Goal: Information Seeking & Learning: Learn about a topic

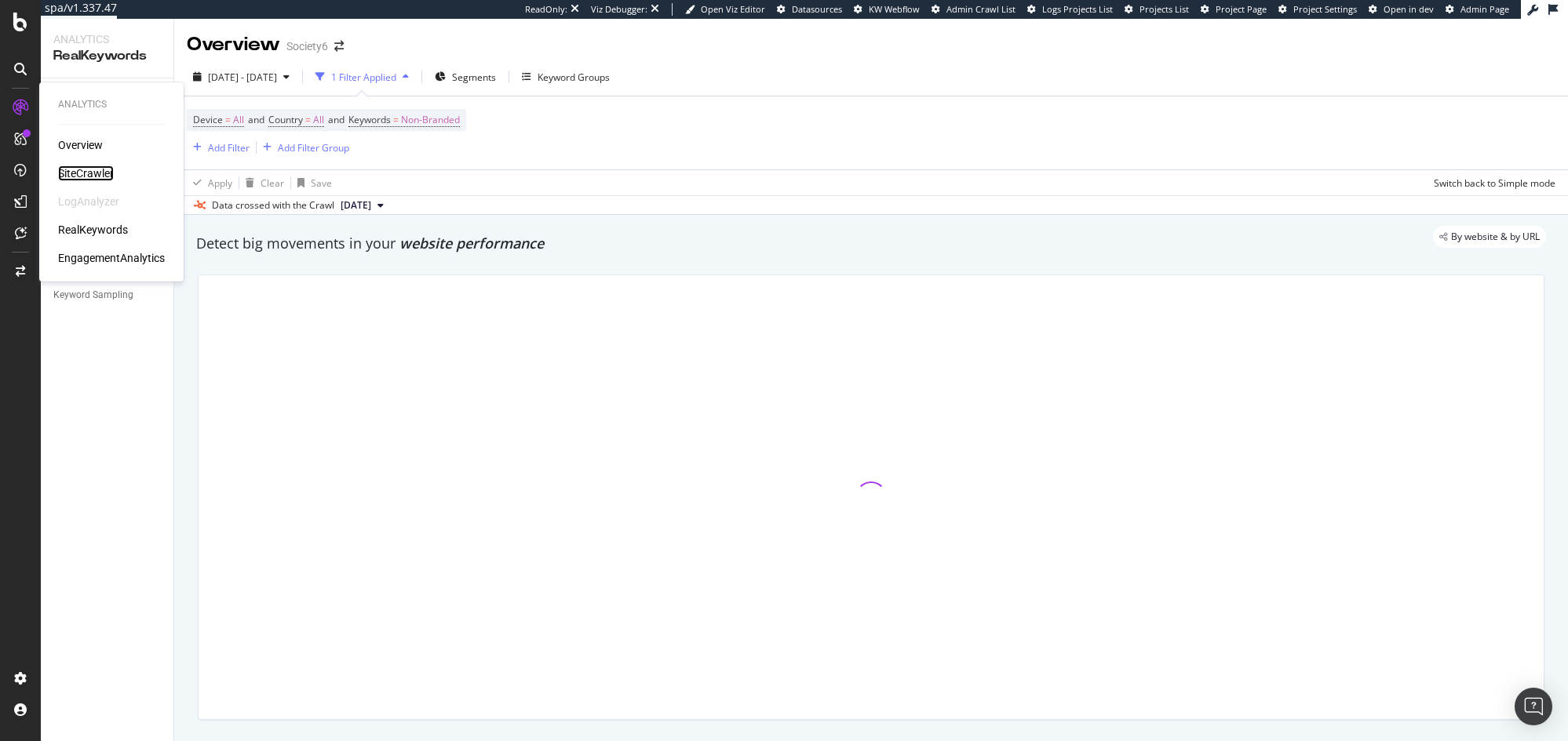
click at [89, 176] on div "SiteCrawler" at bounding box center [86, 173] width 55 height 16
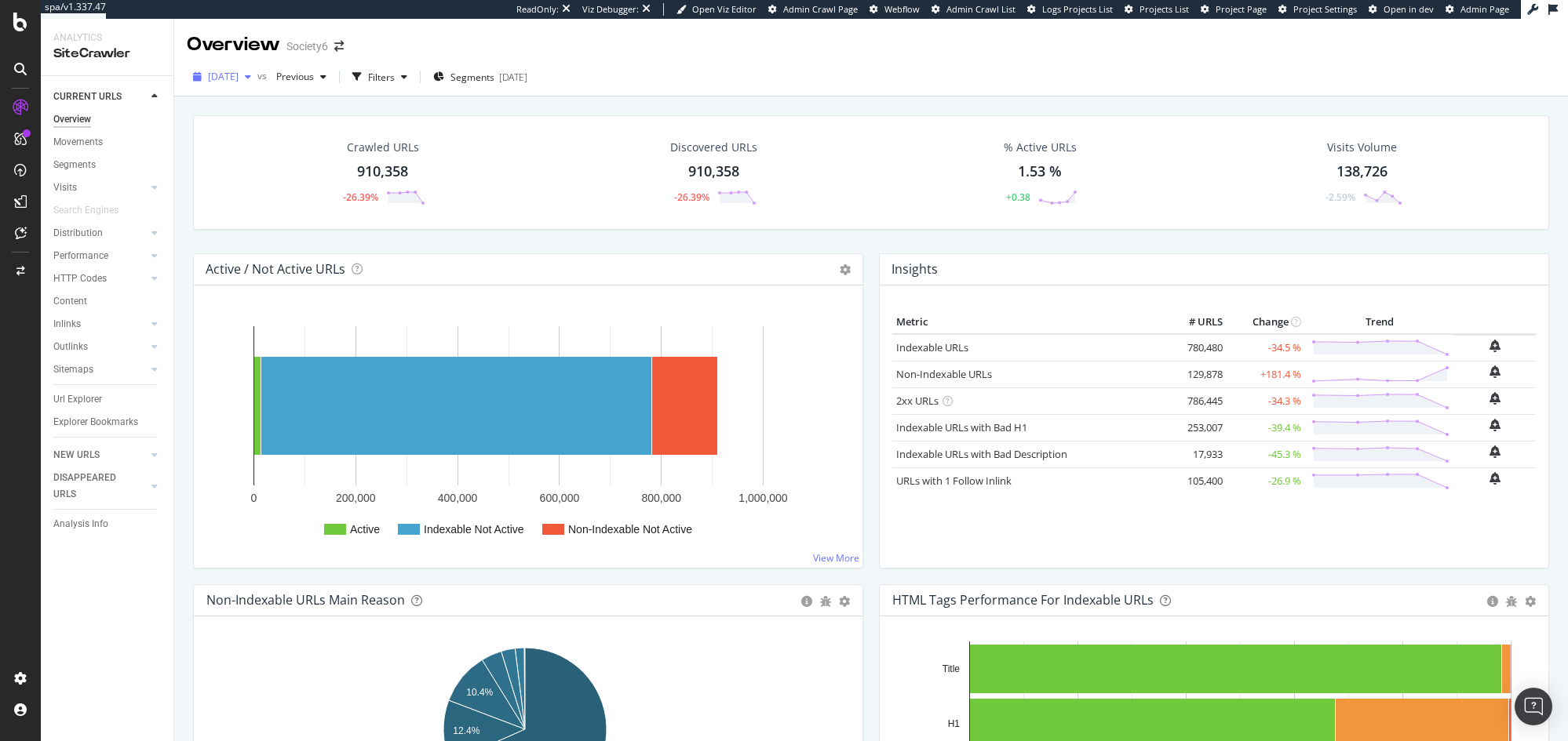
click at [246, 86] on div "[DATE]" at bounding box center [222, 77] width 70 height 24
click at [794, 71] on div "[DATE] vs Previous Filters Segments [DATE]" at bounding box center [871, 80] width 1394 height 32
click at [103, 232] on div "RealKeywords" at bounding box center [93, 230] width 69 height 16
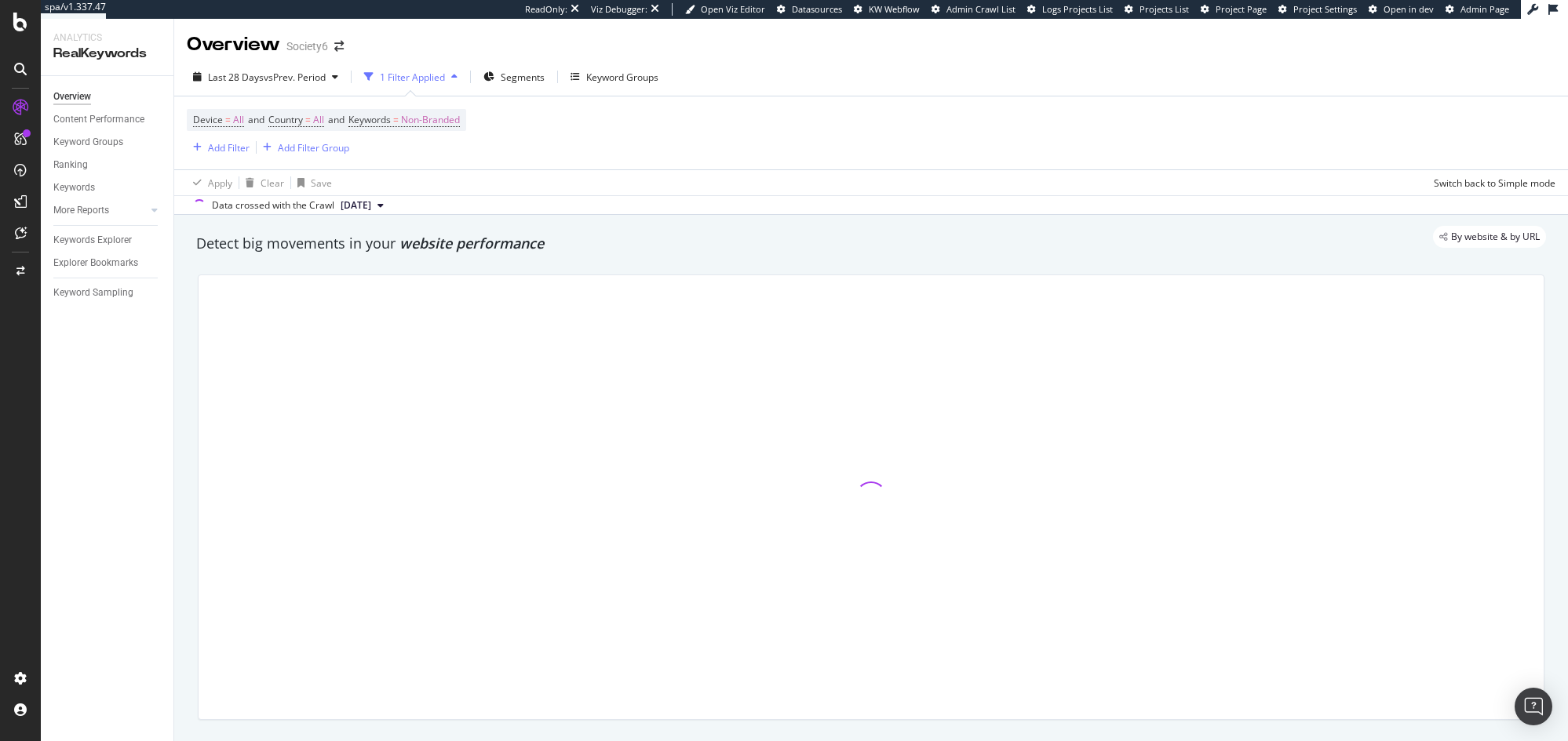
click at [760, 143] on div "Device = All and Country = All and Keywords = Non-Branded Add Filter Add Filter…" at bounding box center [871, 133] width 1368 height 73
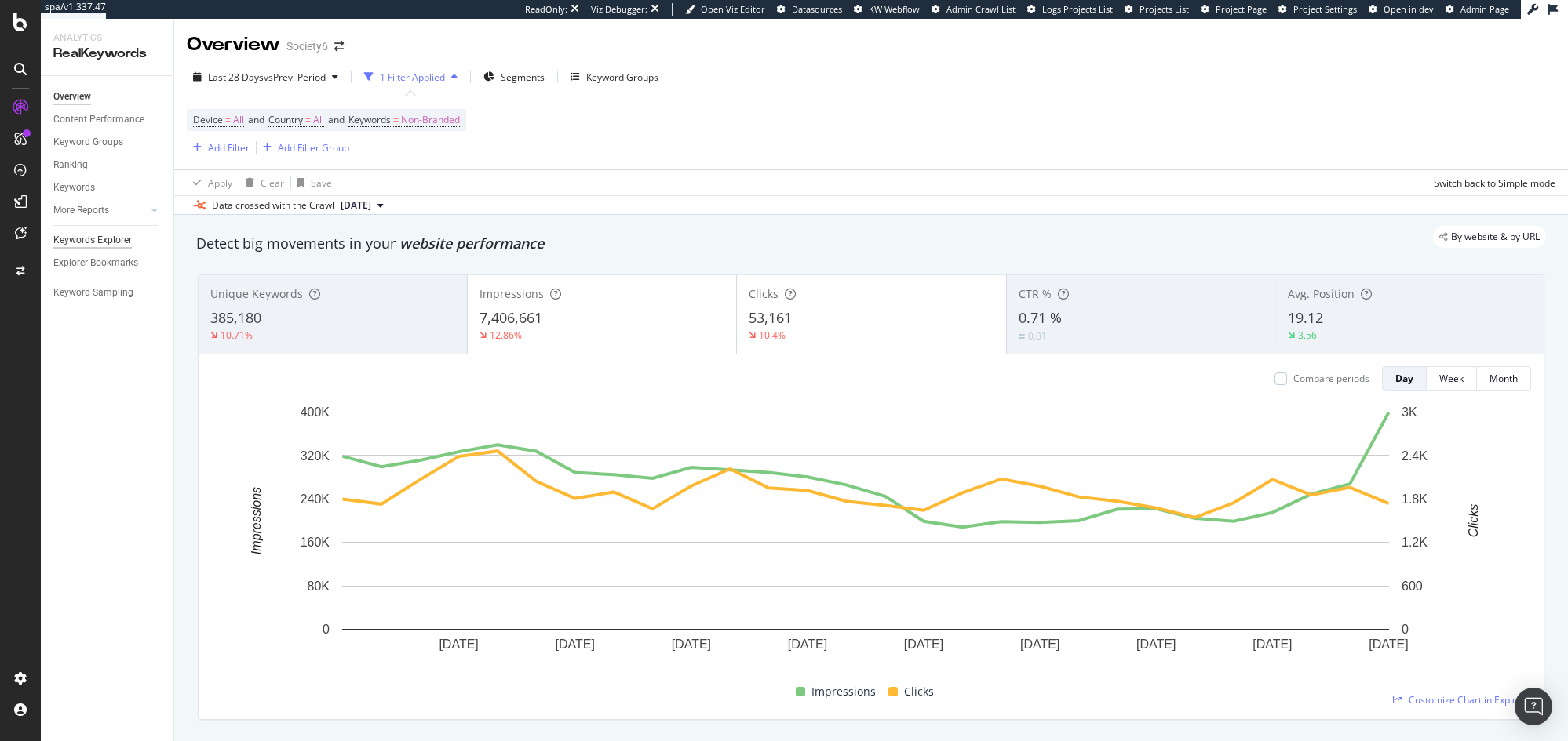
click at [95, 245] on div "Keywords Explorer" at bounding box center [92, 240] width 78 height 17
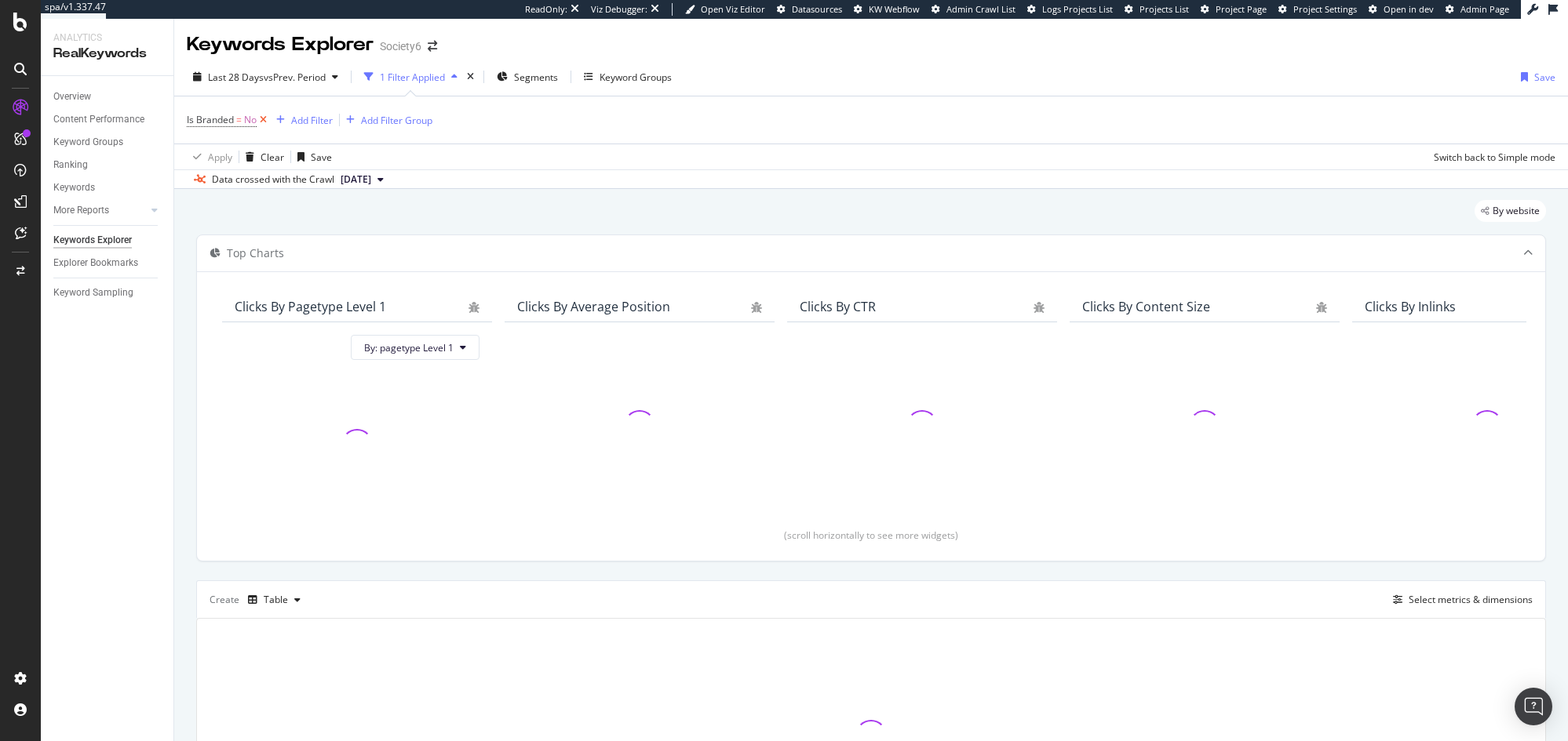
click at [262, 122] on icon at bounding box center [262, 120] width 13 height 16
click at [1442, 598] on div "Select metrics & dimensions" at bounding box center [1470, 596] width 124 height 13
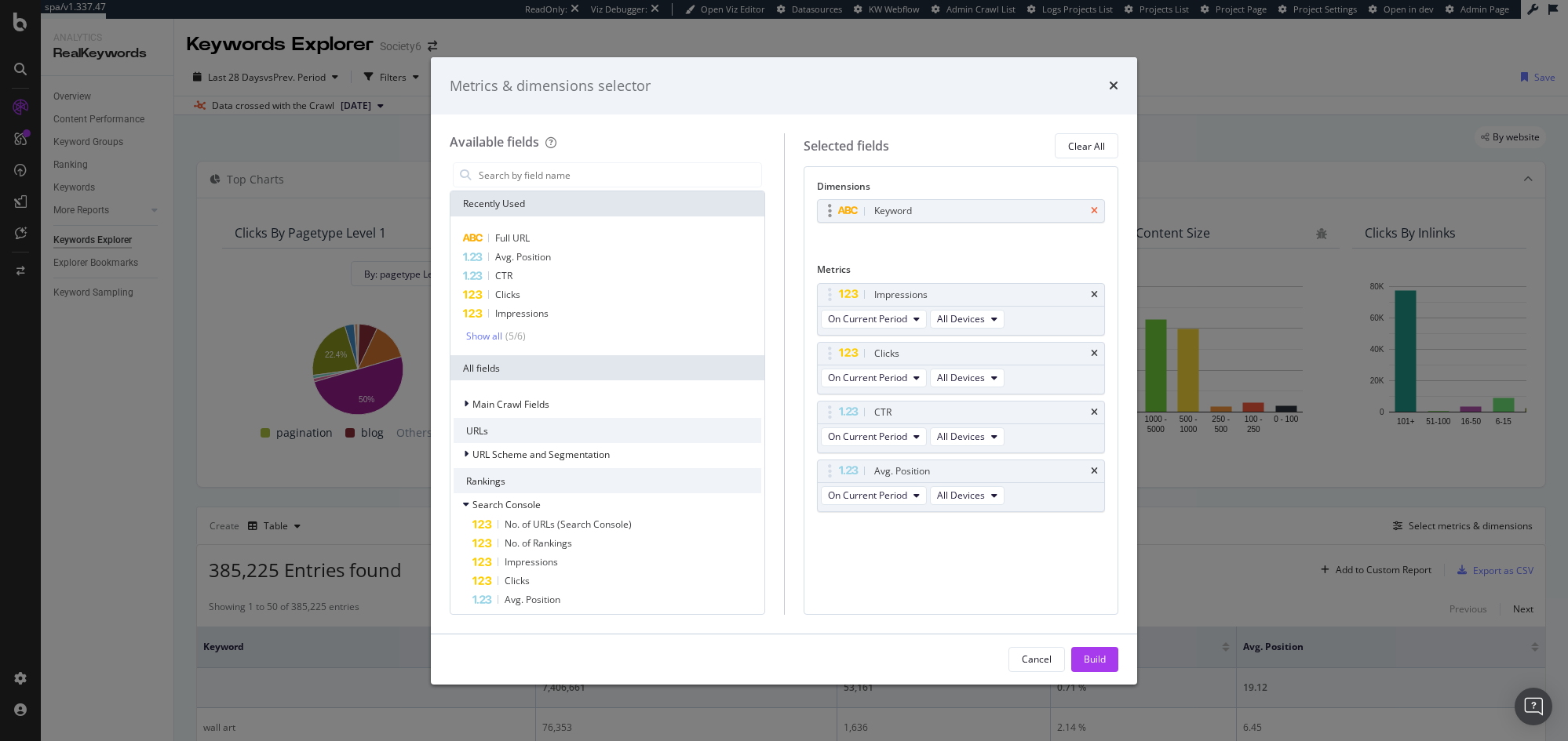
click at [1095, 212] on icon "times" at bounding box center [1094, 211] width 7 height 10
click at [1094, 286] on icon "times" at bounding box center [1094, 290] width 7 height 10
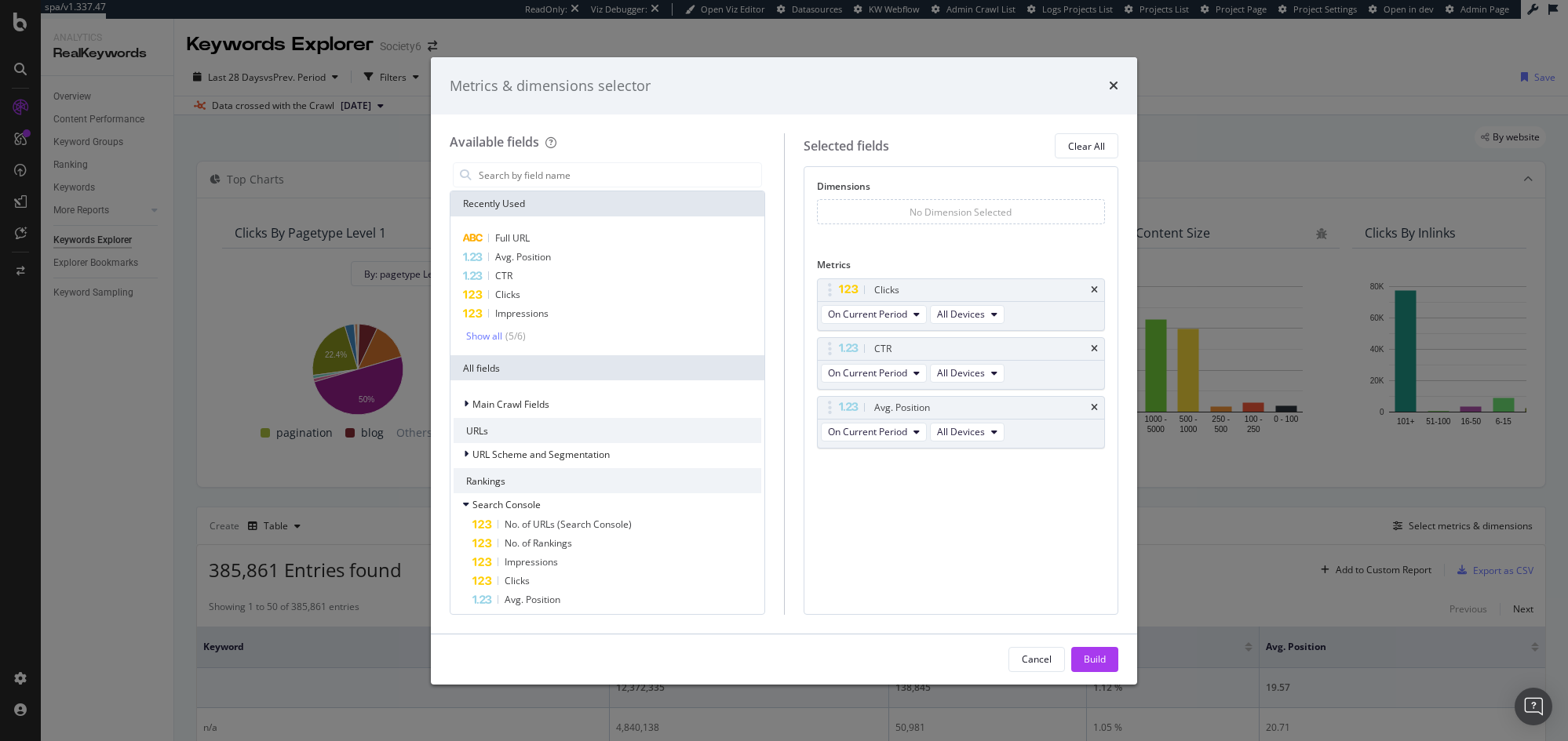
click at [1094, 286] on icon "times" at bounding box center [1094, 290] width 7 height 10
click at [1094, 345] on icon "times" at bounding box center [1094, 350] width 7 height 10
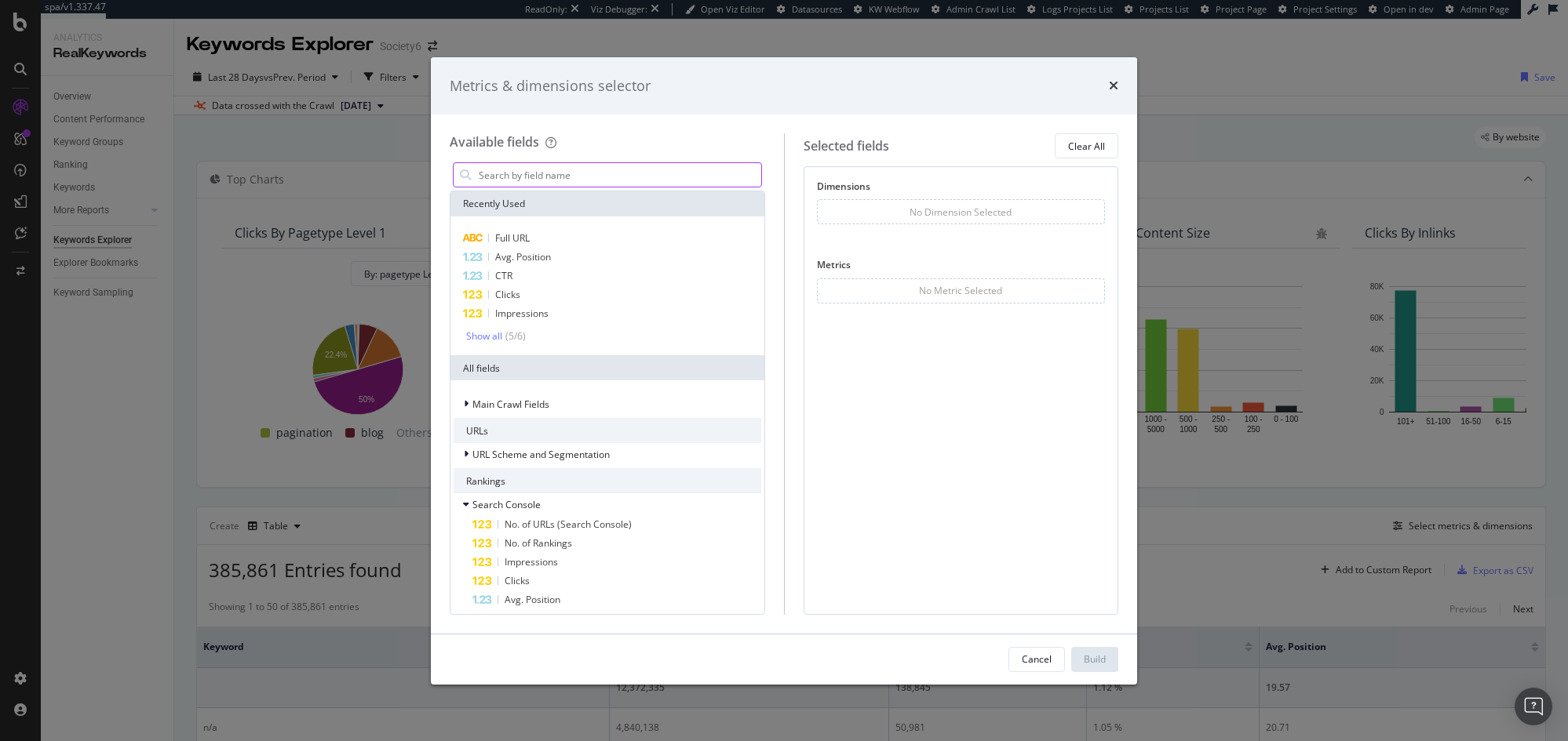
click at [572, 175] on input "modal" at bounding box center [619, 175] width 284 height 24
click at [529, 236] on span "Full URL" at bounding box center [512, 238] width 35 height 13
click at [832, 247] on div "Full URL You can use this field as a dimension" at bounding box center [961, 228] width 288 height 57
click at [539, 168] on input "modal" at bounding box center [619, 175] width 284 height 24
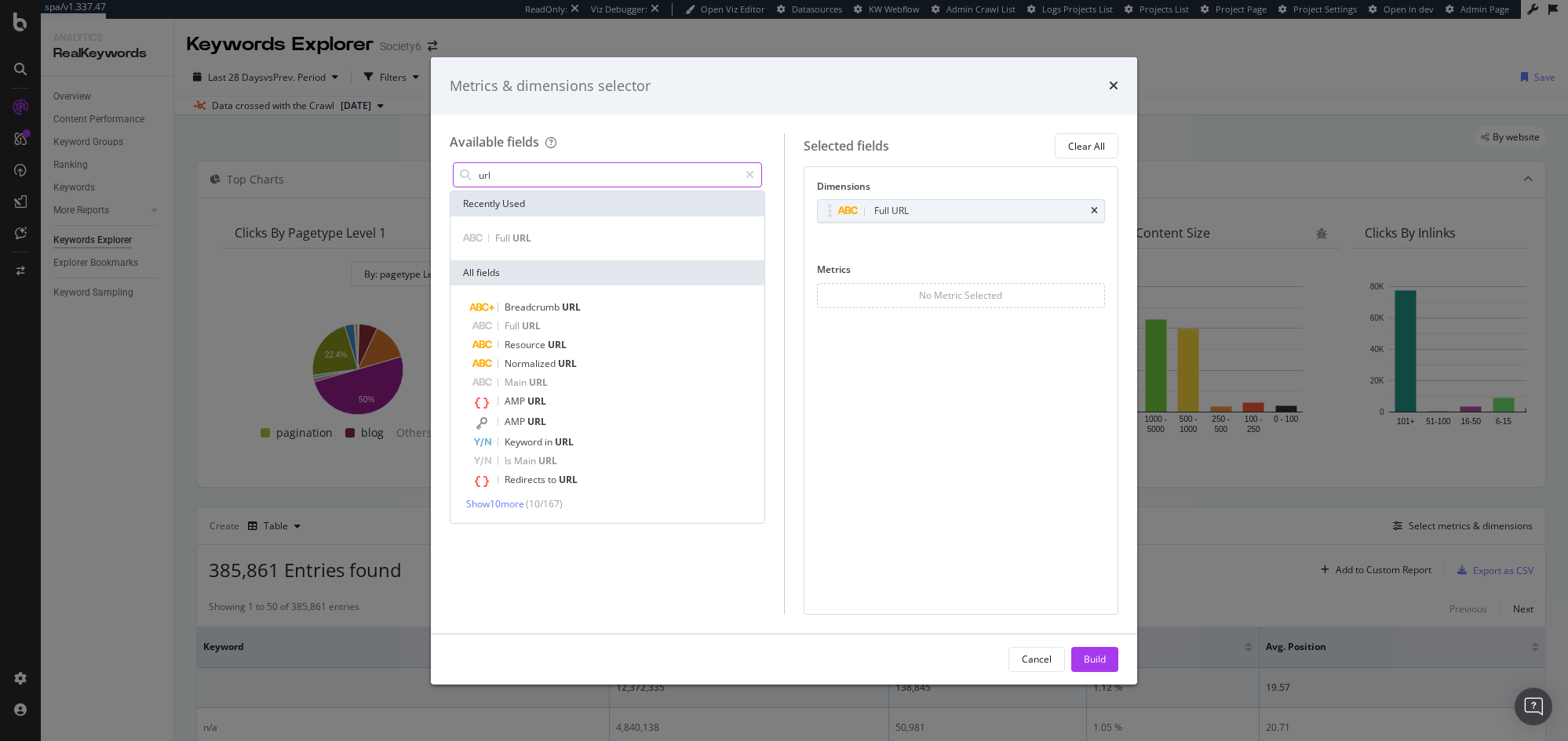
click at [539, 168] on input "url" at bounding box center [608, 175] width 261 height 24
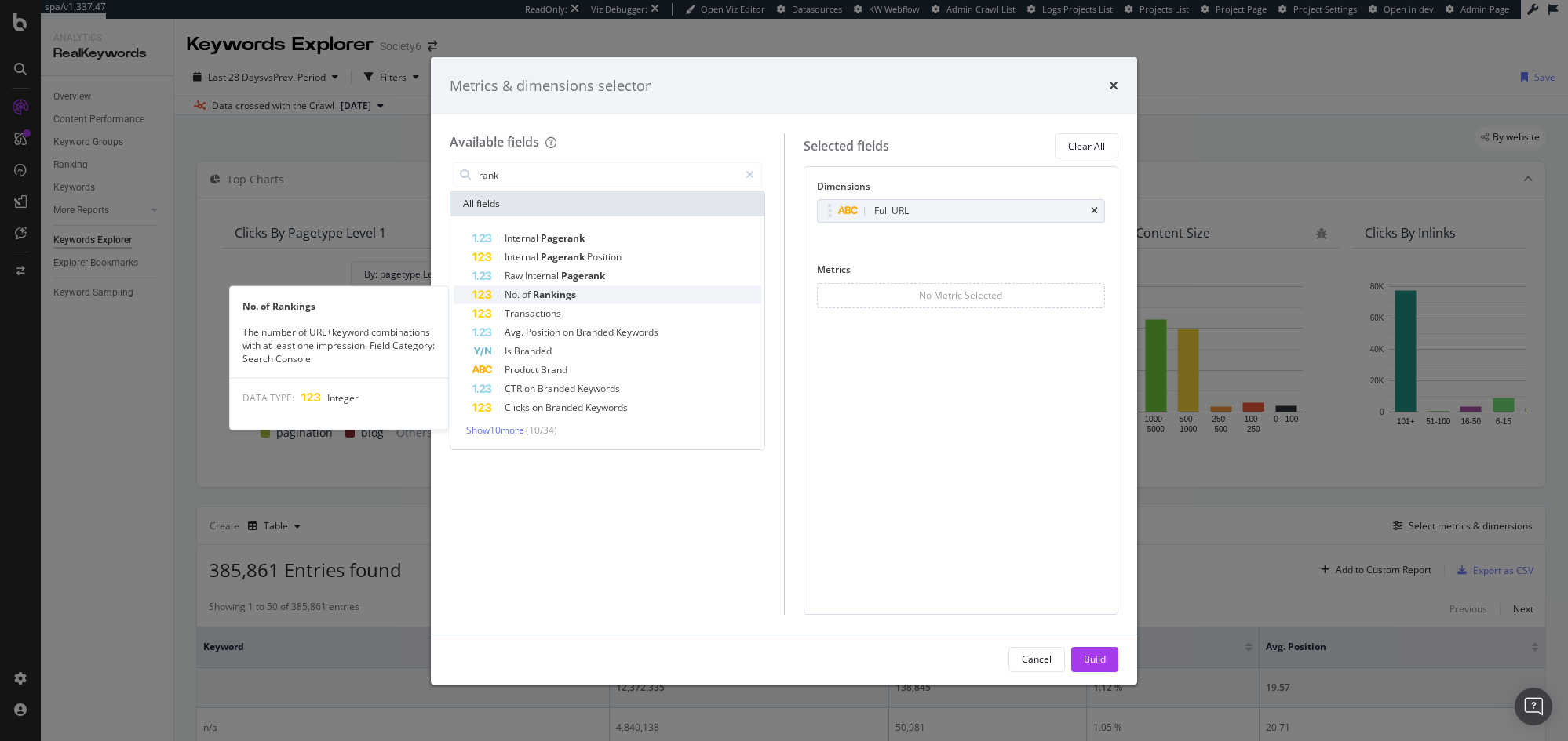
click at [546, 296] on span "Rankings" at bounding box center [555, 294] width 44 height 13
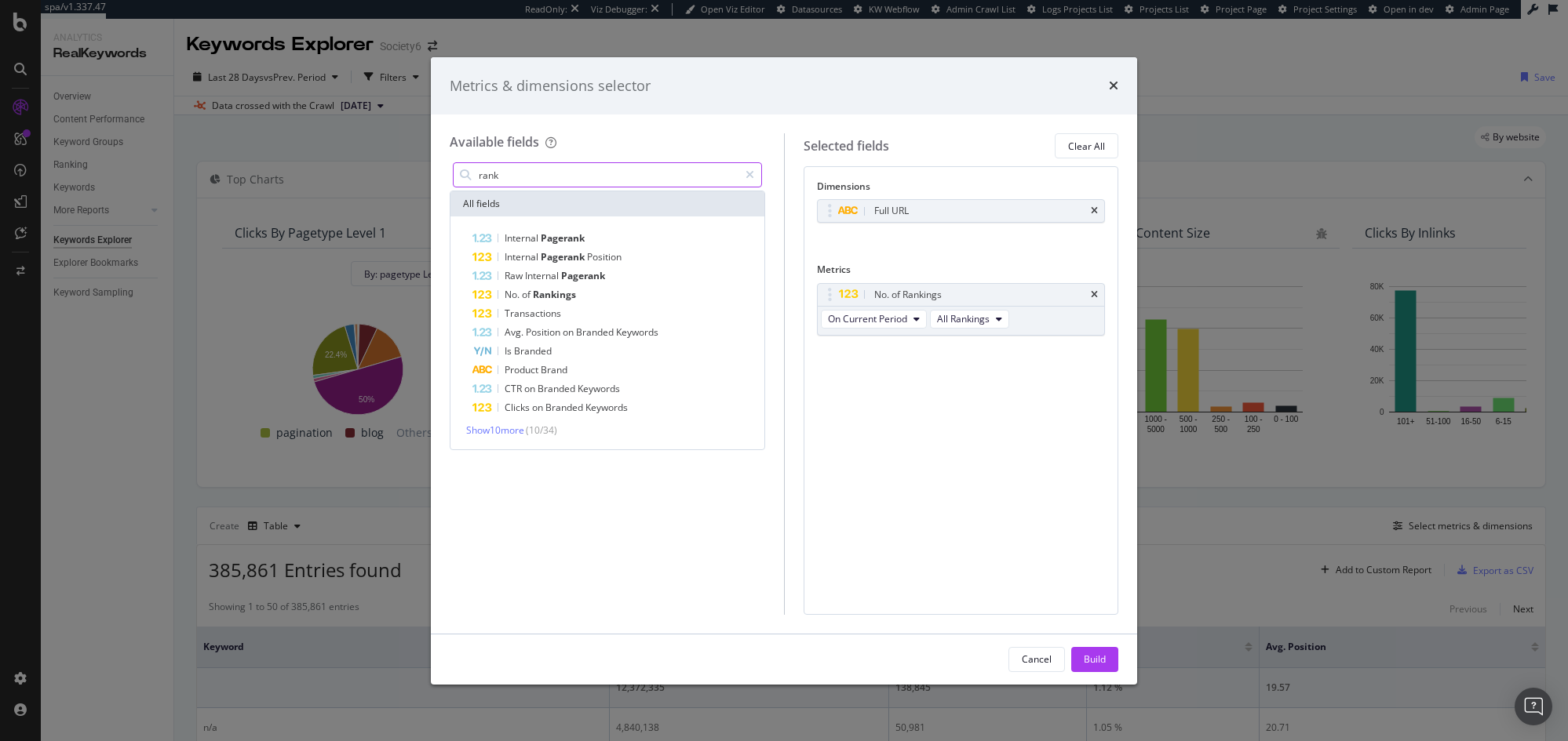
click at [549, 169] on input "rank" at bounding box center [608, 175] width 261 height 24
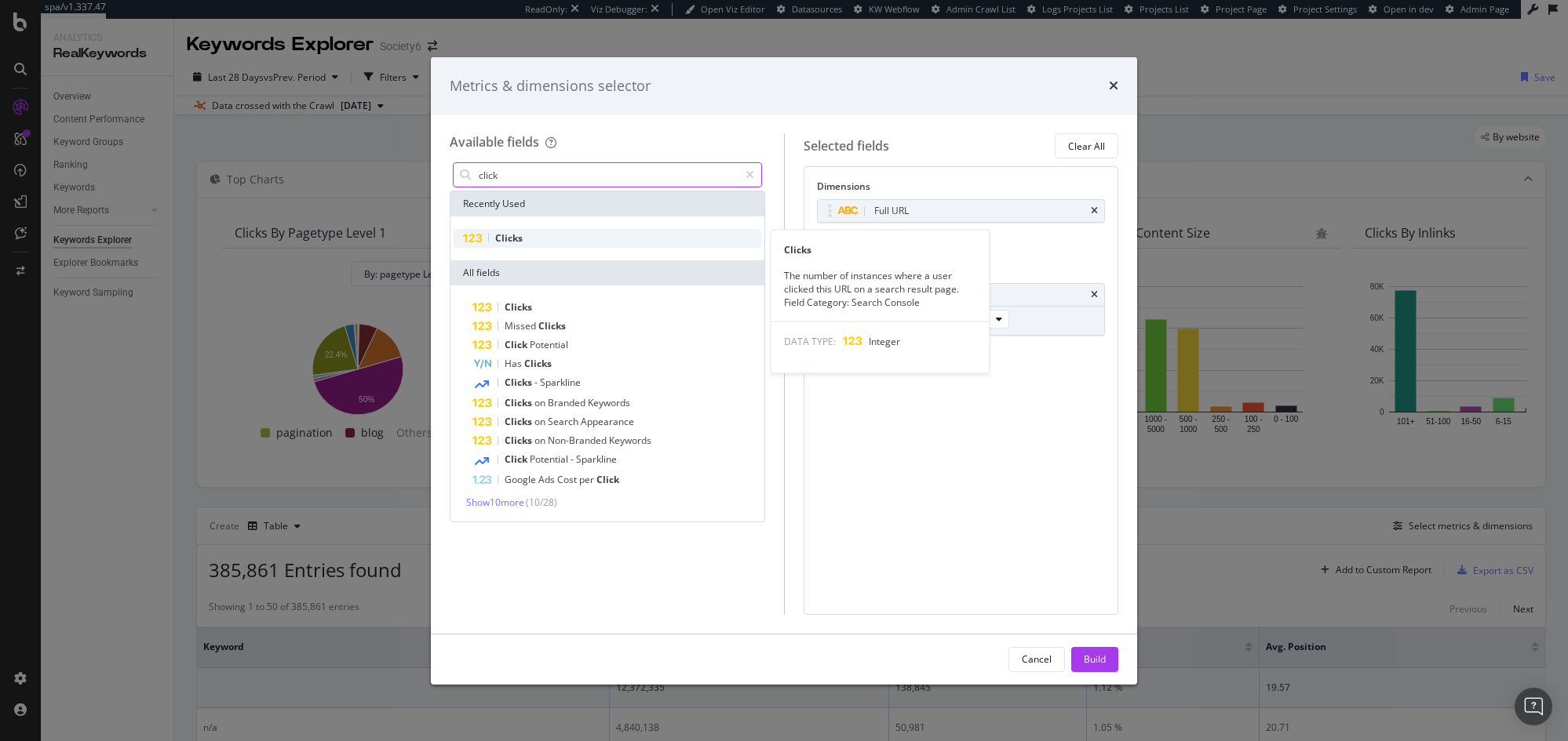
type input "click"
click at [547, 229] on div "Clicks" at bounding box center [607, 238] width 307 height 19
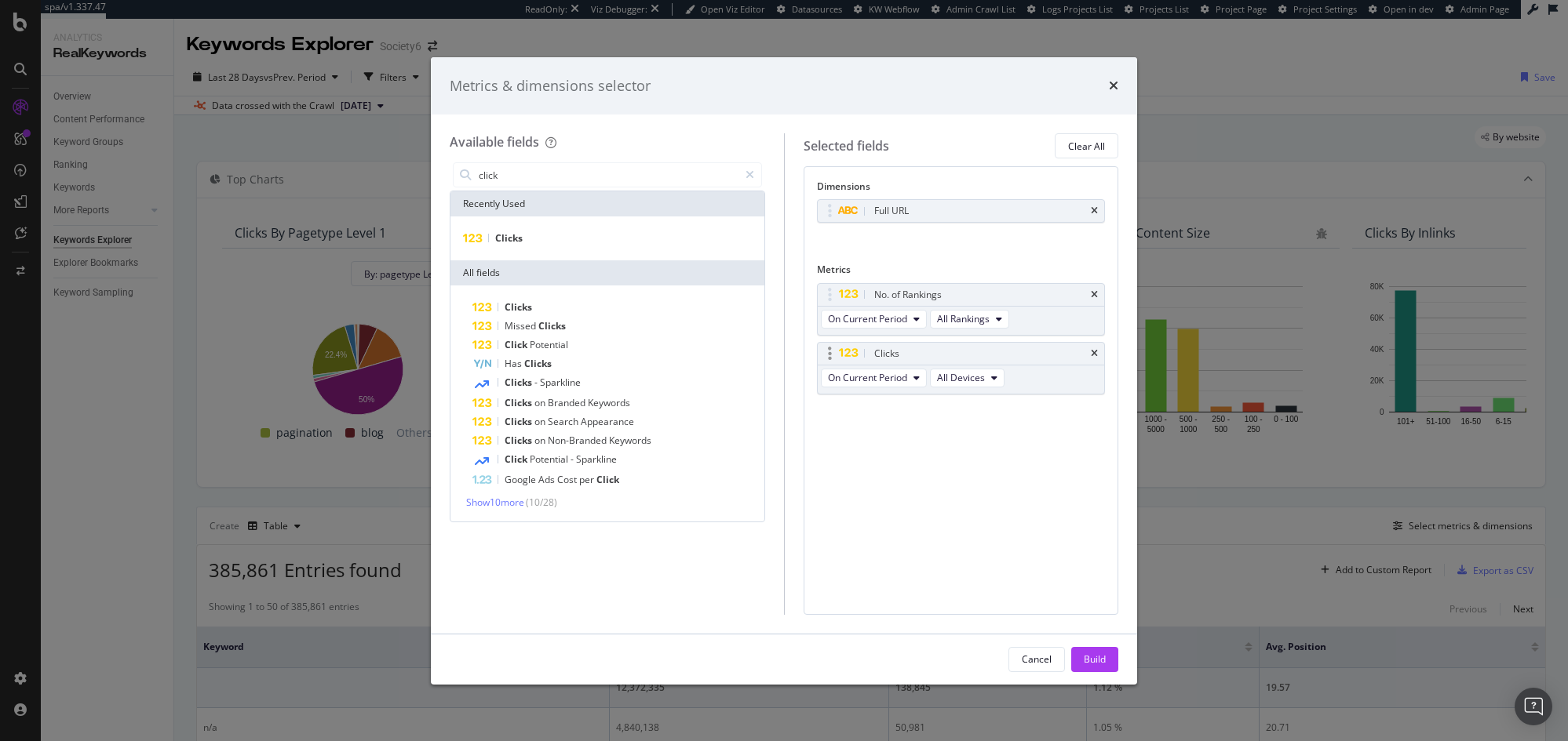
click at [903, 387] on div "On Current Period All Devices" at bounding box center [913, 379] width 193 height 29
click at [889, 375] on span "On Current Period" at bounding box center [868, 377] width 79 height 13
click at [1084, 411] on div "No. of Rankings On Current Period All Rankings Clicks On Current Period All Dev…" at bounding box center [961, 356] width 288 height 146
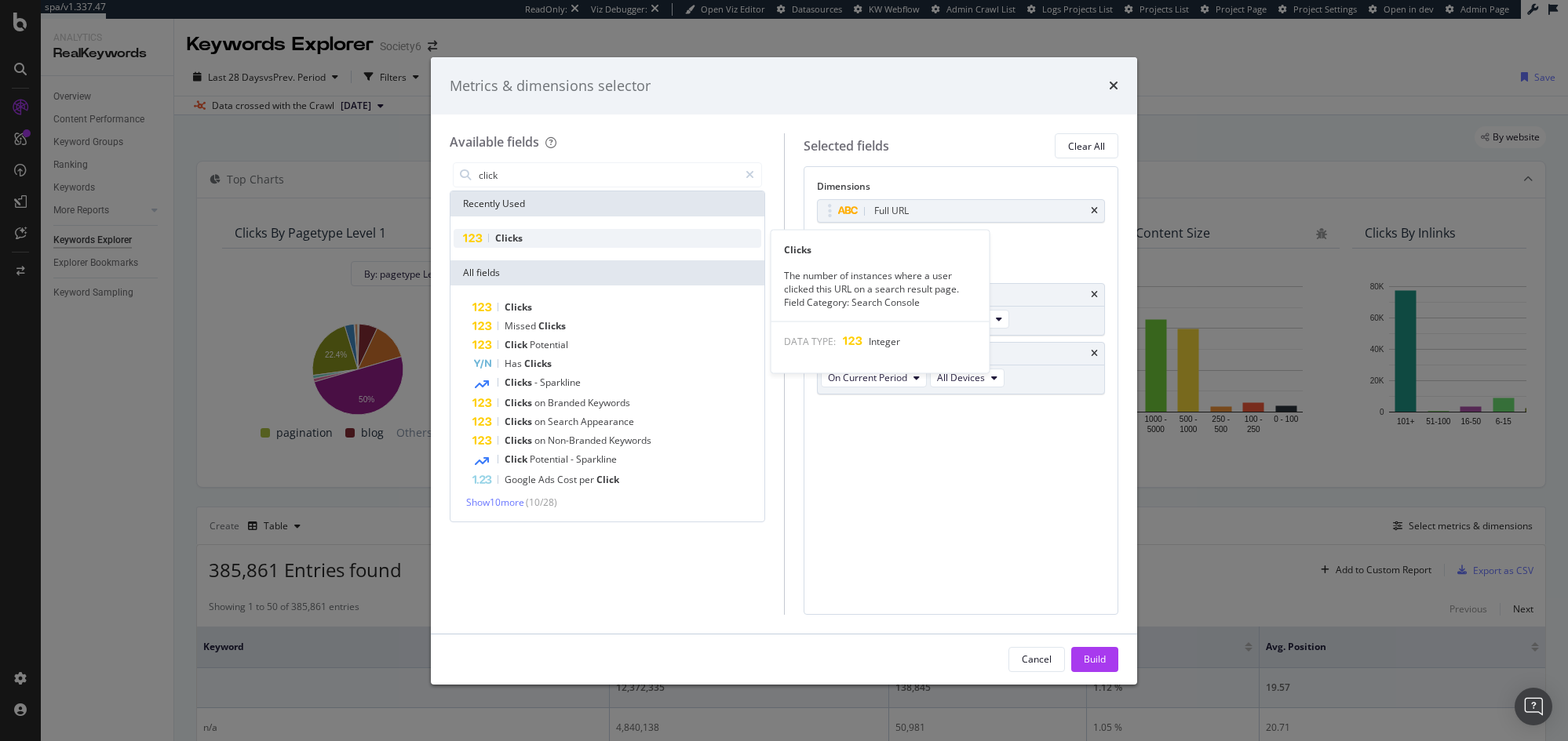
click at [492, 233] on div "Clicks" at bounding box center [607, 238] width 307 height 19
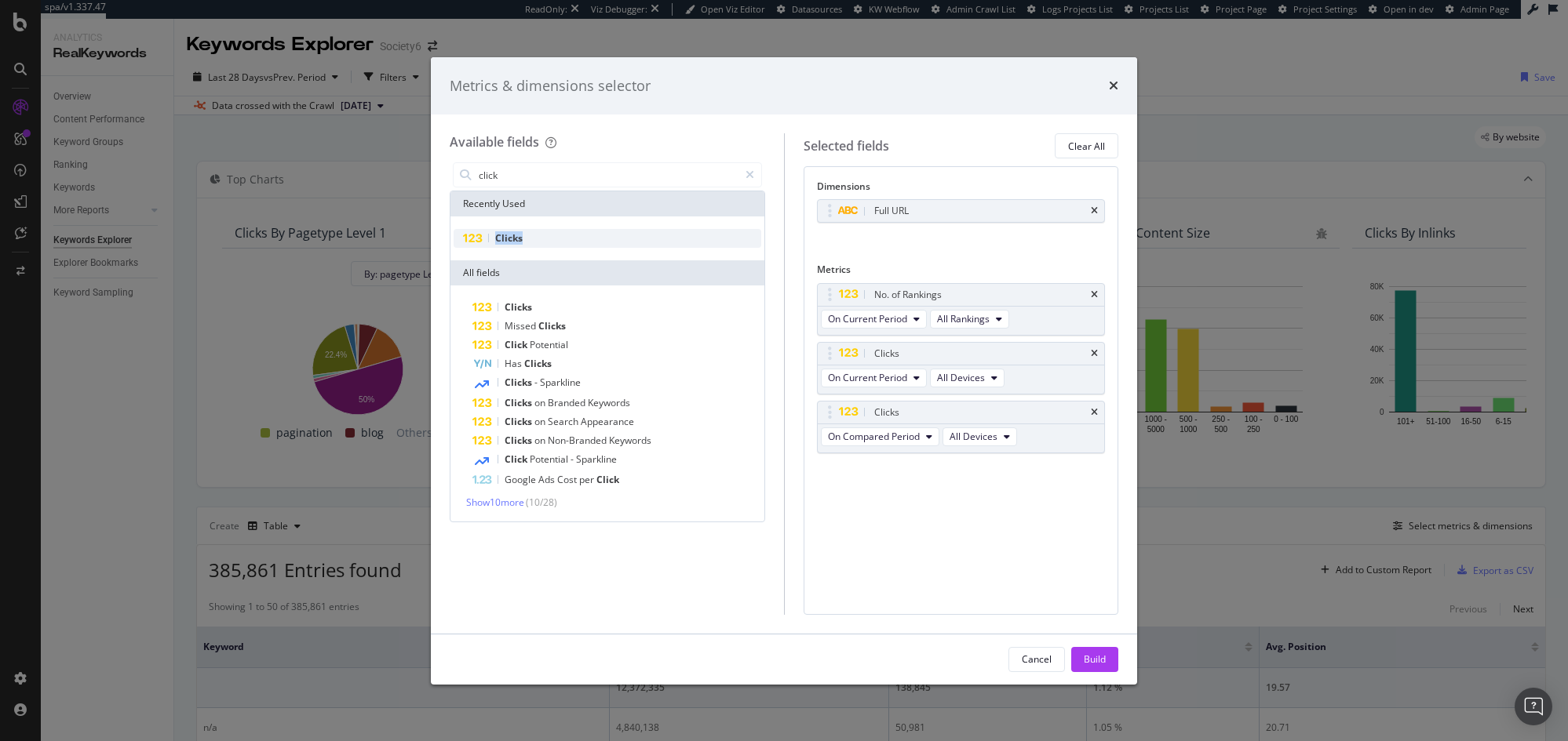
click at [492, 233] on div "Clicks" at bounding box center [607, 238] width 307 height 19
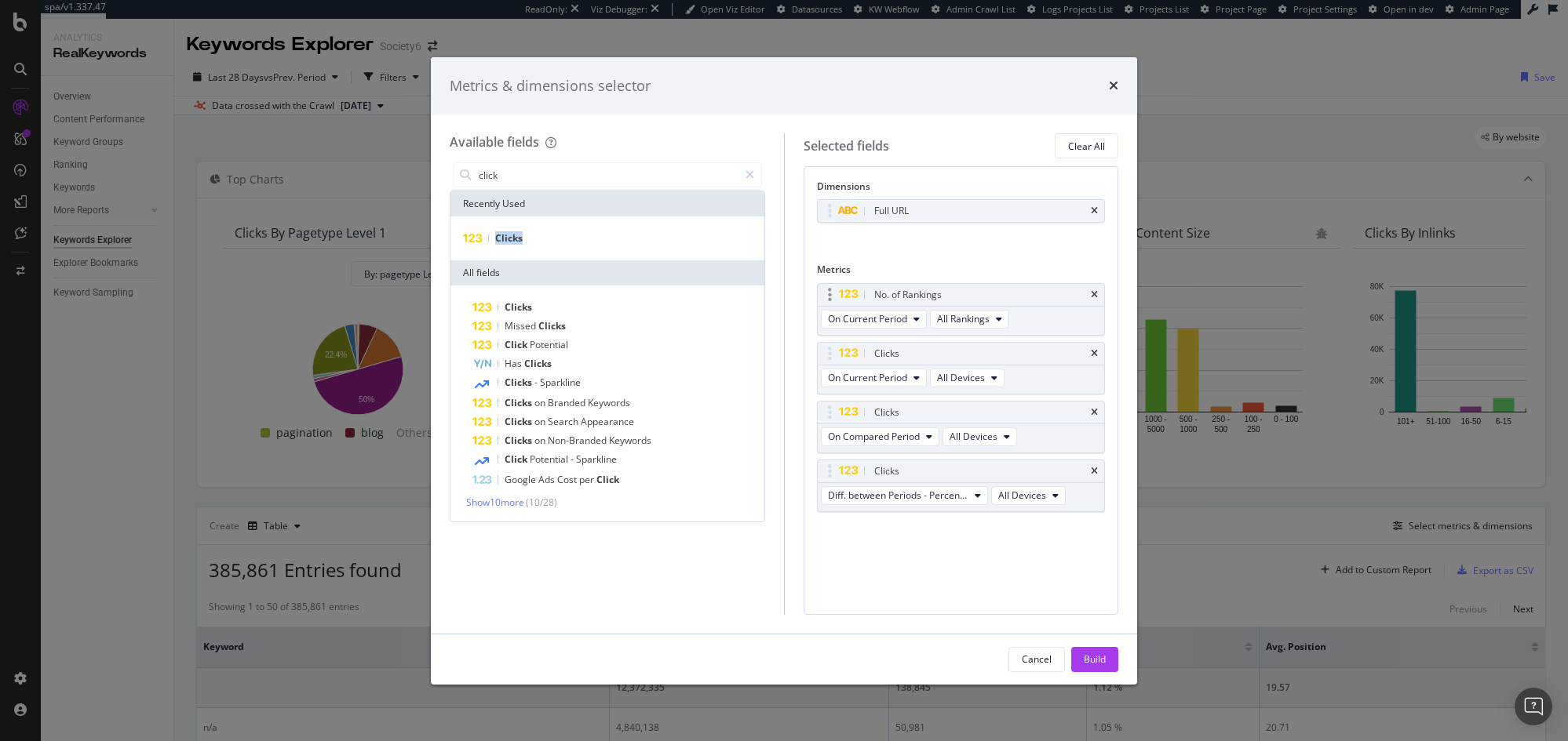
click at [1098, 293] on div "No. of Rankings" at bounding box center [961, 295] width 287 height 22
click at [1096, 293] on icon "times" at bounding box center [1094, 295] width 7 height 10
click at [930, 238] on div "Full URL You can use this field as a dimension" at bounding box center [961, 228] width 288 height 57
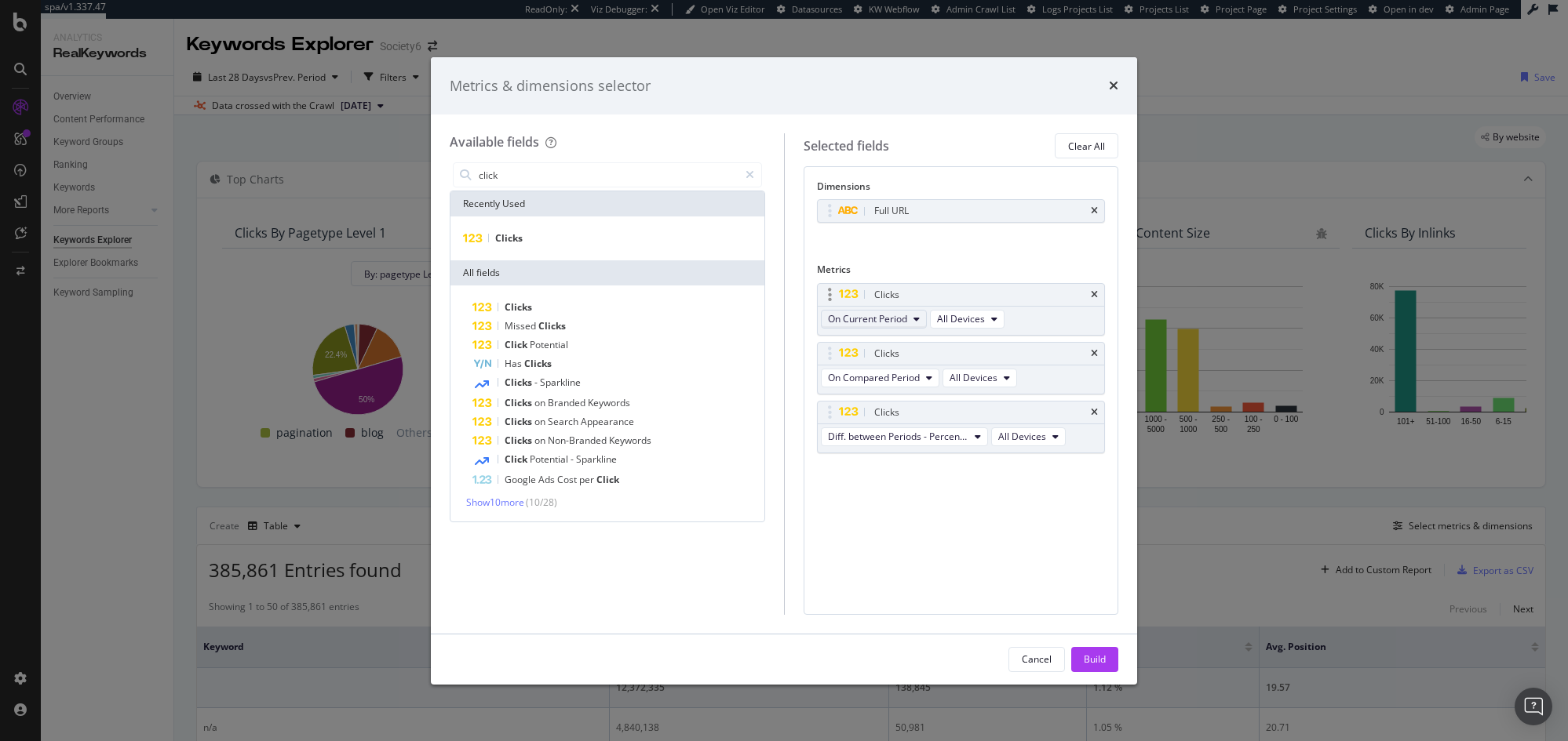
click at [893, 321] on span "On Current Period" at bounding box center [868, 318] width 79 height 13
click at [945, 250] on div "Full URL You can use this field as a dimension" at bounding box center [961, 228] width 288 height 57
click at [1093, 351] on icon "times" at bounding box center [1094, 354] width 7 height 10
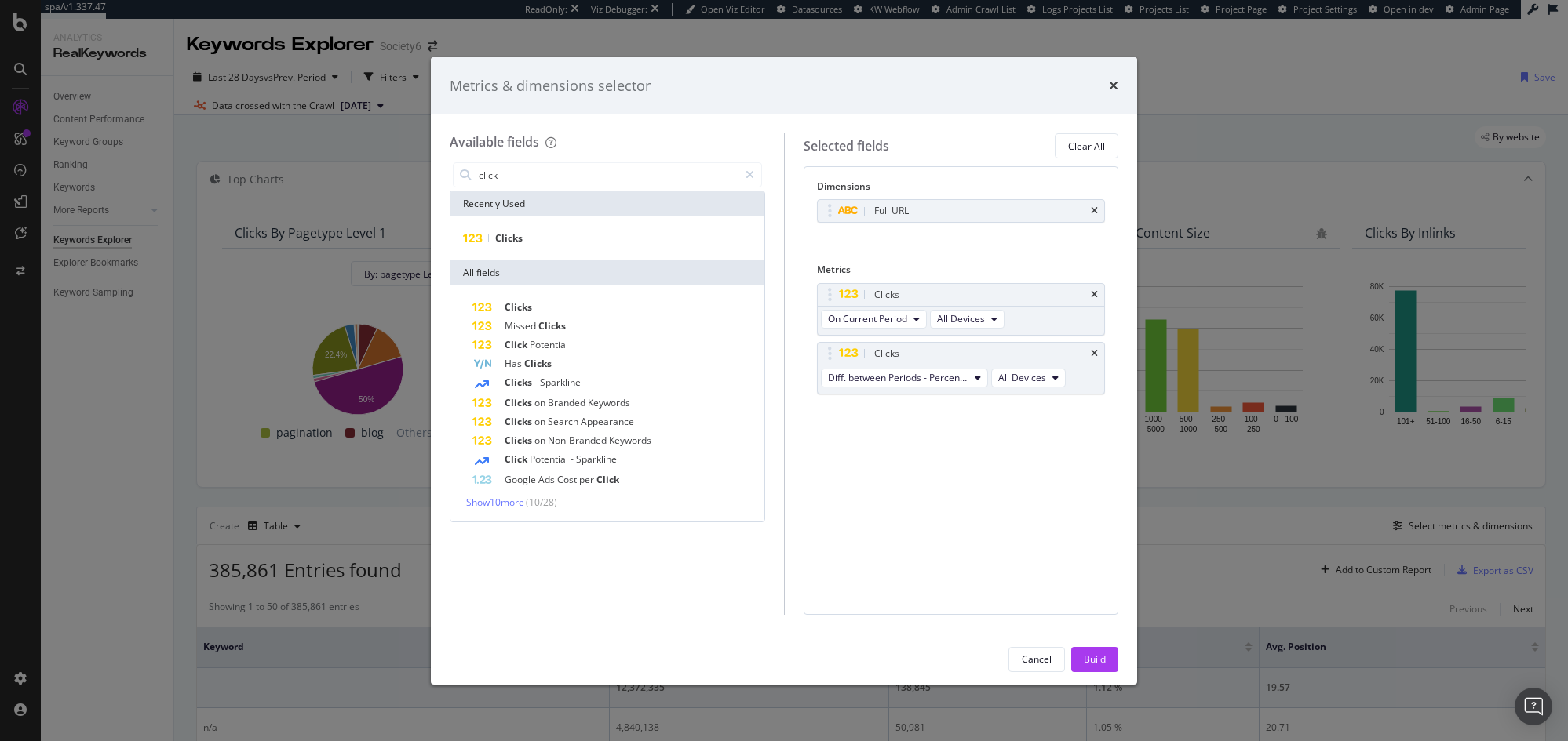
click at [1093, 351] on icon "times" at bounding box center [1094, 354] width 7 height 10
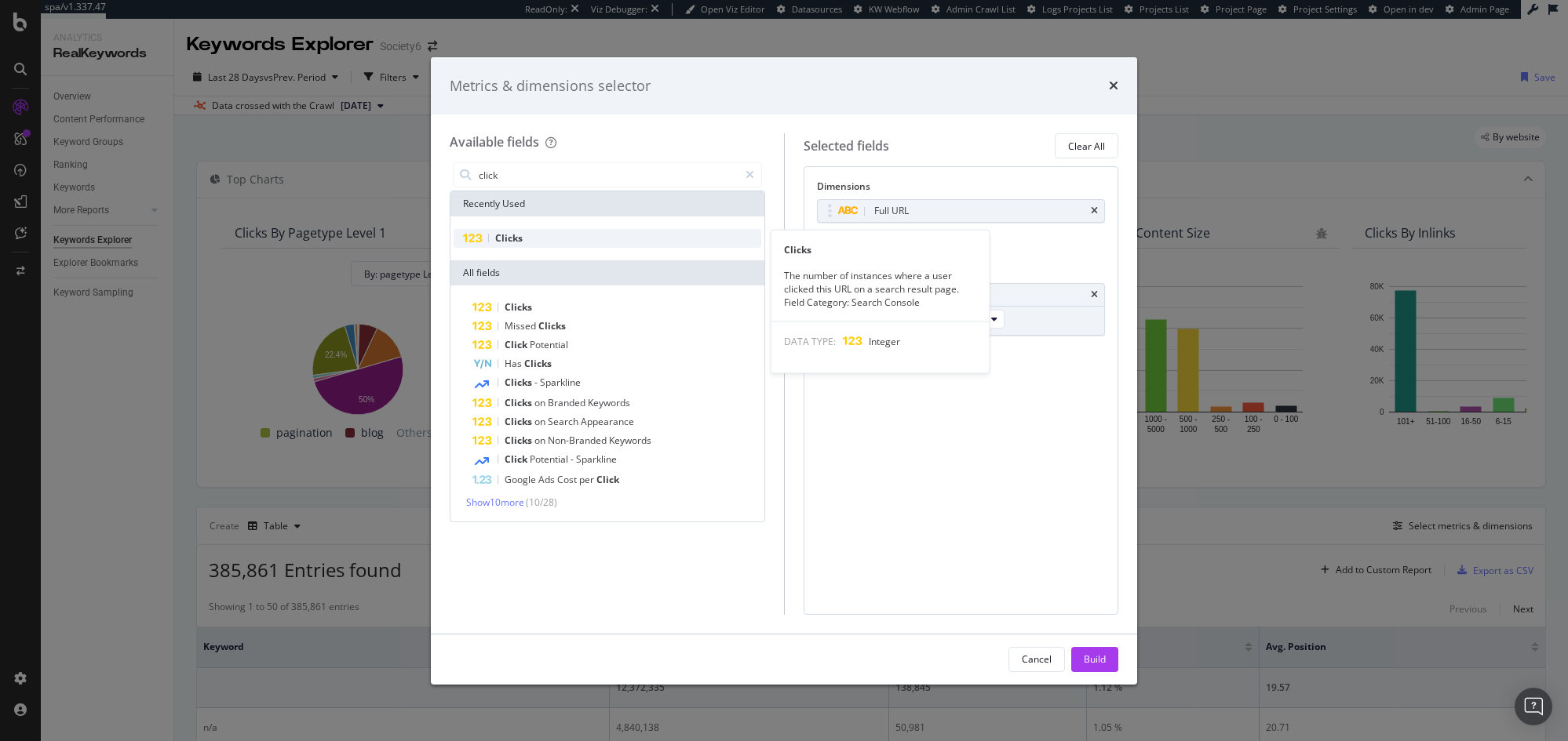
click at [571, 236] on div "Clicks" at bounding box center [607, 238] width 307 height 19
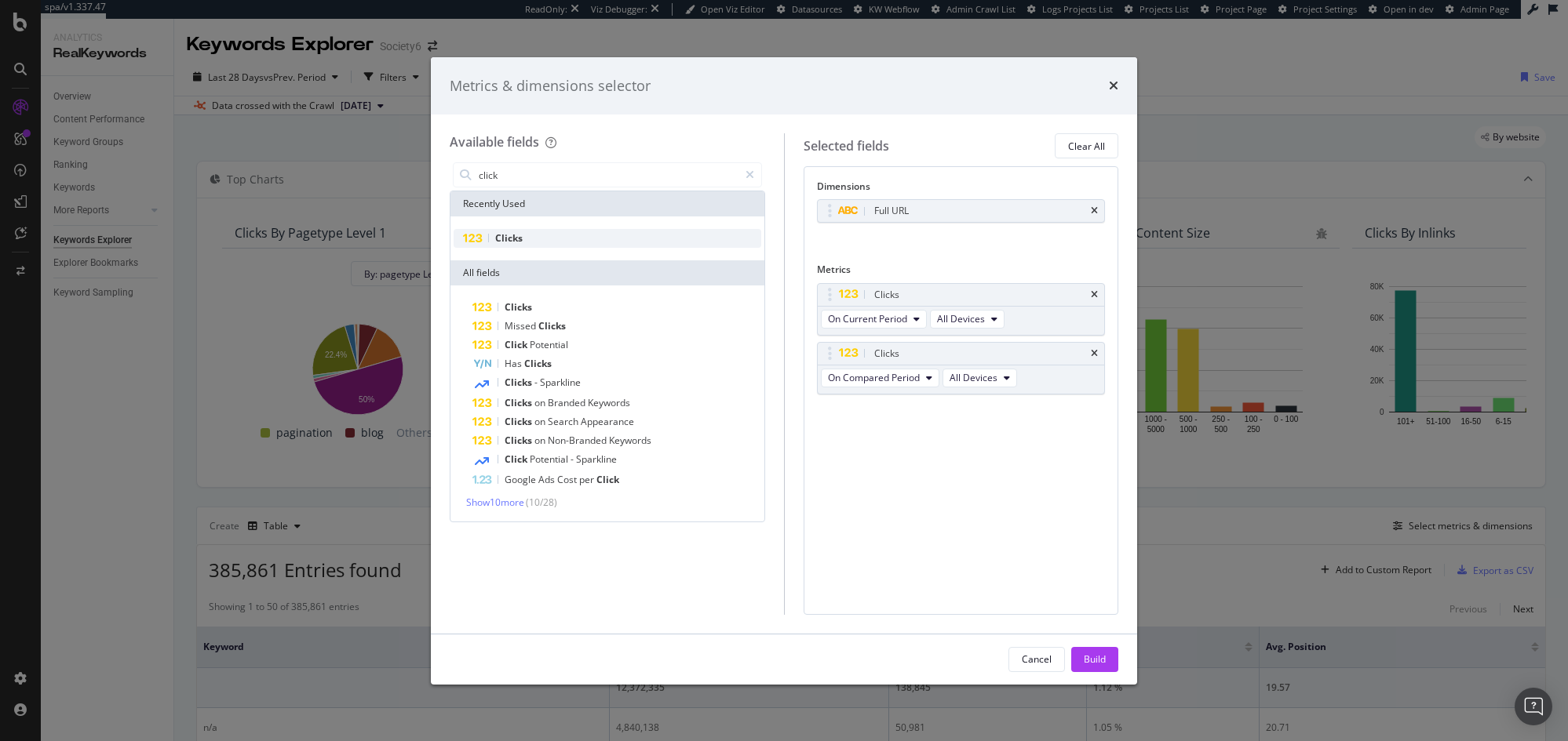
click at [571, 236] on div "Clicks" at bounding box center [607, 238] width 307 height 19
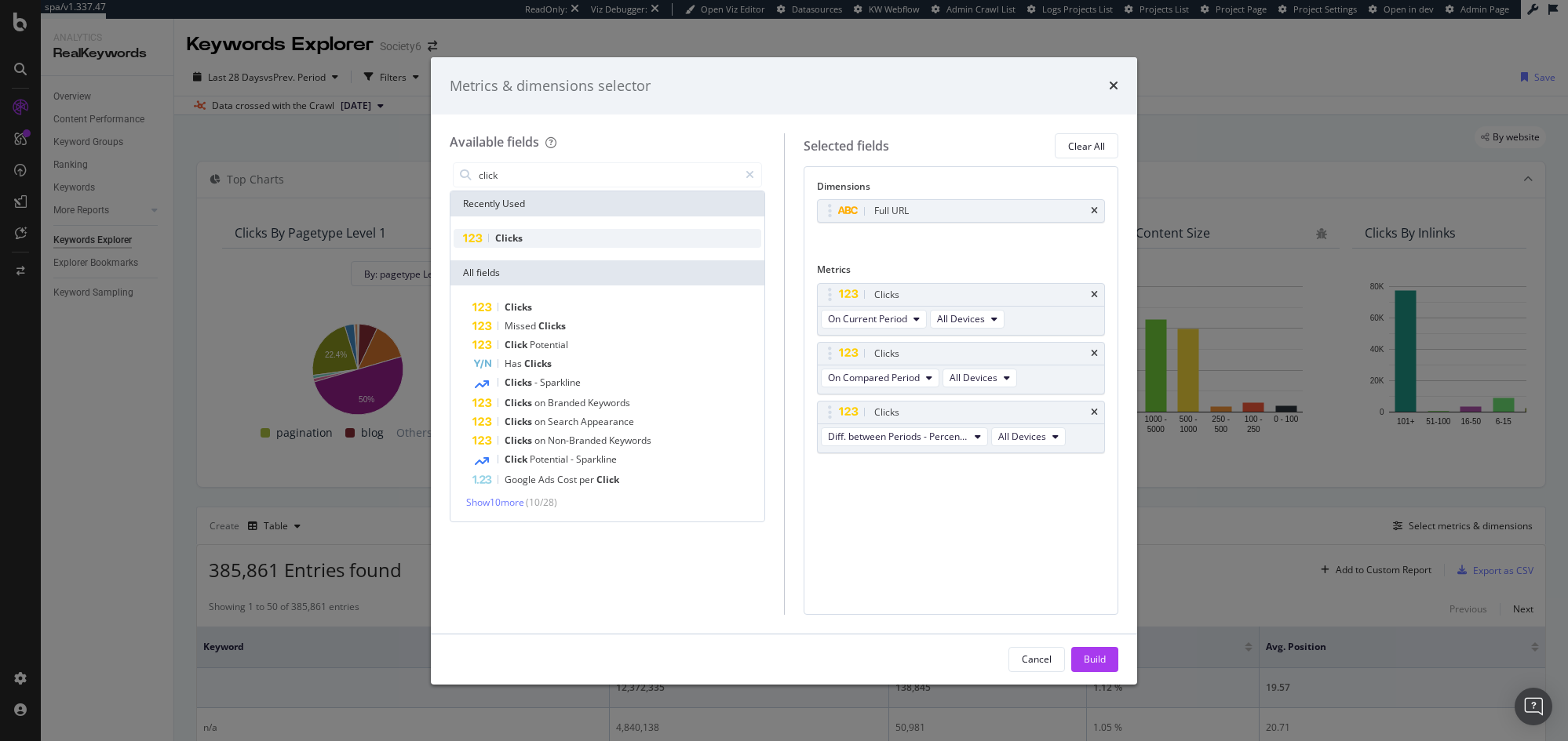
click at [571, 236] on div "Clicks" at bounding box center [607, 238] width 307 height 19
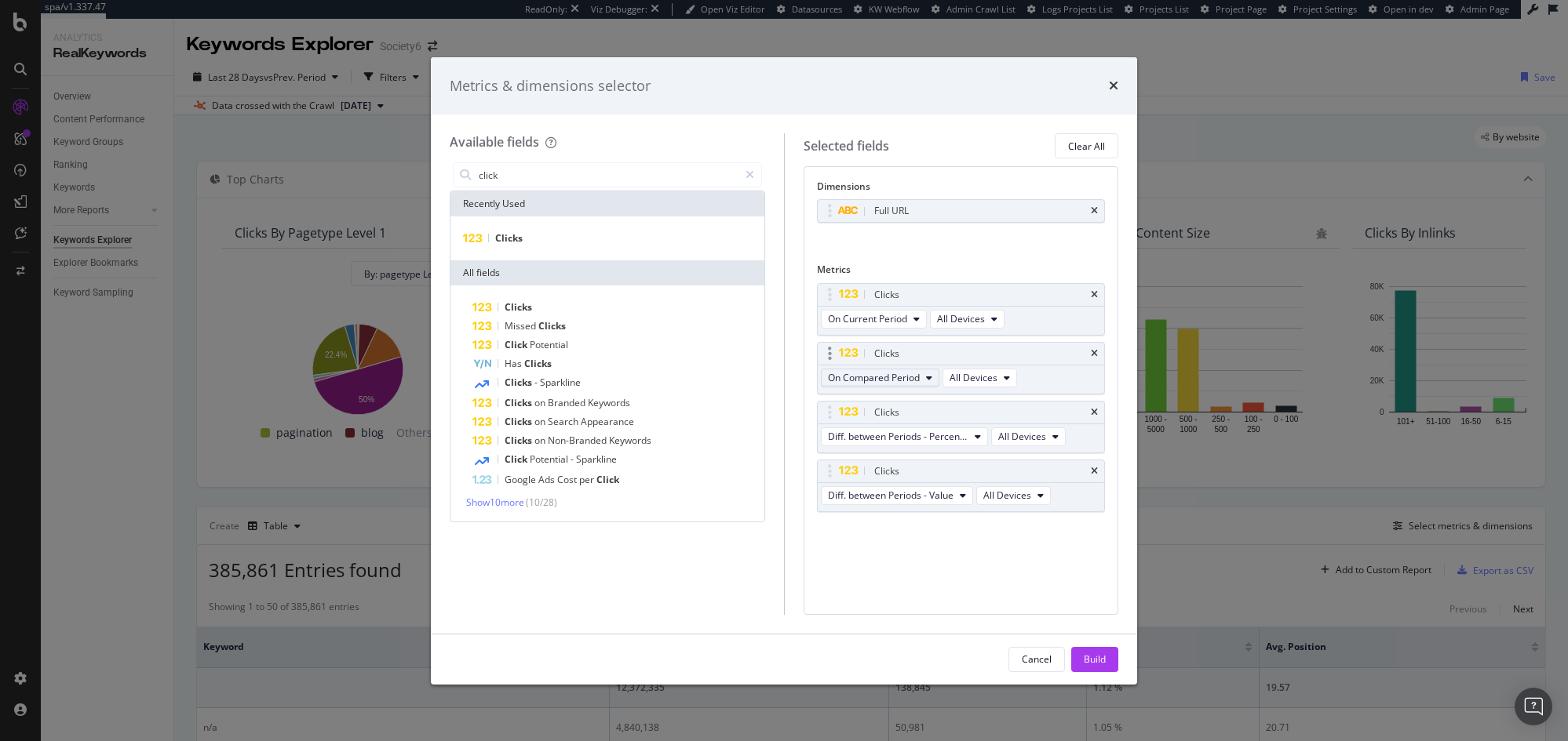
click at [899, 376] on span "On Compared Period" at bounding box center [874, 377] width 92 height 13
click at [889, 435] on span "Diff. between Periods - Percentage" at bounding box center [898, 436] width 141 height 13
click at [1102, 346] on div "Clicks" at bounding box center [961, 354] width 287 height 22
click at [1094, 354] on icon "times" at bounding box center [1094, 354] width 7 height 10
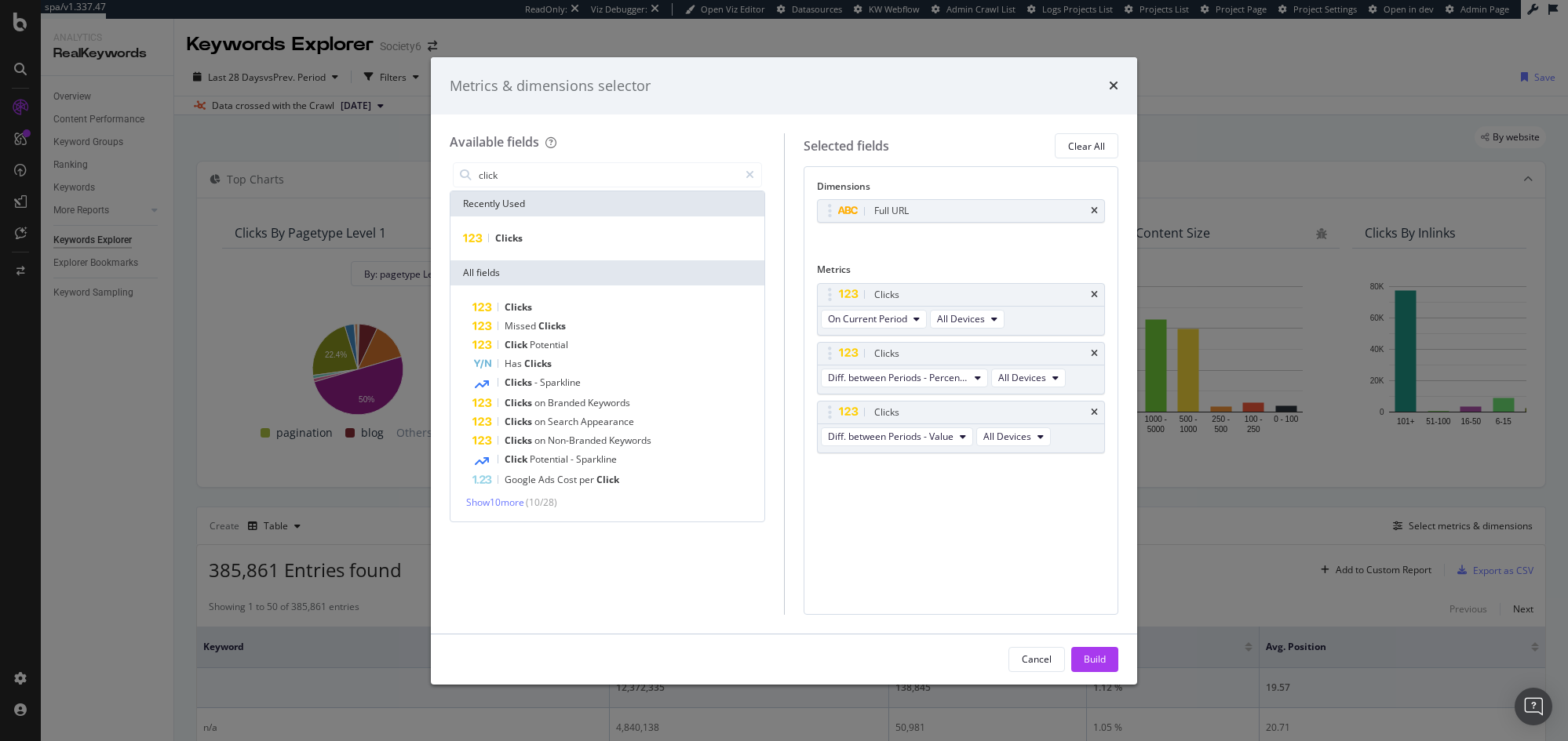
click at [1094, 354] on icon "times" at bounding box center [1094, 354] width 7 height 10
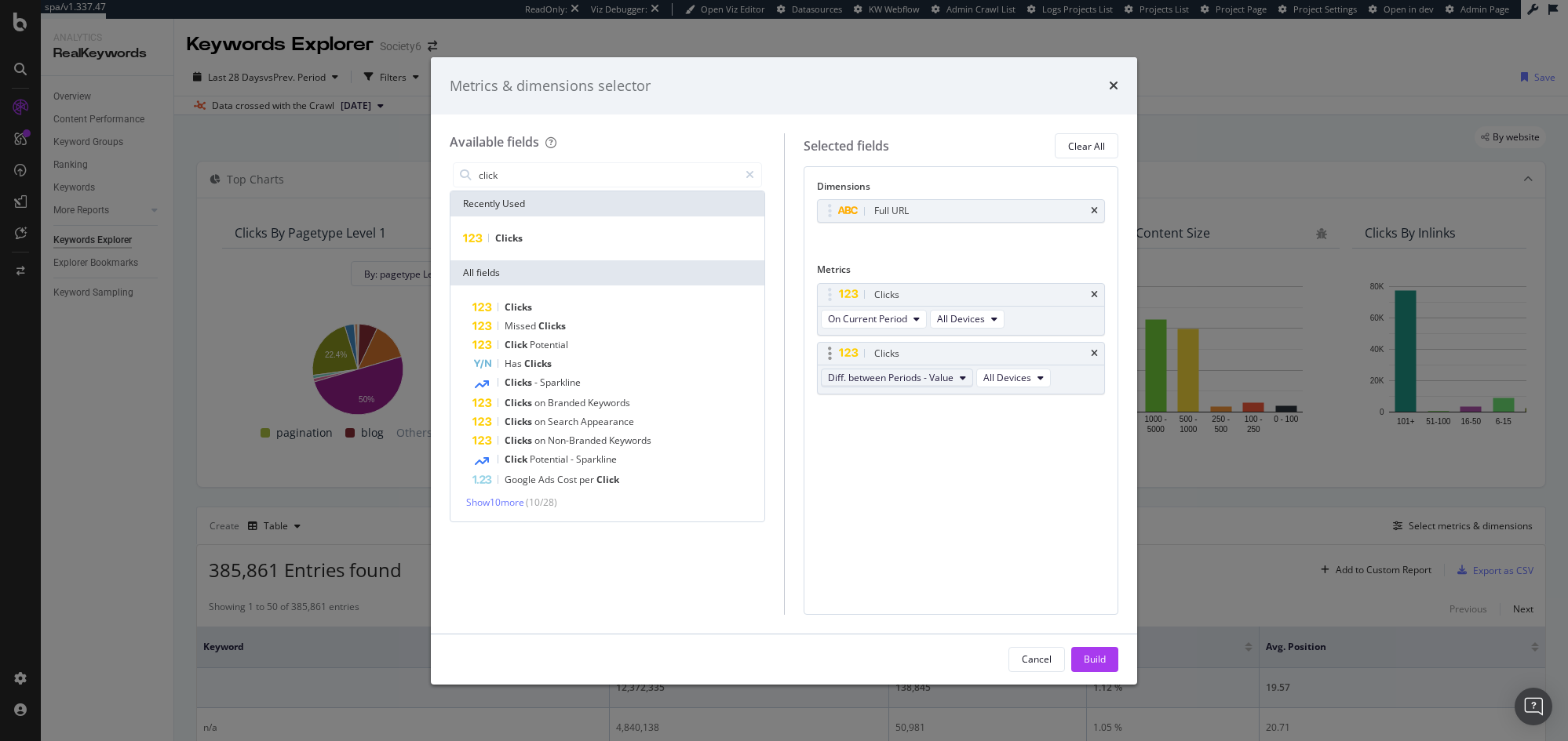
click at [931, 383] on span "Diff. between Periods - Value" at bounding box center [890, 377] width 126 height 13
click at [922, 455] on div "Diff. between Periods - Percentage" at bounding box center [909, 464] width 176 height 23
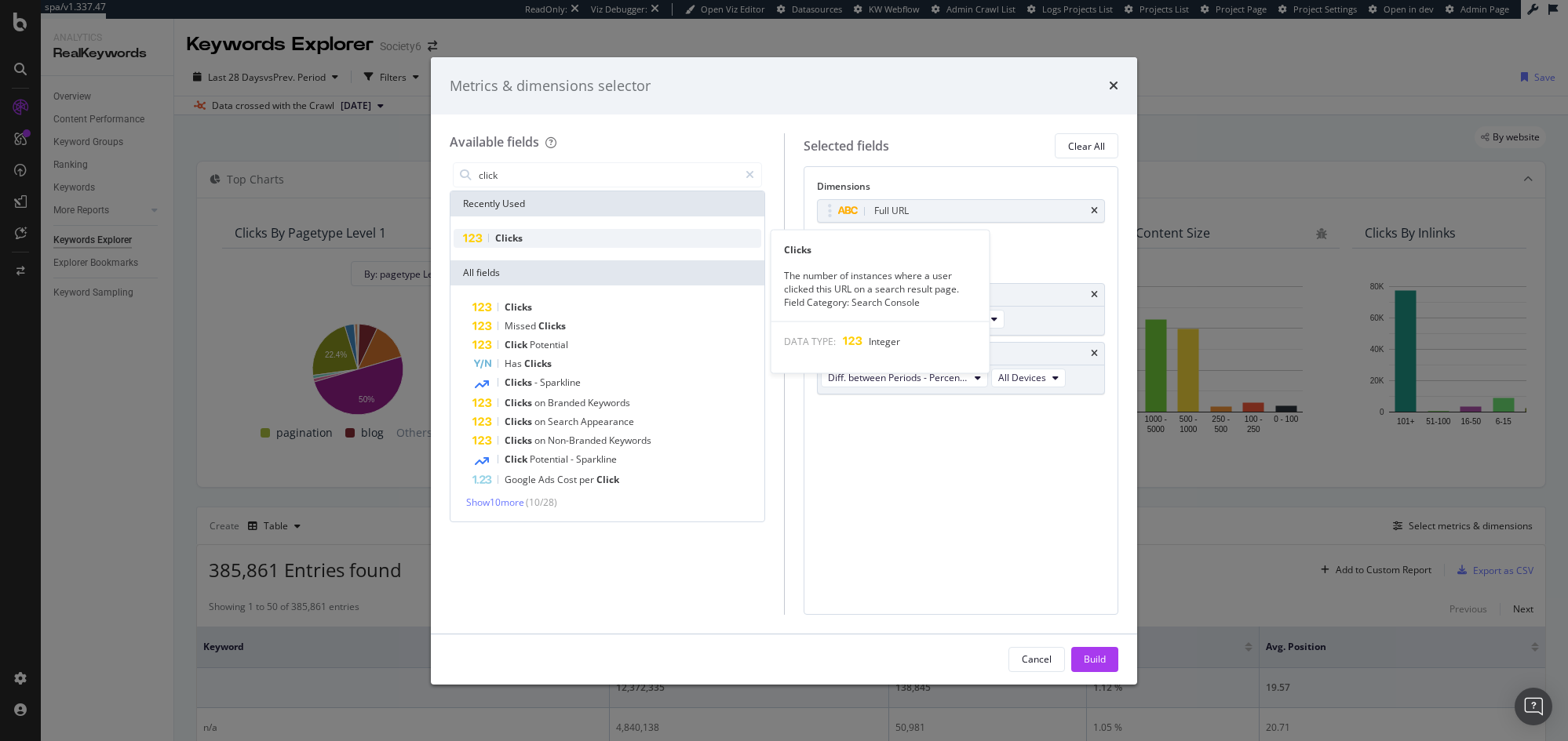
click at [590, 233] on div "Clicks" at bounding box center [607, 238] width 307 height 19
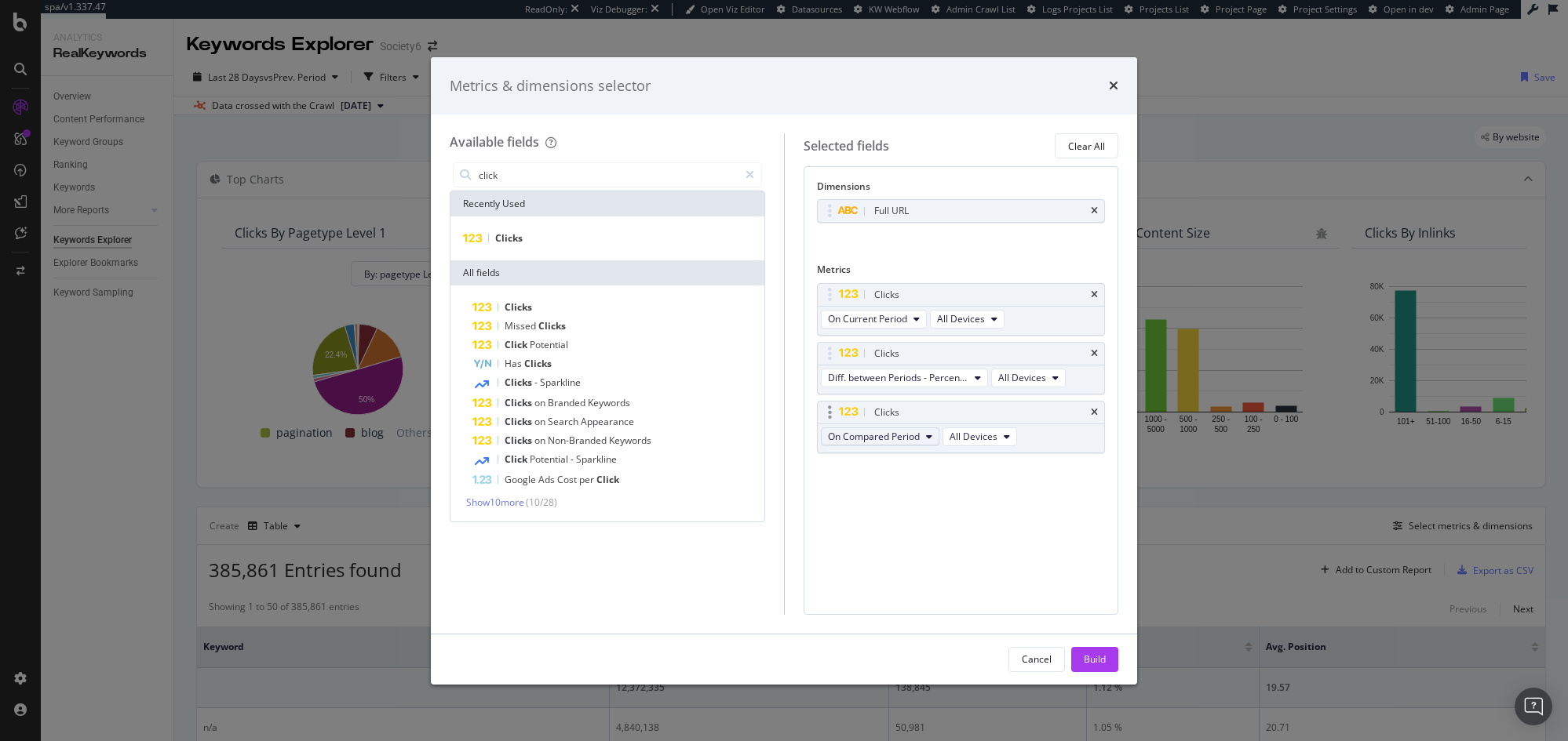
click at [915, 438] on span "On Compared Period" at bounding box center [874, 436] width 92 height 13
click at [922, 560] on div "Diff. between Periods - Value" at bounding box center [909, 552] width 176 height 23
drag, startPoint x: 828, startPoint y: 414, endPoint x: 836, endPoint y: 354, distance: 60.5
click at [836, 354] on body "spa/v1.337.47 ReadOnly: Viz Debugger: Open Viz Editor Datasources KW Webflow Ad…" at bounding box center [784, 370] width 1568 height 741
click at [886, 516] on div "Dimensions Full URL You can use this field as a dimension Metrics Clicks On Cur…" at bounding box center [961, 390] width 315 height 448
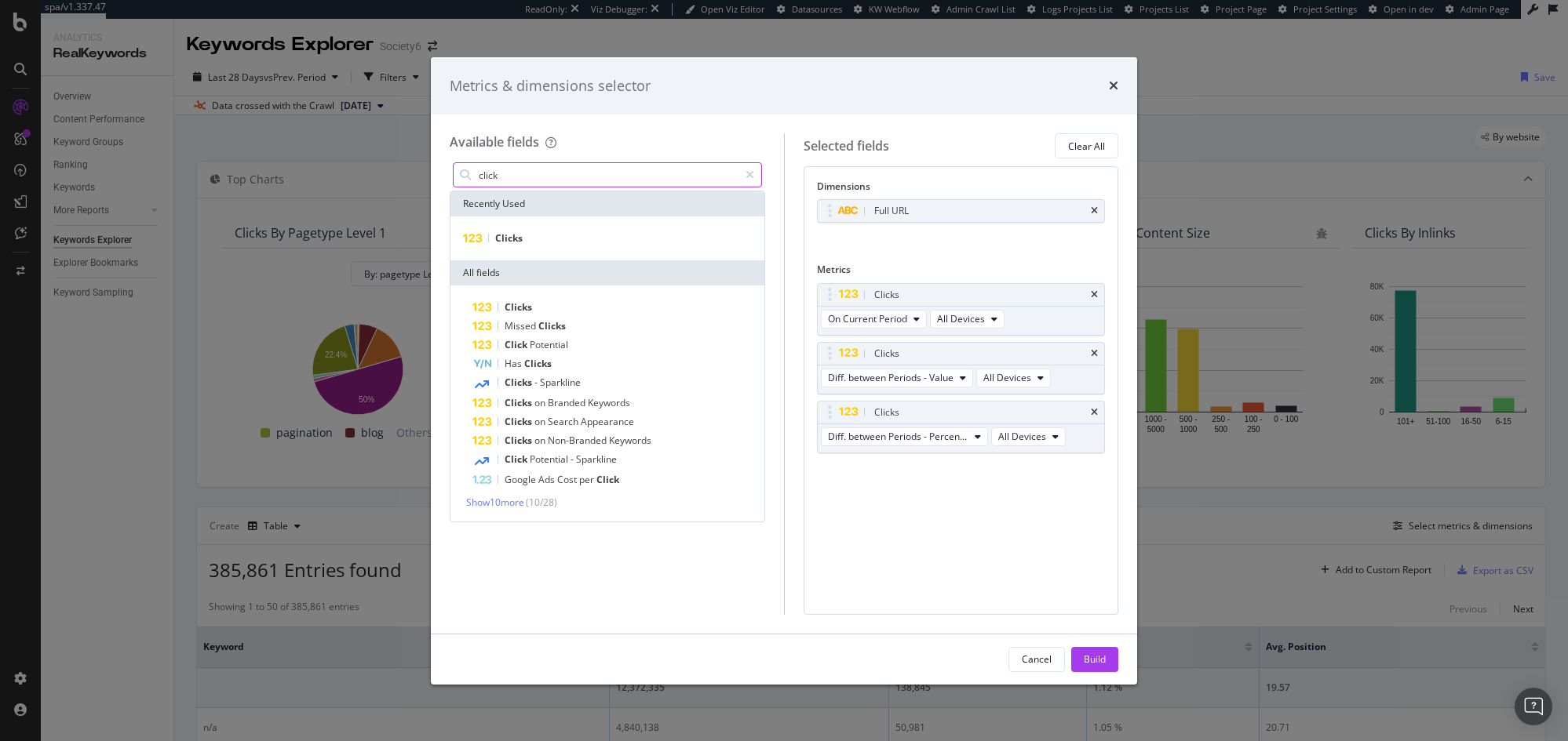
click at [519, 169] on input "click" at bounding box center [608, 175] width 261 height 24
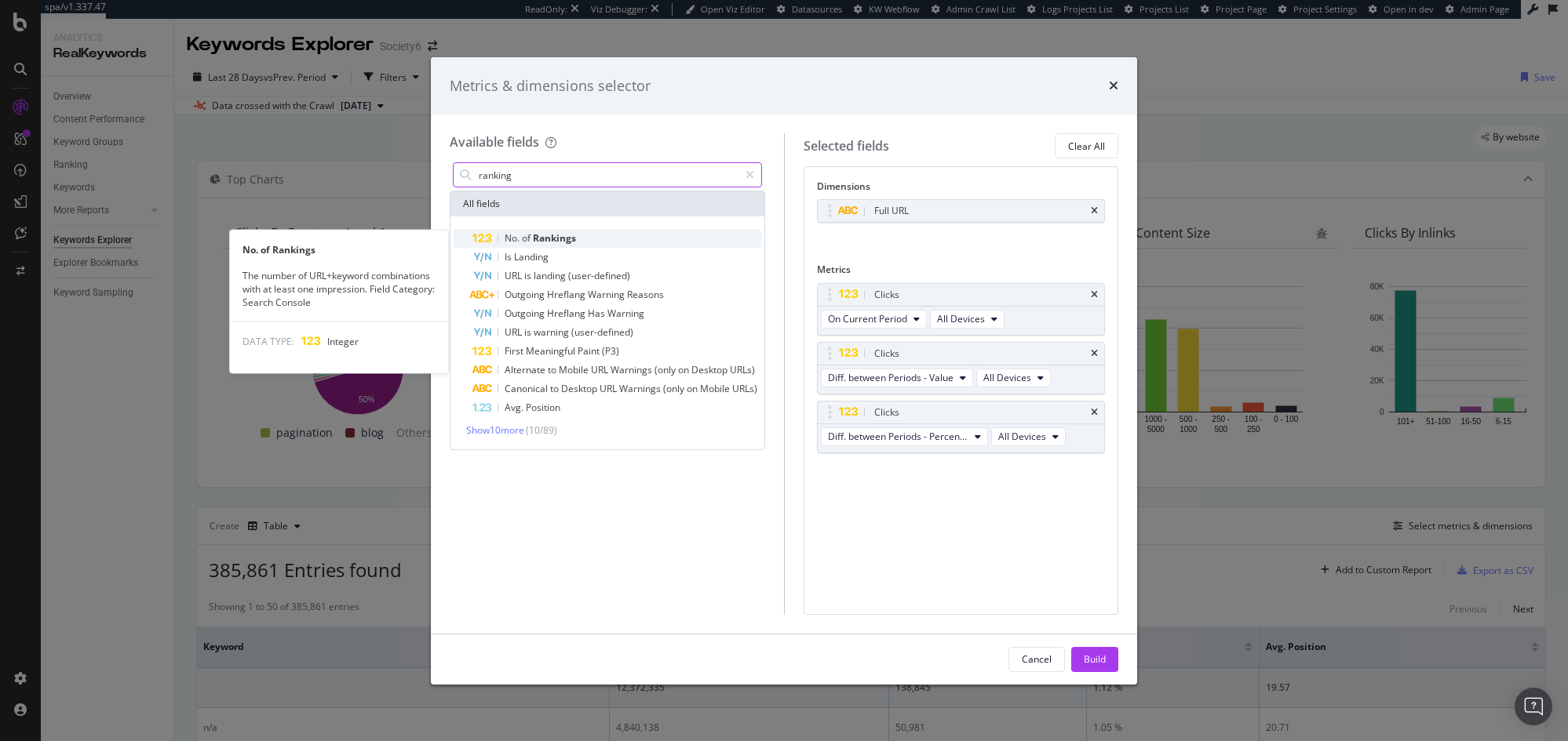
type input "ranking"
click at [548, 240] on span "Rankings" at bounding box center [555, 238] width 44 height 13
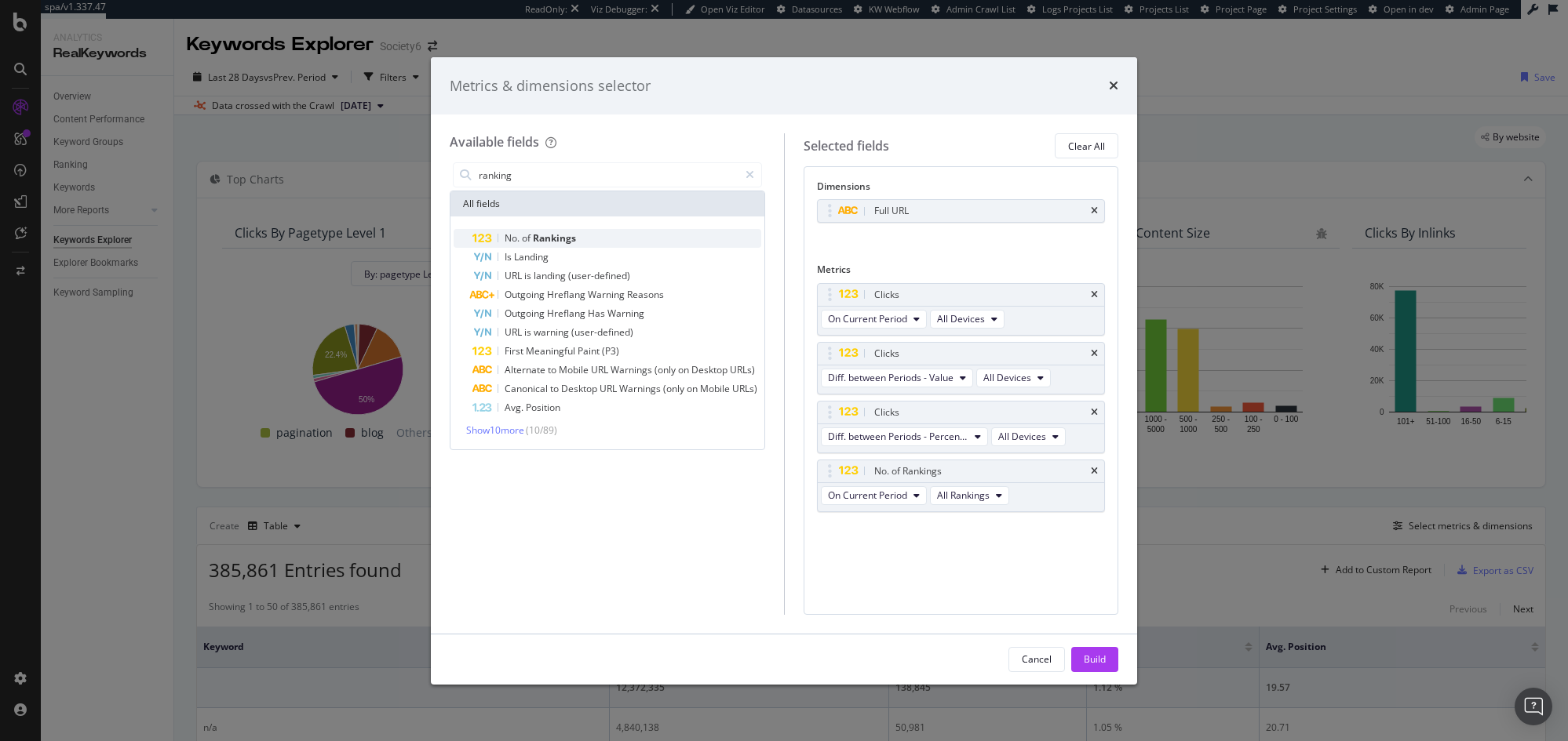
click at [528, 241] on span "of" at bounding box center [527, 238] width 11 height 13
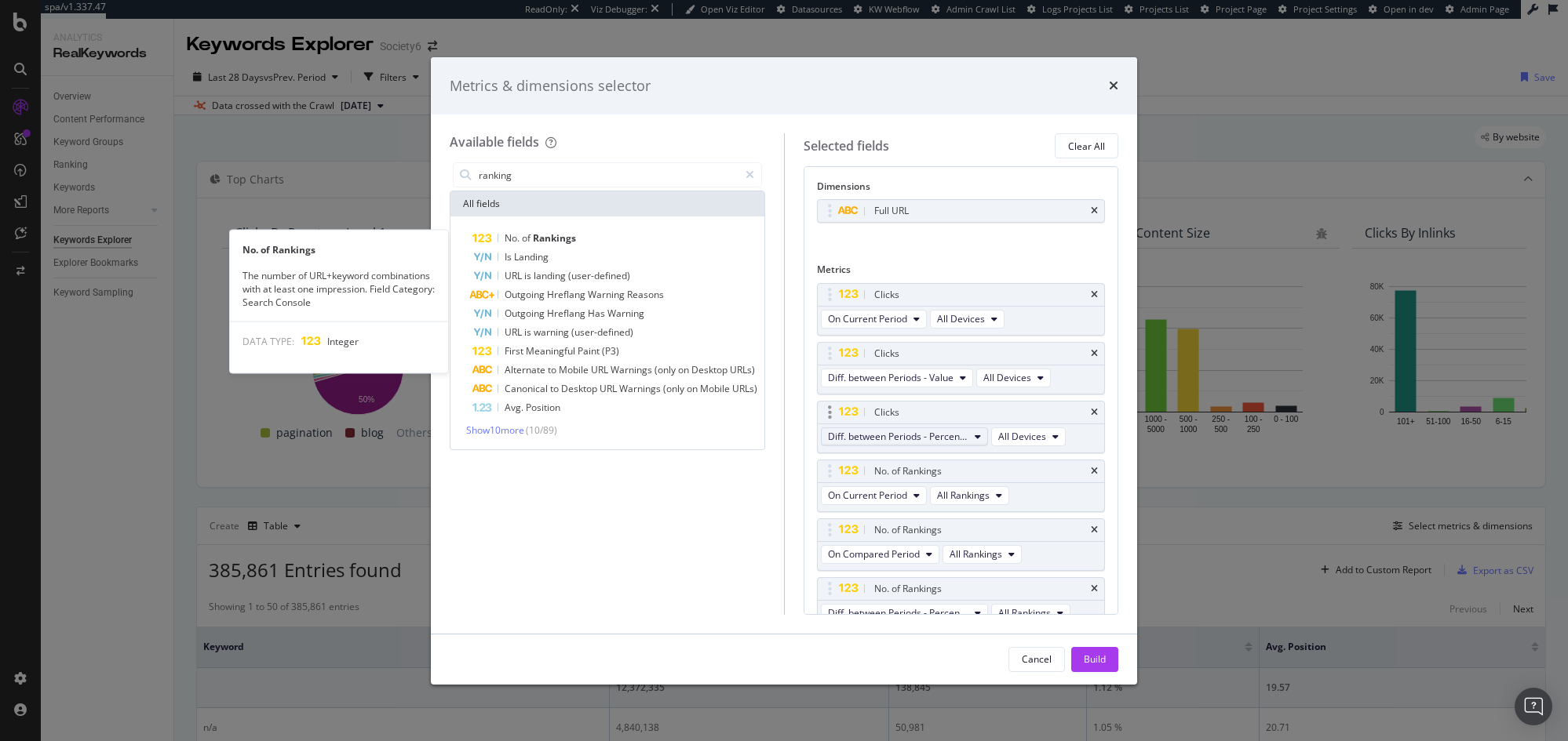
scroll to position [16, 0]
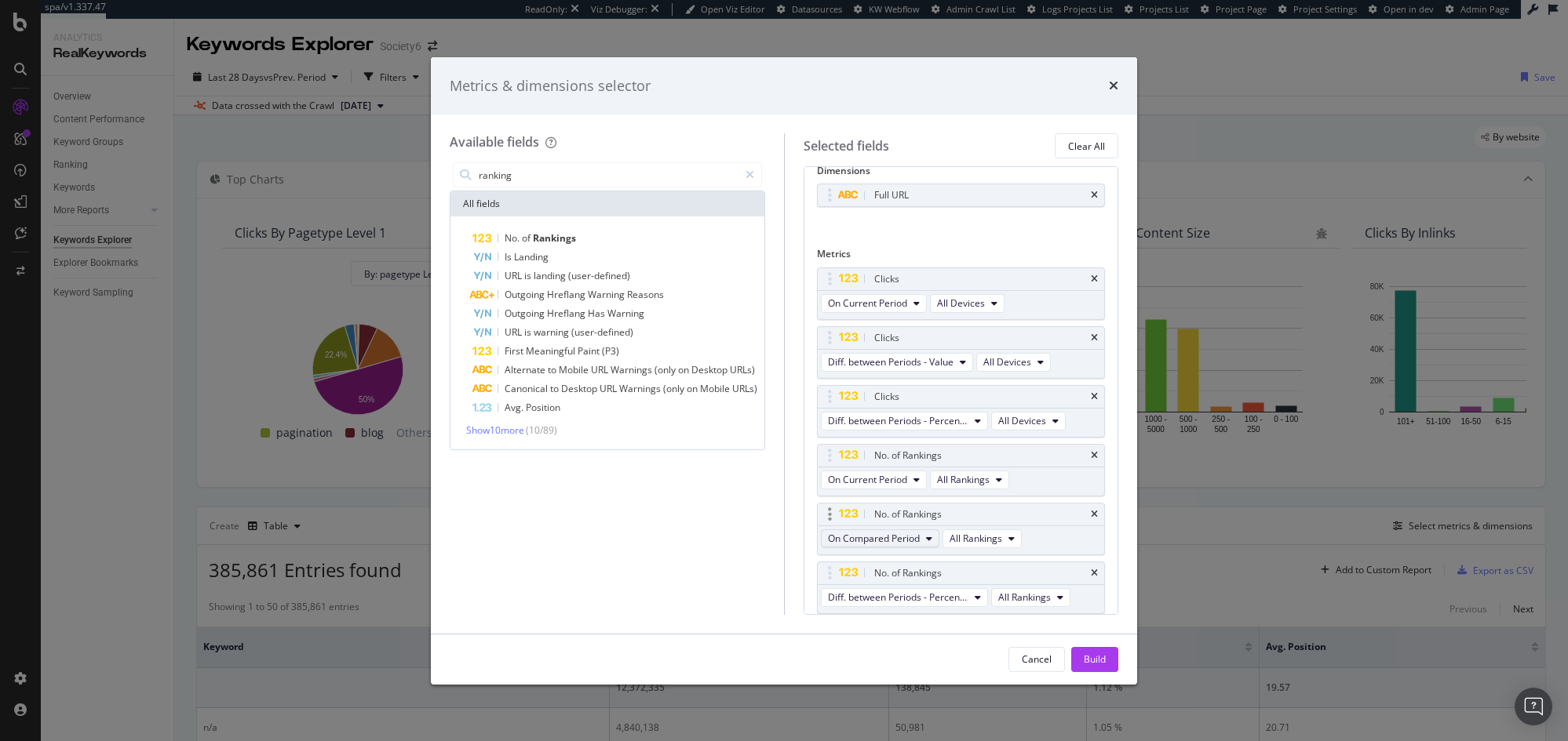
click at [897, 534] on span "On Compared Period" at bounding box center [874, 538] width 92 height 13
click at [917, 621] on span "Diff. between Periods - Percentage" at bounding box center [909, 624] width 152 height 14
click at [904, 601] on span "Diff. between Periods - Percentage" at bounding box center [898, 596] width 141 height 13
click at [938, 714] on span "Diff. between Periods - Value" at bounding box center [912, 712] width 157 height 14
click at [1105, 666] on button "Build" at bounding box center [1095, 659] width 48 height 25
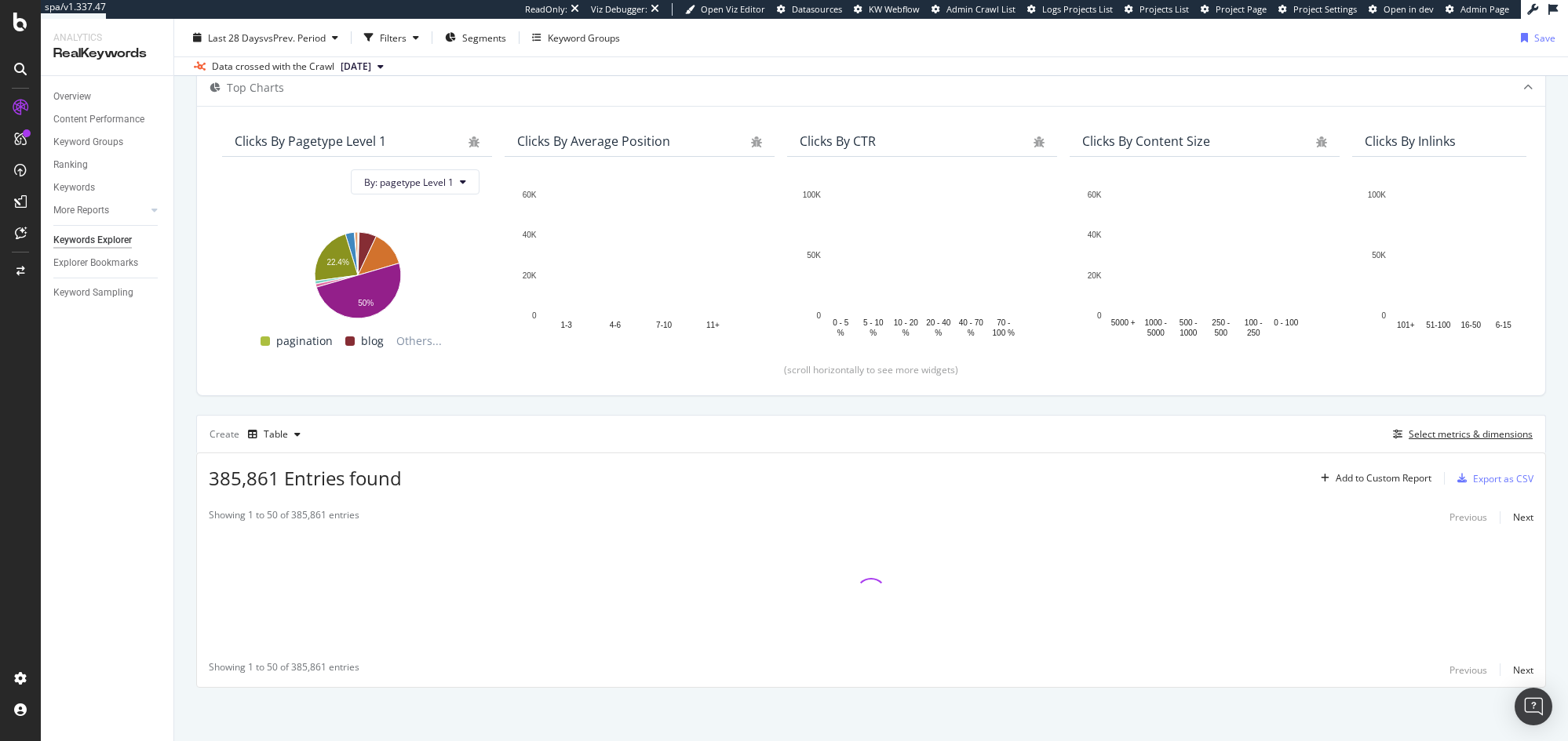
scroll to position [93, 0]
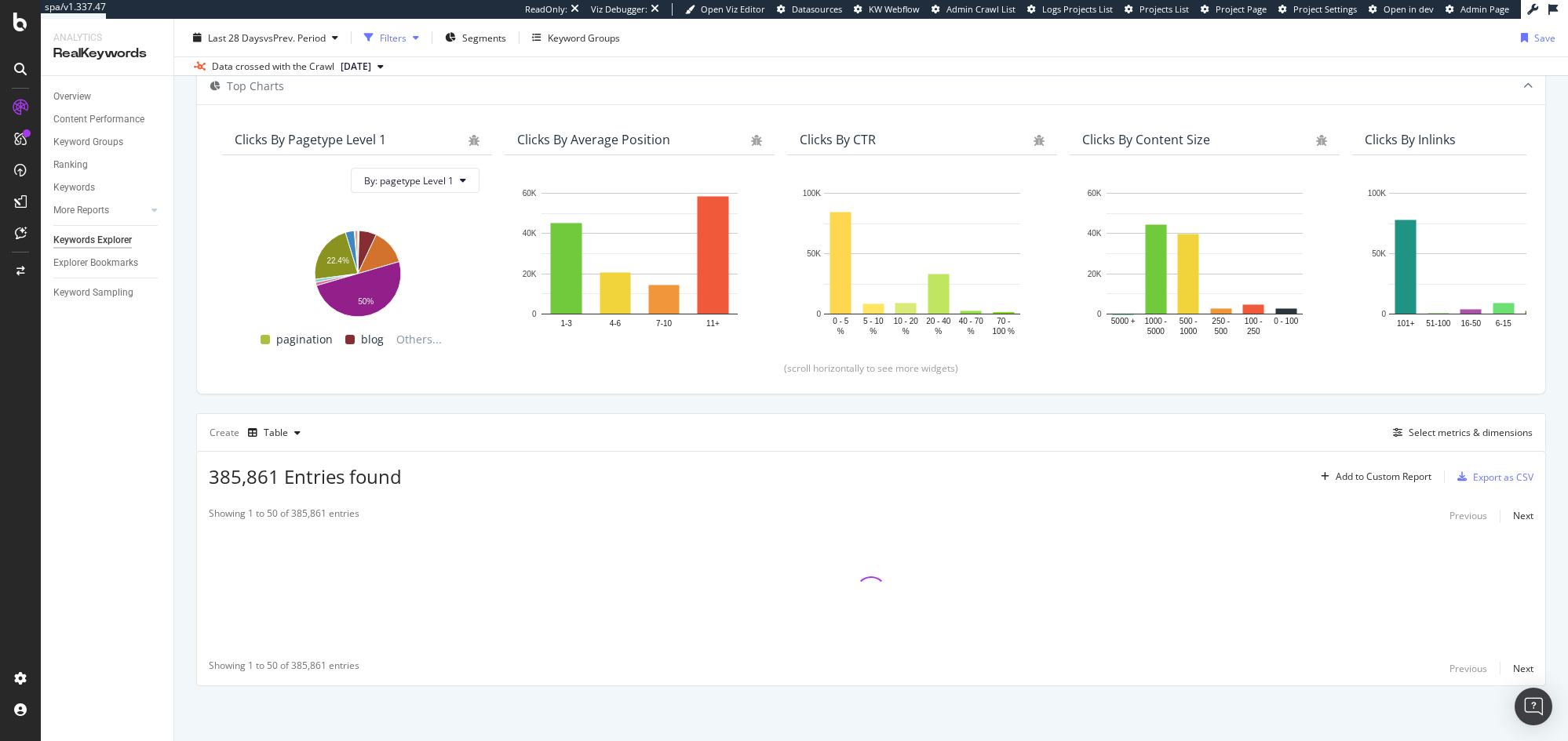
click at [411, 40] on div "button" at bounding box center [415, 38] width 19 height 10
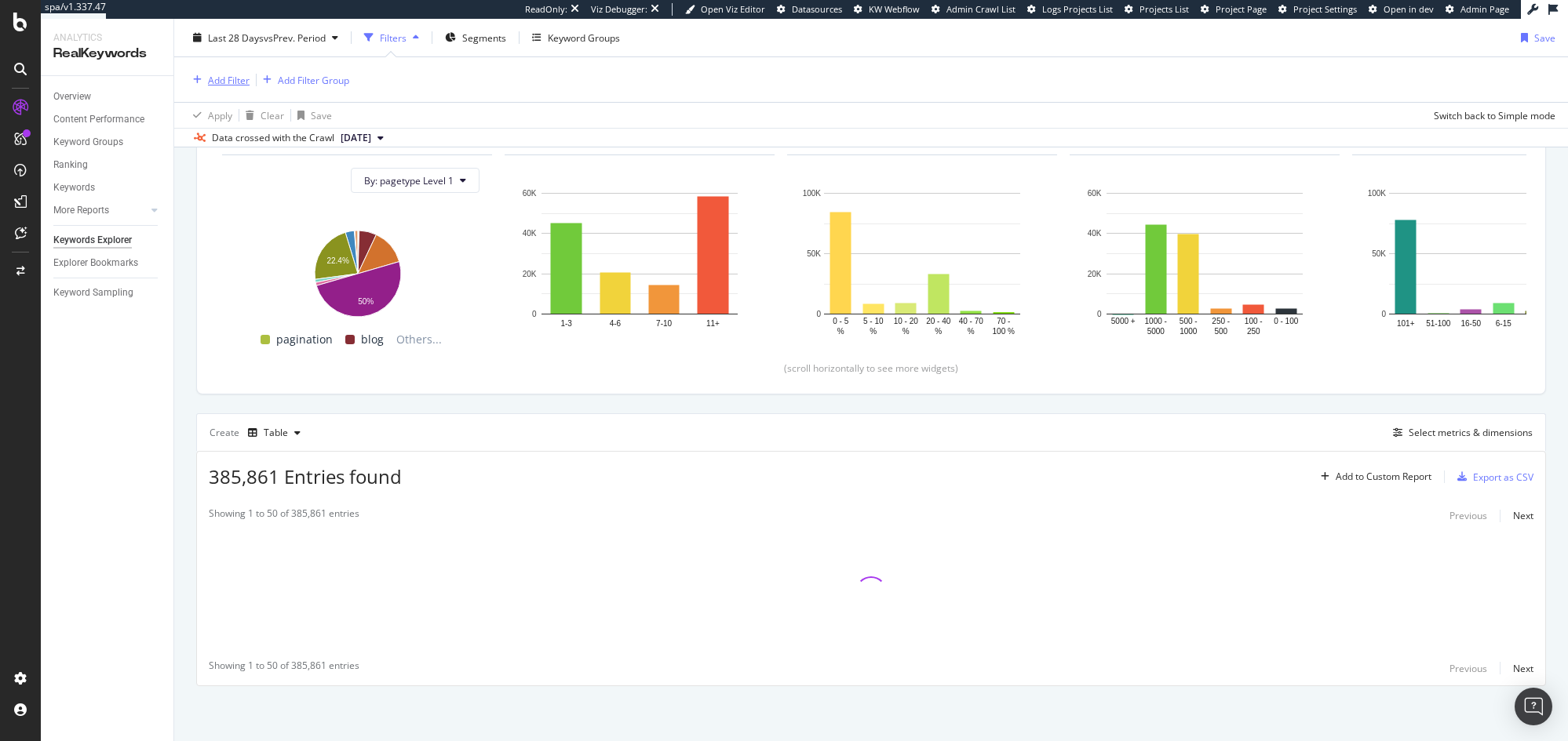
click at [235, 80] on div "Add Filter" at bounding box center [229, 79] width 42 height 13
click at [529, 81] on div "Add Filter Add Filter Group" at bounding box center [871, 79] width 1368 height 45
click at [479, 36] on span "Segments" at bounding box center [484, 37] width 44 height 13
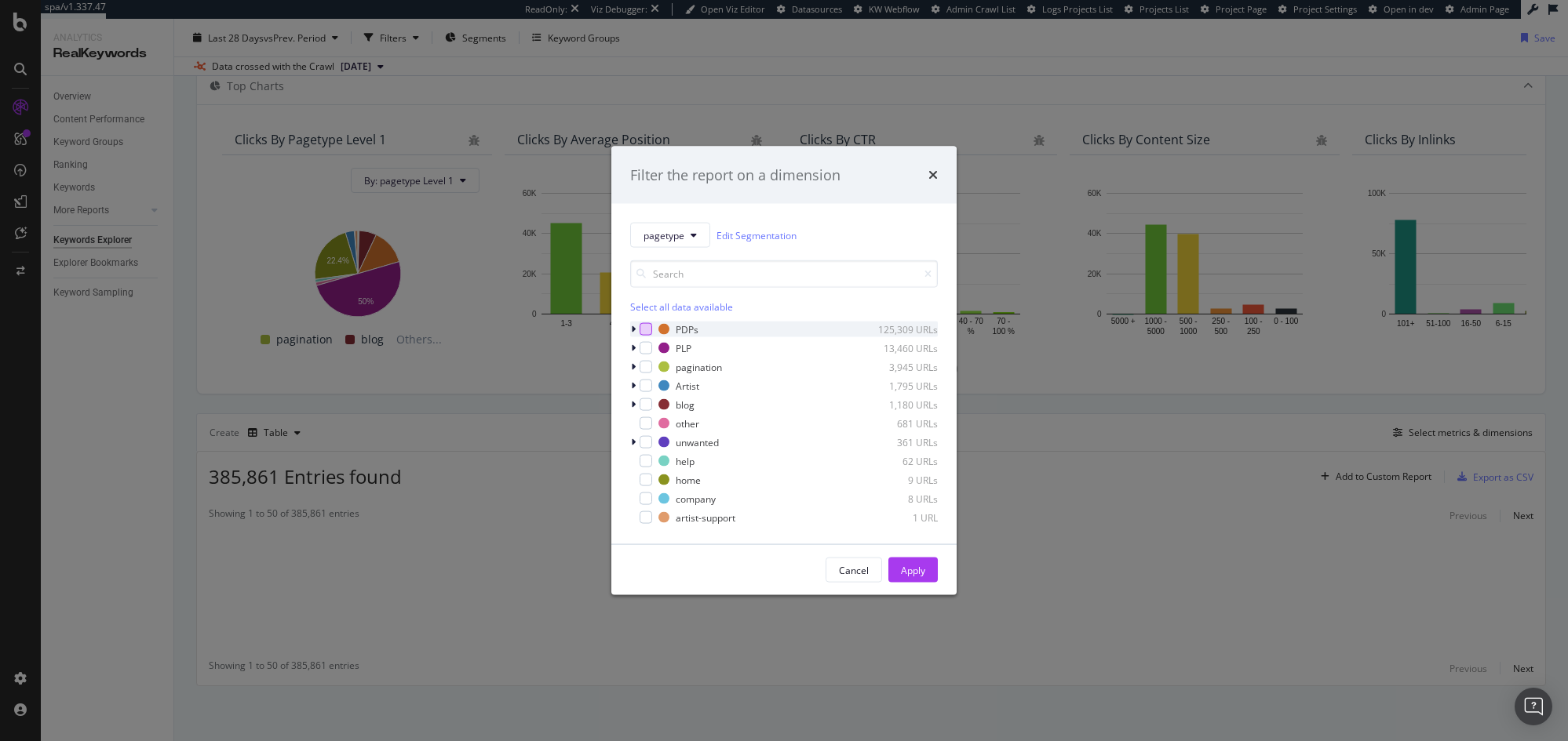
click at [647, 328] on div "modal" at bounding box center [646, 329] width 13 height 13
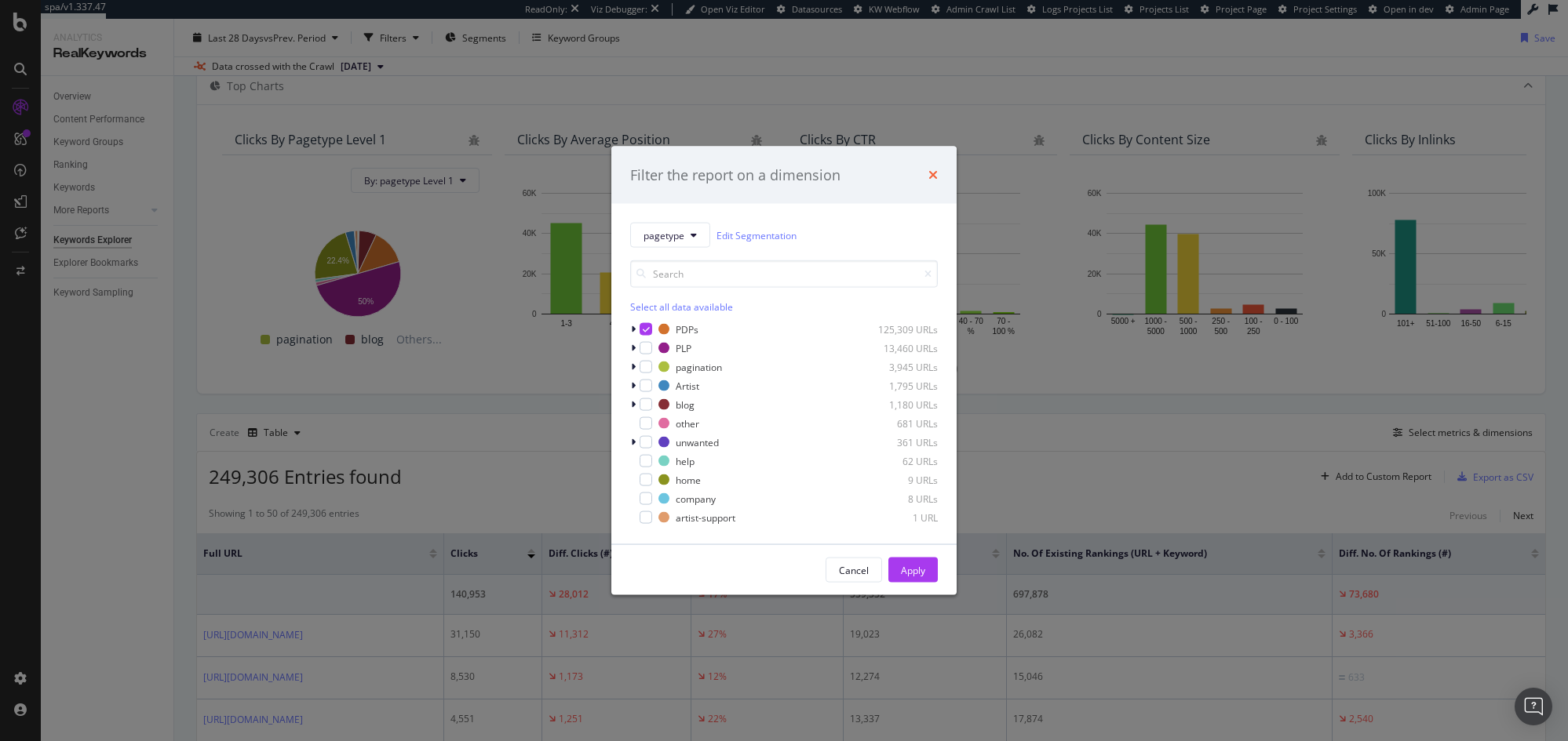
click at [931, 176] on icon "times" at bounding box center [933, 174] width 10 height 13
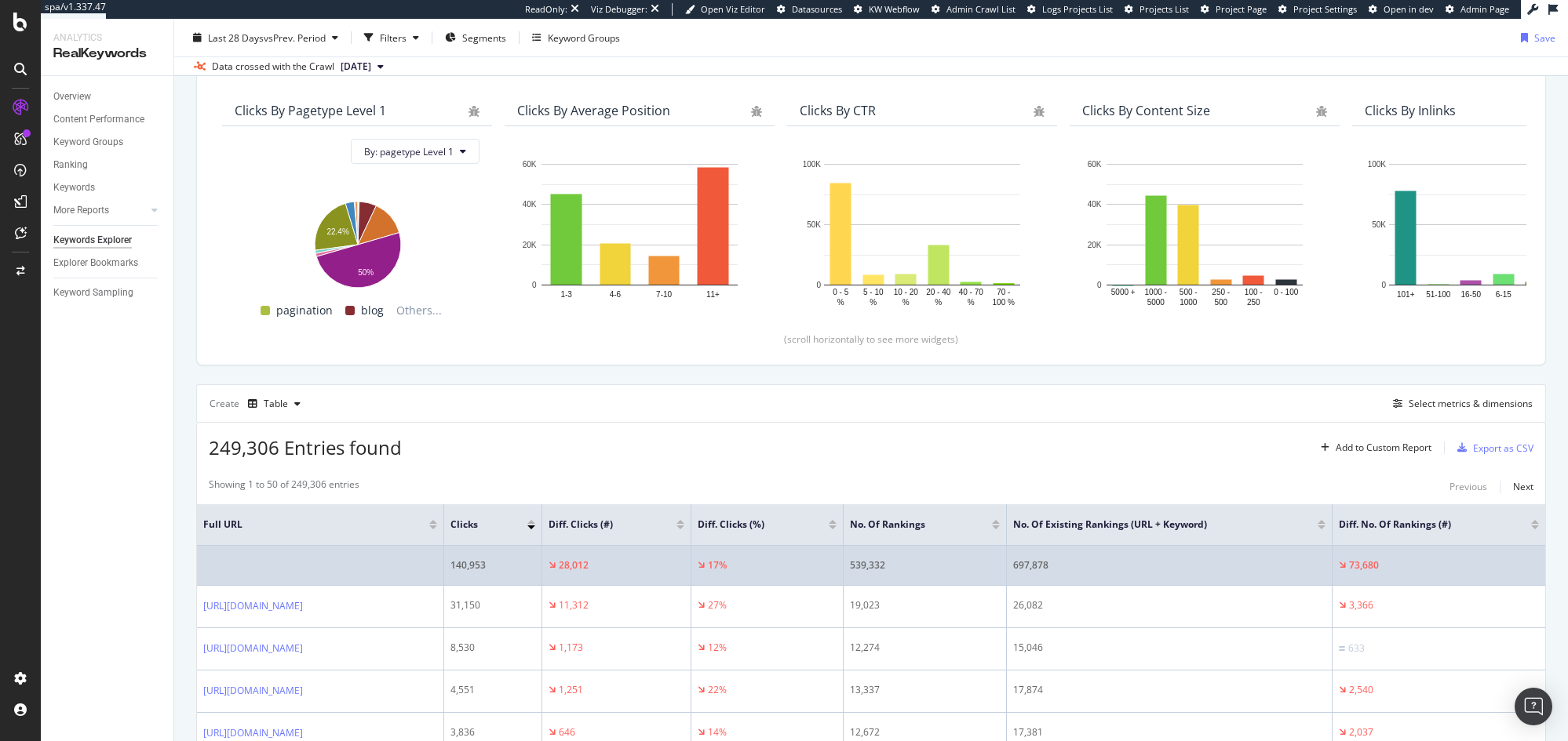
scroll to position [317, 0]
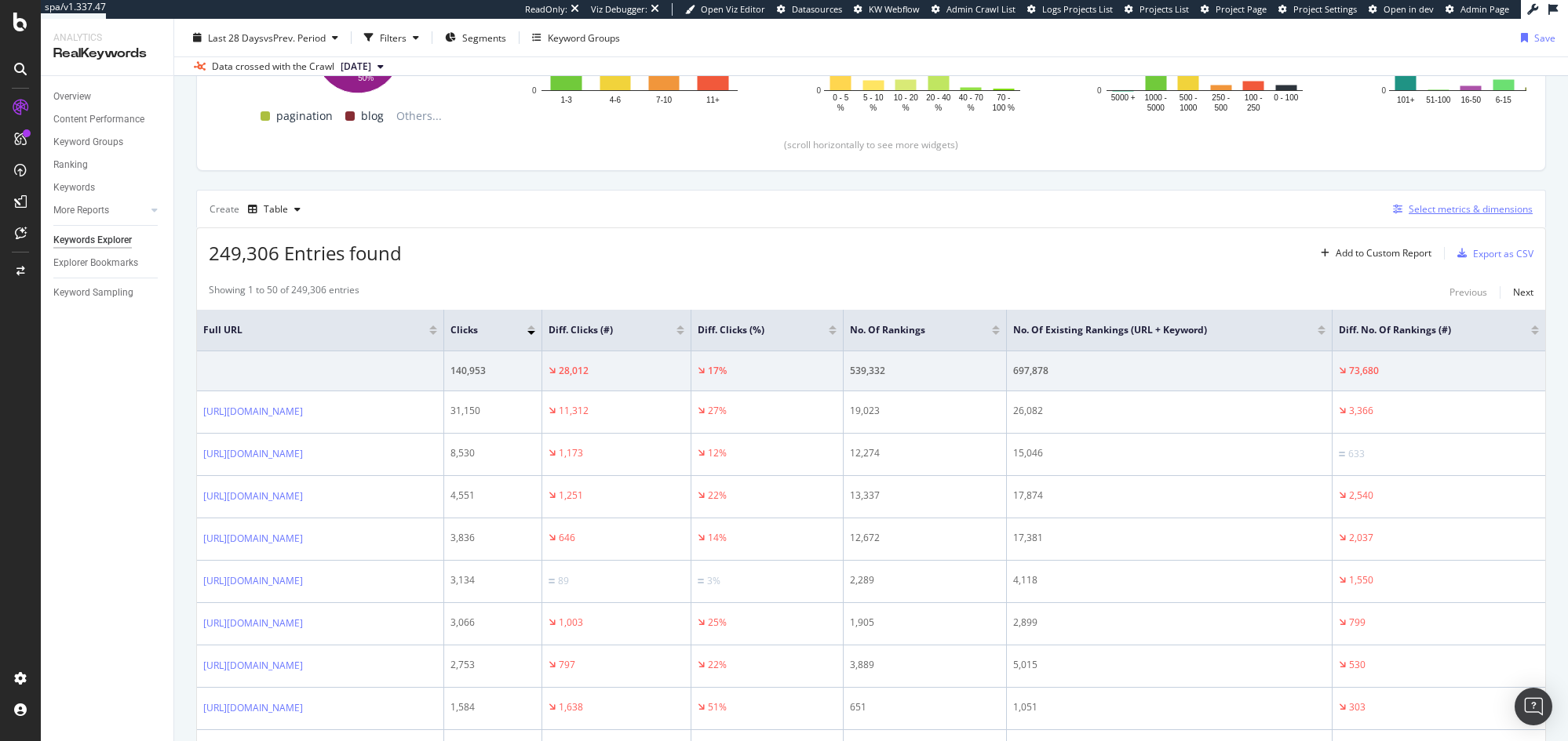
click at [1415, 206] on div "Select metrics & dimensions" at bounding box center [1470, 208] width 124 height 13
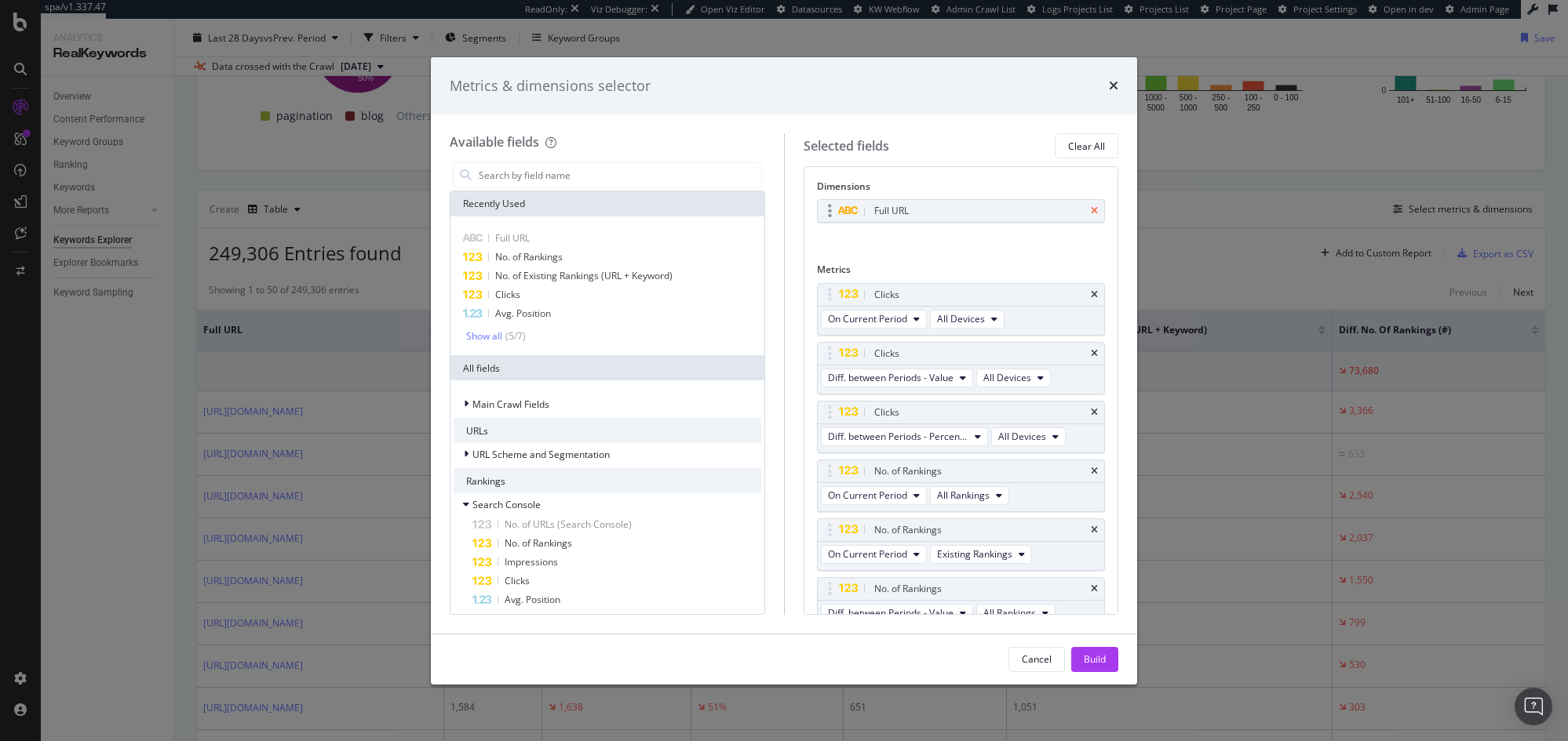
click at [1091, 212] on icon "times" at bounding box center [1094, 211] width 7 height 10
click at [551, 170] on input "modal" at bounding box center [619, 175] width 284 height 24
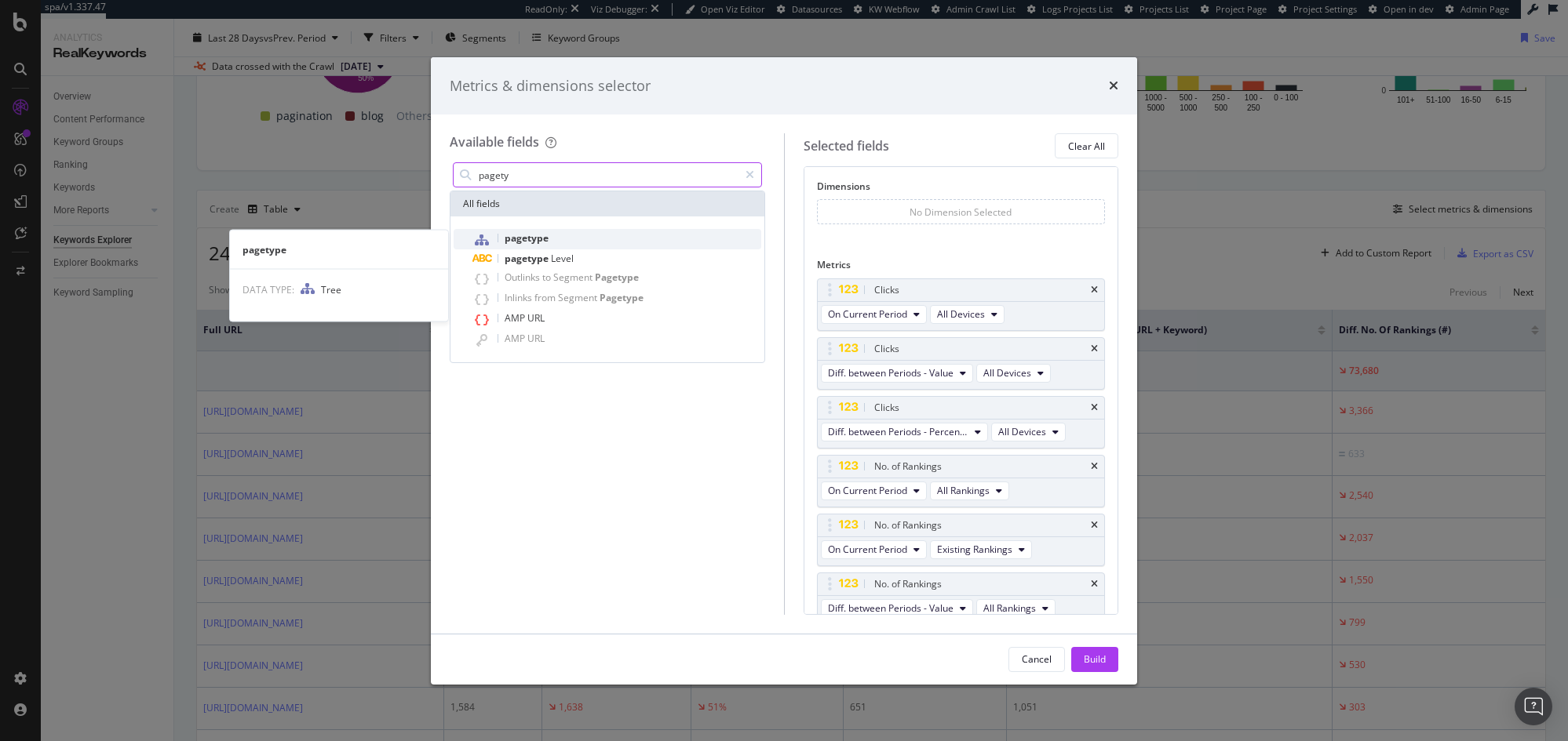
type input "pagety"
click at [563, 232] on div "pagetype" at bounding box center [616, 239] width 288 height 21
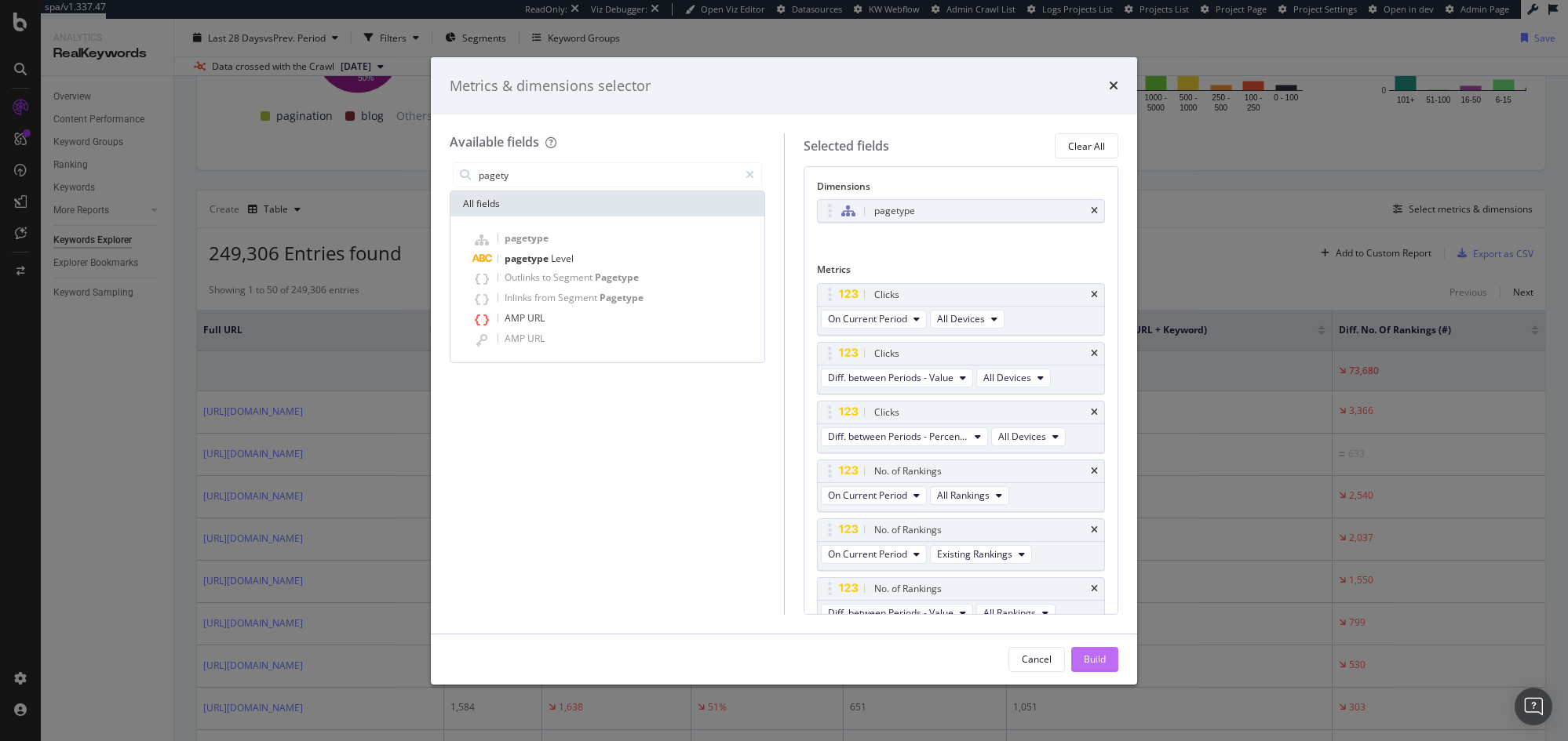
click at [1091, 670] on div "Build" at bounding box center [1095, 660] width 22 height 24
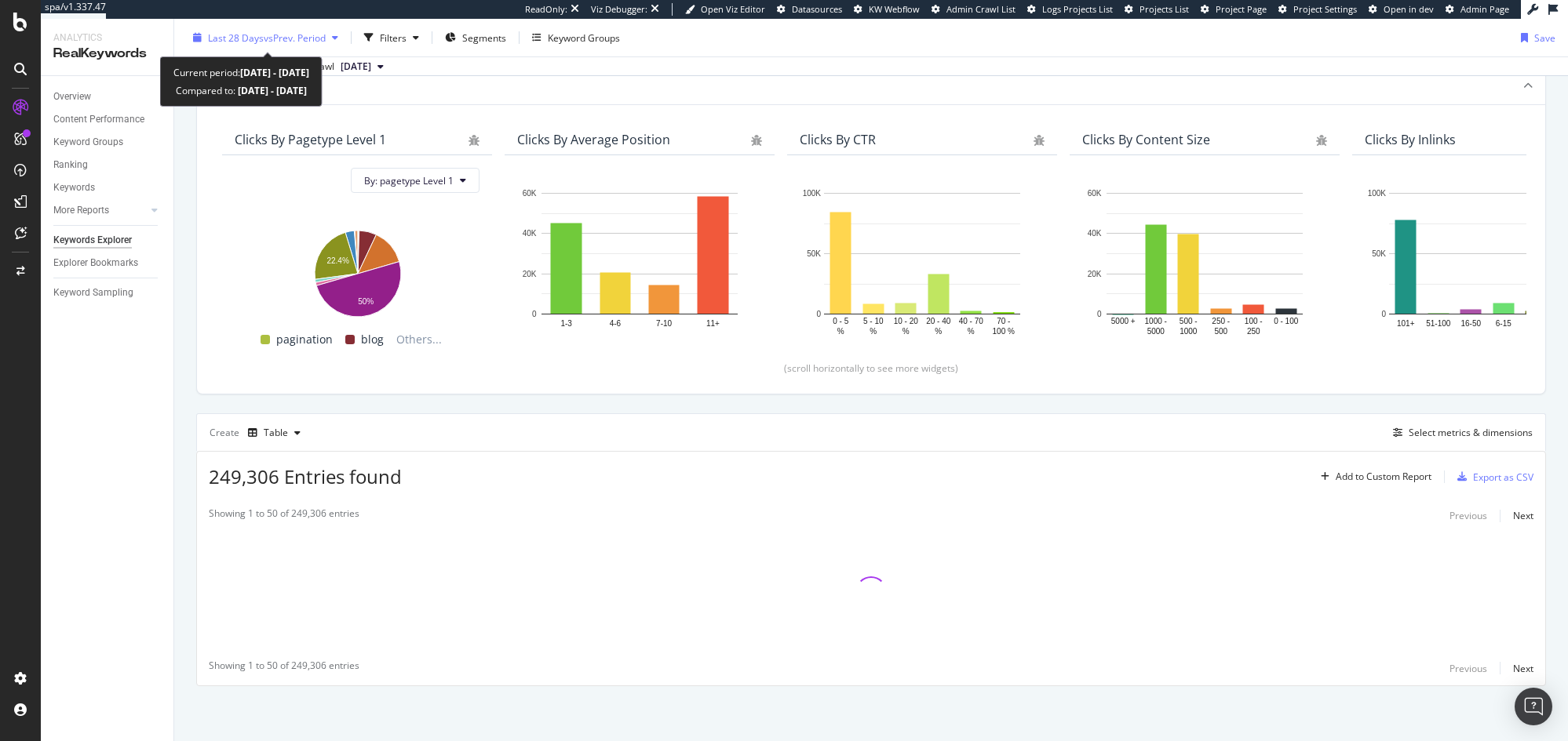
click at [268, 34] on span "vs Prev. Period" at bounding box center [294, 37] width 62 height 13
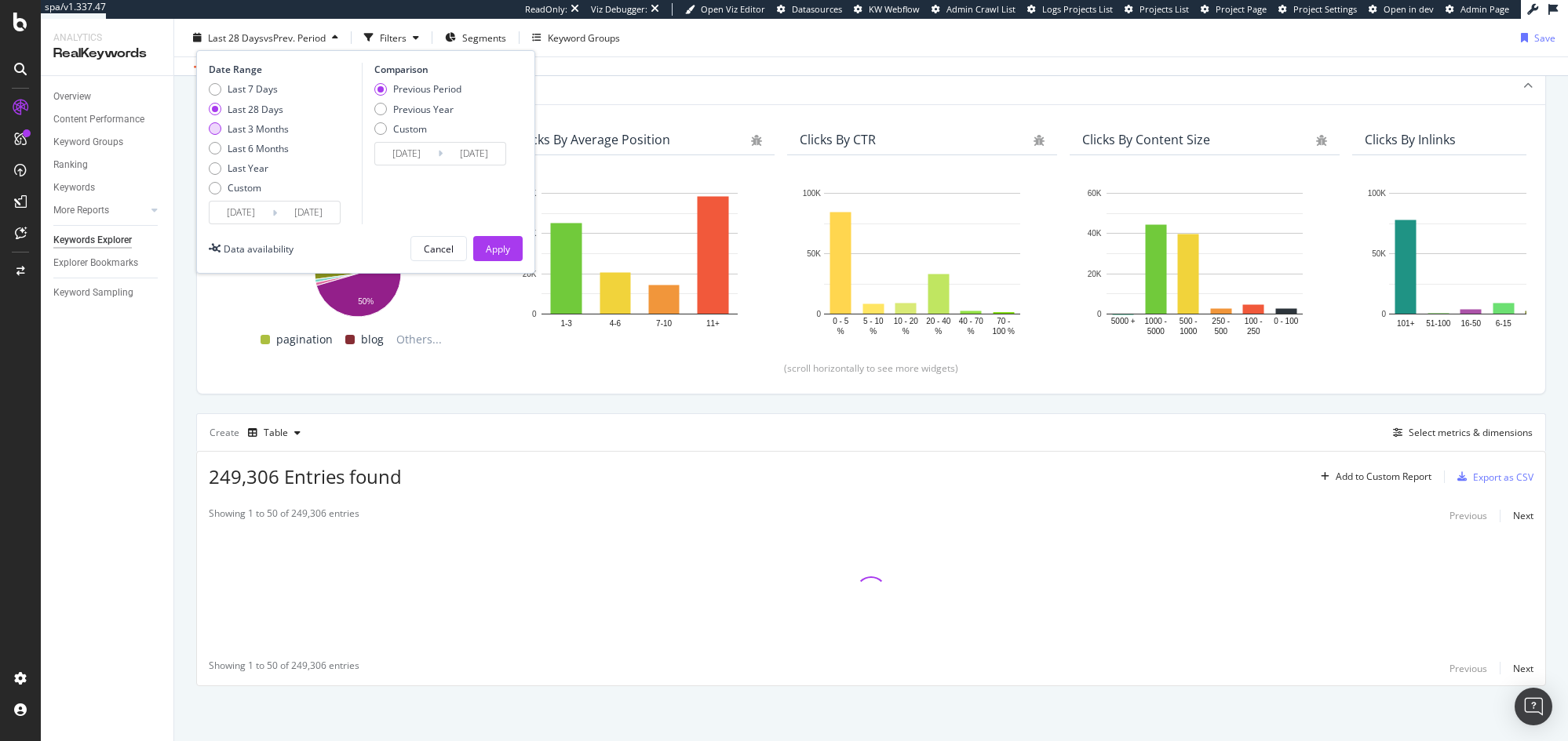
click at [267, 131] on div "Last 3 Months" at bounding box center [259, 128] width 61 height 13
type input "[DATE]"
click at [424, 109] on div "Previous Year" at bounding box center [423, 108] width 60 height 13
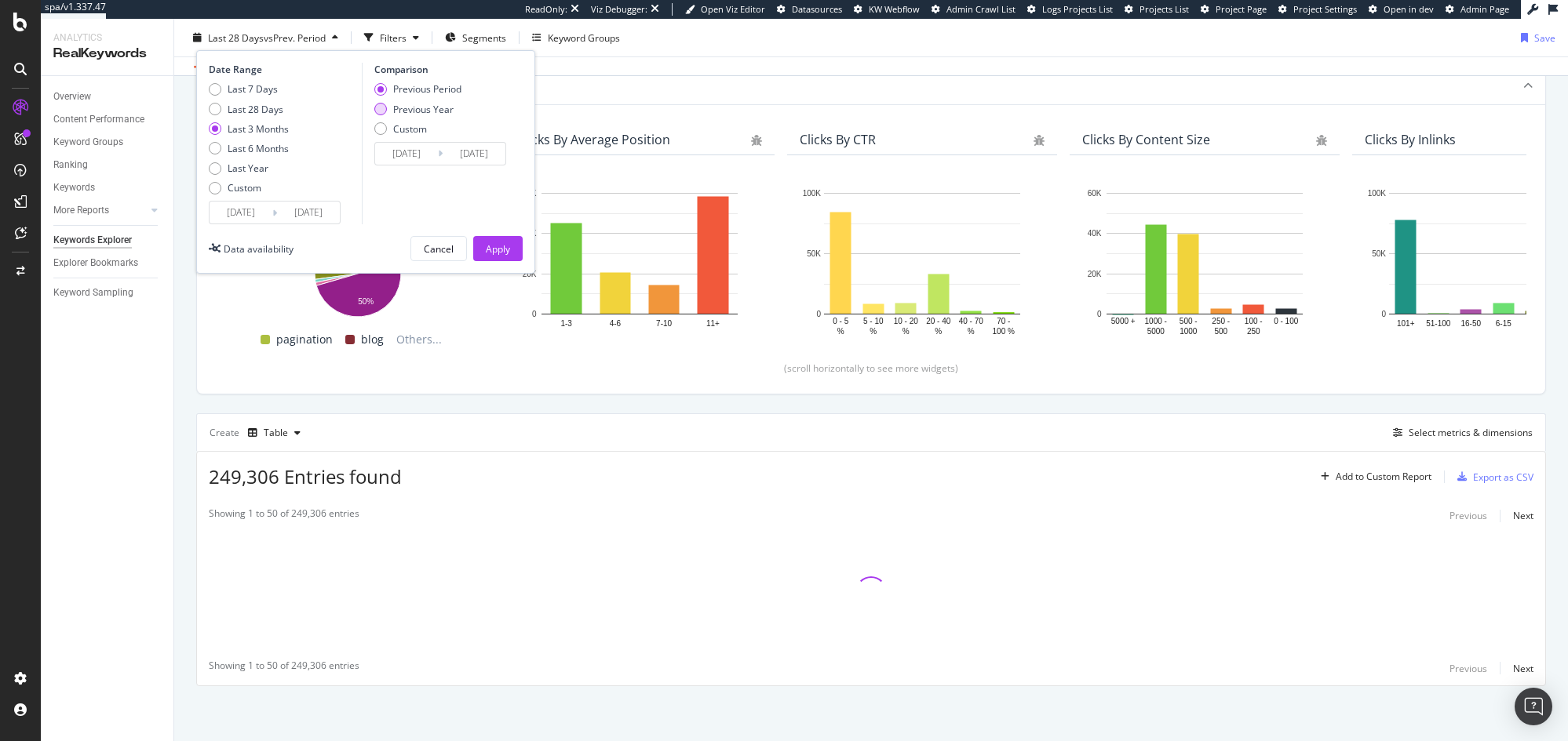
type input "[DATE]"
click at [492, 254] on div "Apply" at bounding box center [497, 248] width 25 height 13
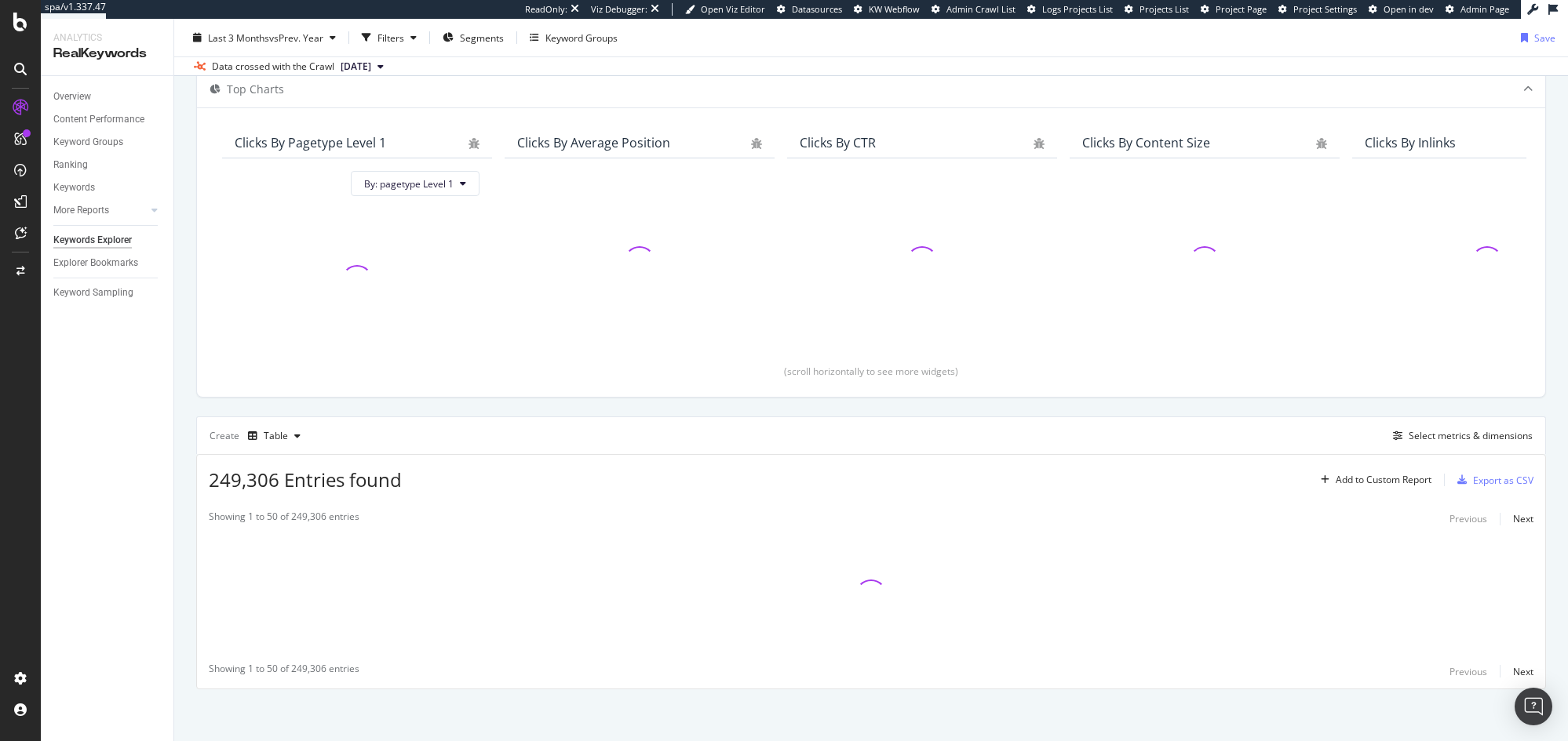
click at [542, 409] on div "Top Charts Clicks By pagetype Level 1 By: pagetype Level 1 Clicks By Average Po…" at bounding box center [871, 379] width 1349 height 619
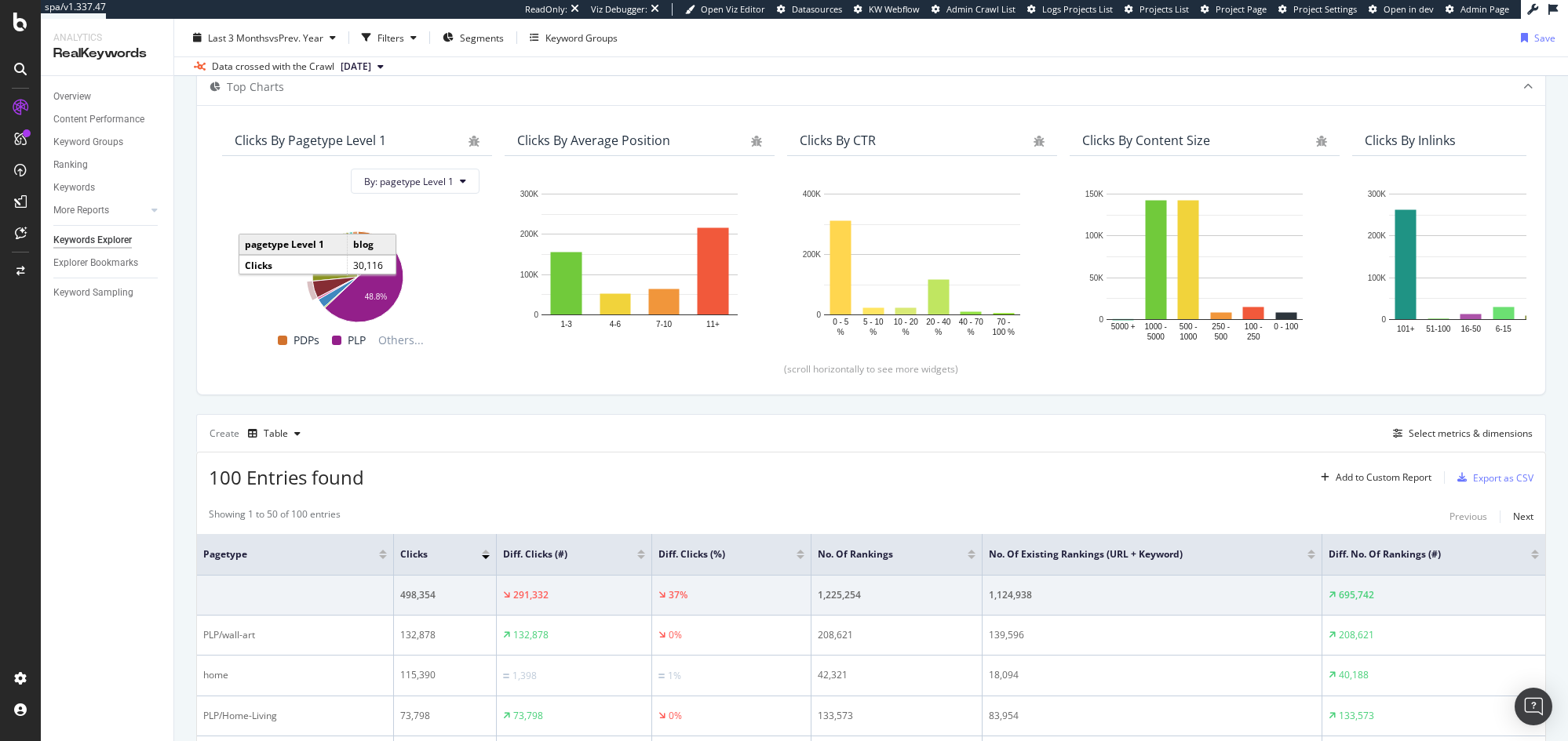
scroll to position [294, 0]
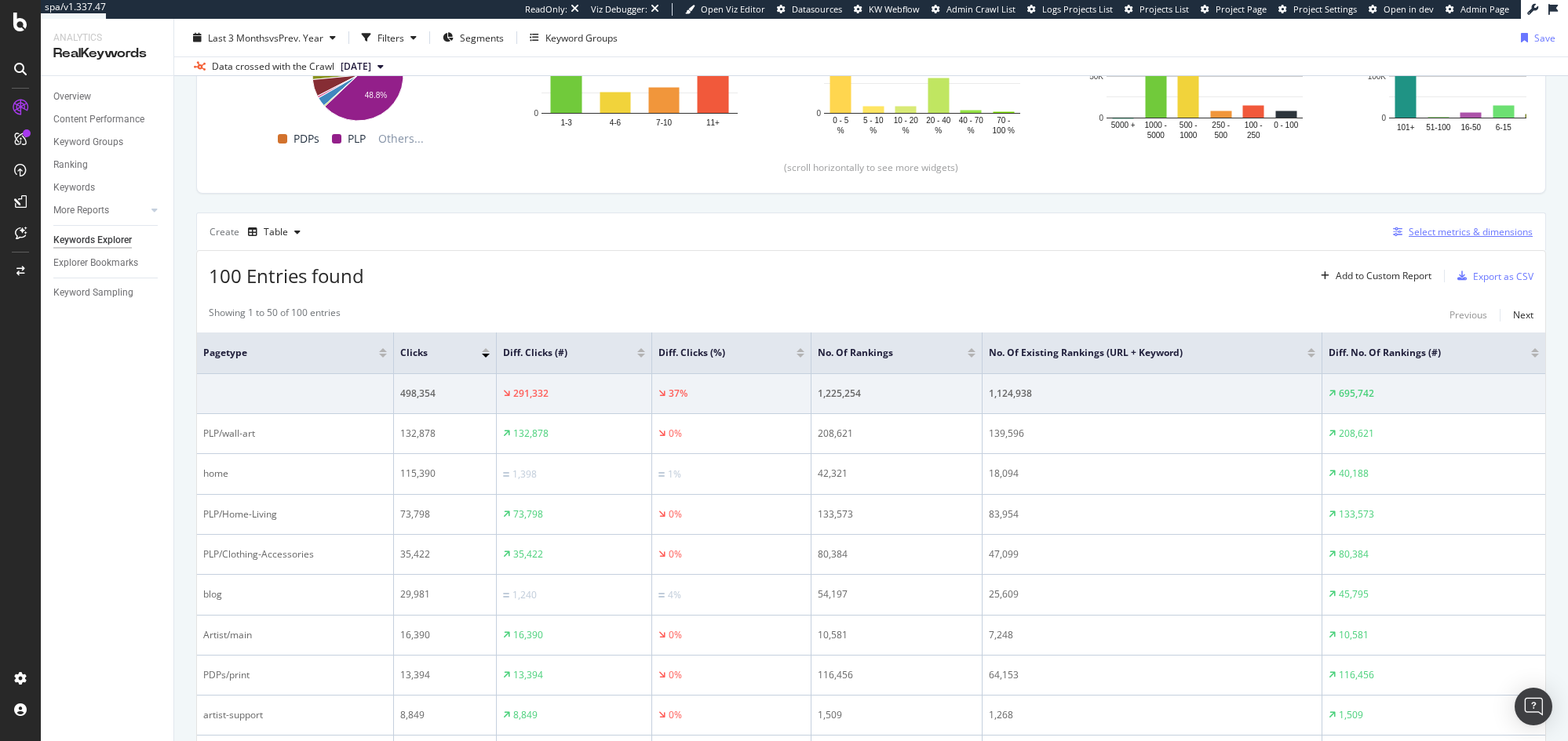
click at [1434, 234] on div "Select metrics & dimensions" at bounding box center [1470, 231] width 124 height 13
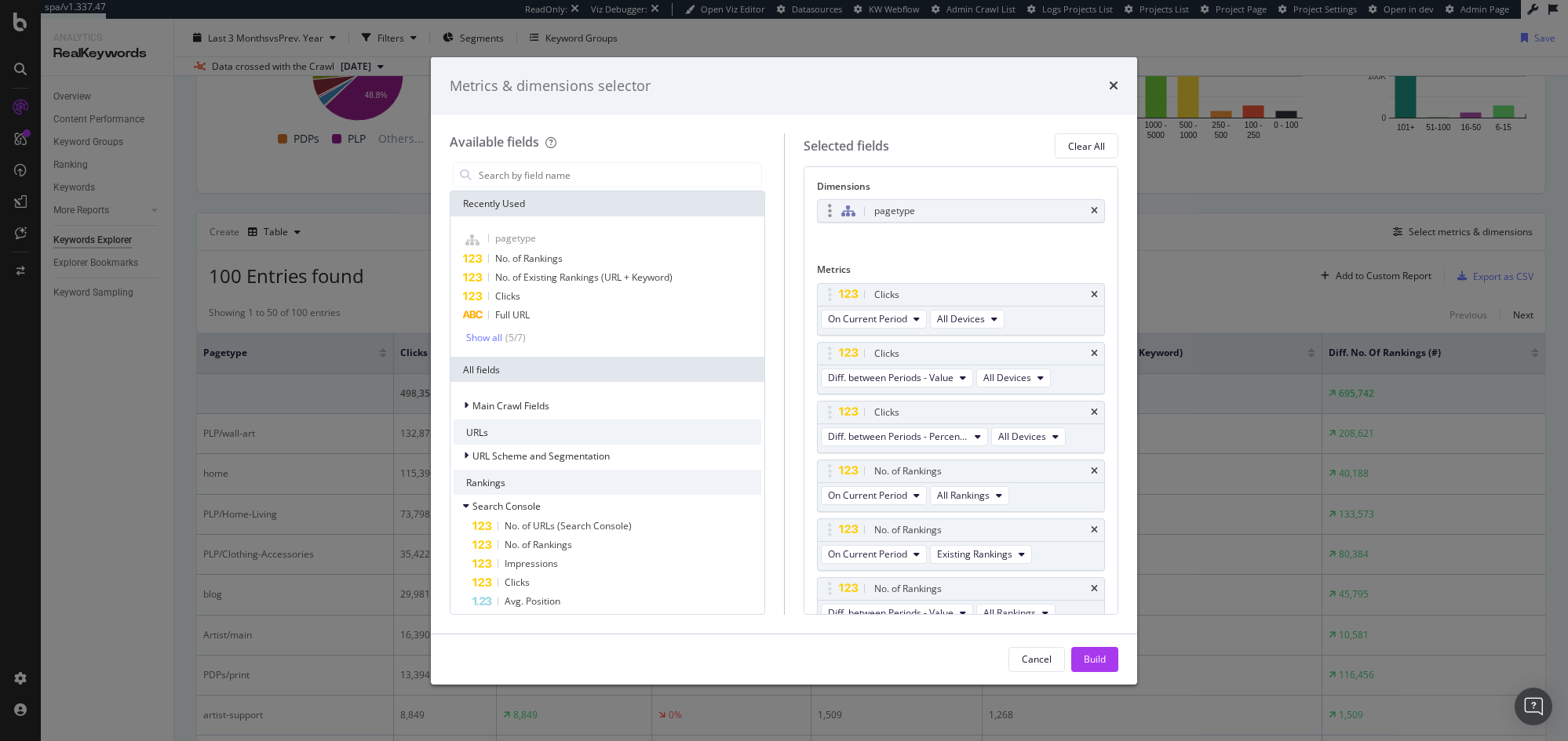
click at [936, 219] on div "pagetype" at bounding box center [979, 211] width 217 height 16
click at [542, 180] on input "modal" at bounding box center [619, 175] width 284 height 24
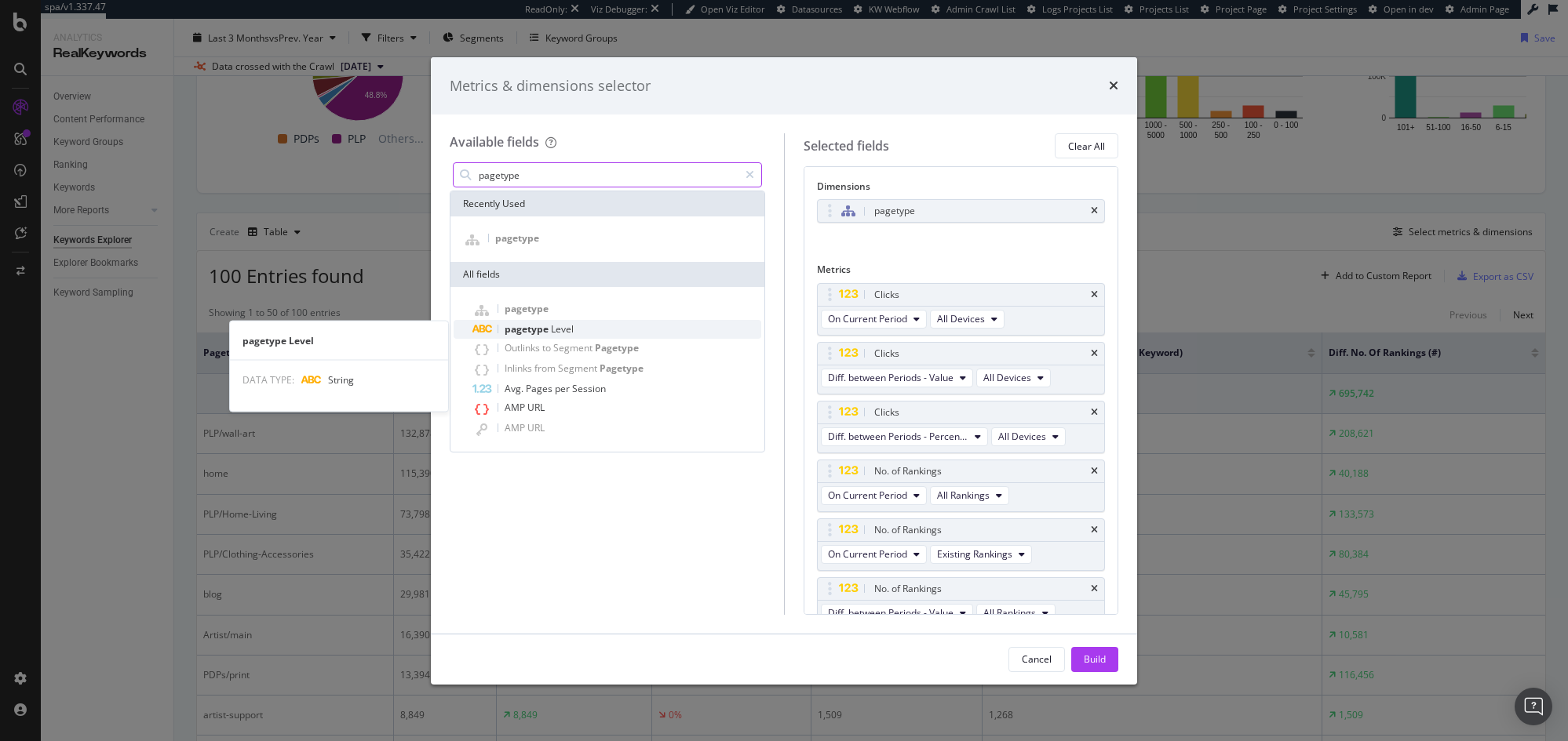
type input "pagetype"
click at [596, 334] on div "pagetype Level" at bounding box center [616, 329] width 288 height 19
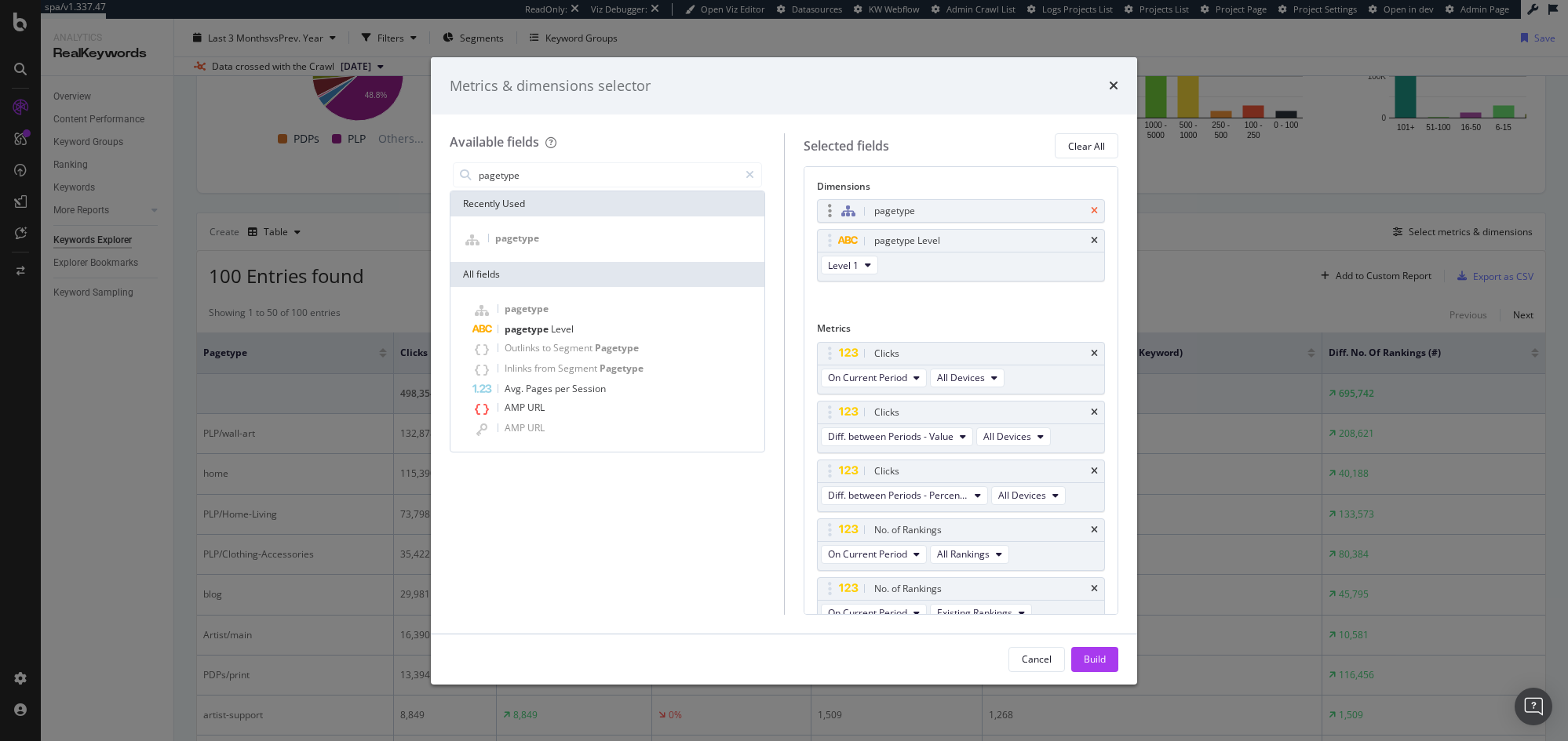
click at [1091, 209] on icon "times" at bounding box center [1094, 211] width 7 height 10
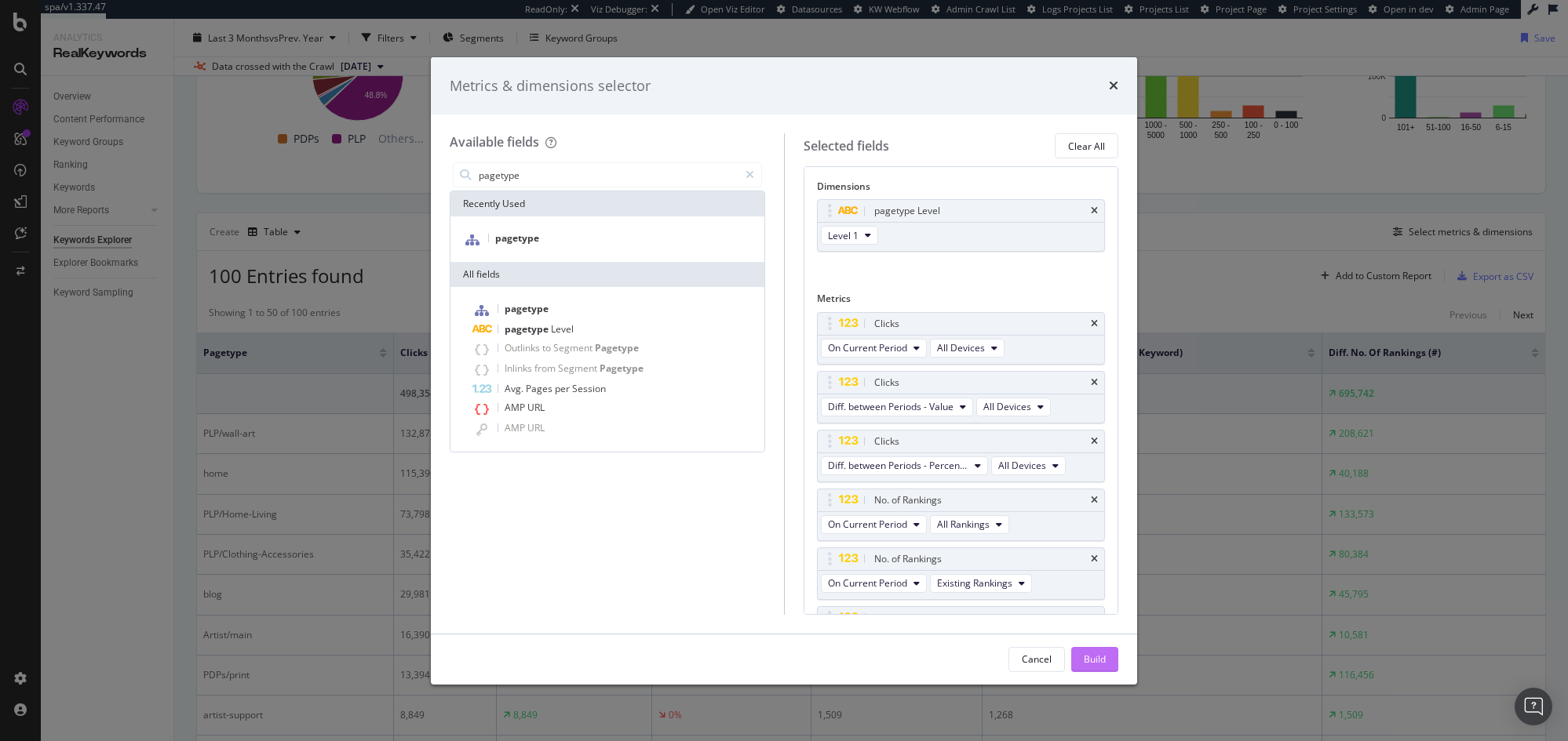
click at [1097, 654] on div "Build" at bounding box center [1095, 659] width 22 height 13
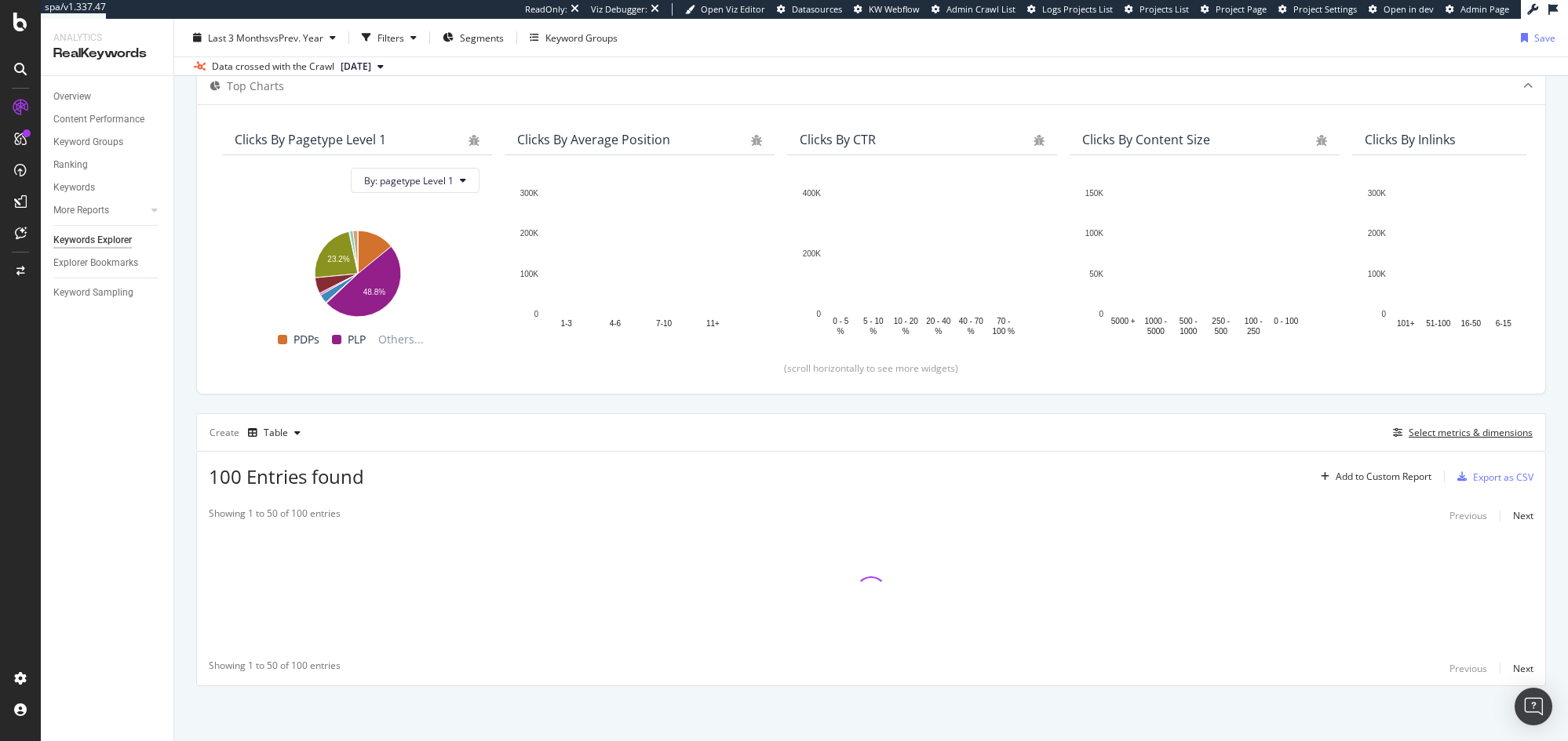
scroll to position [93, 0]
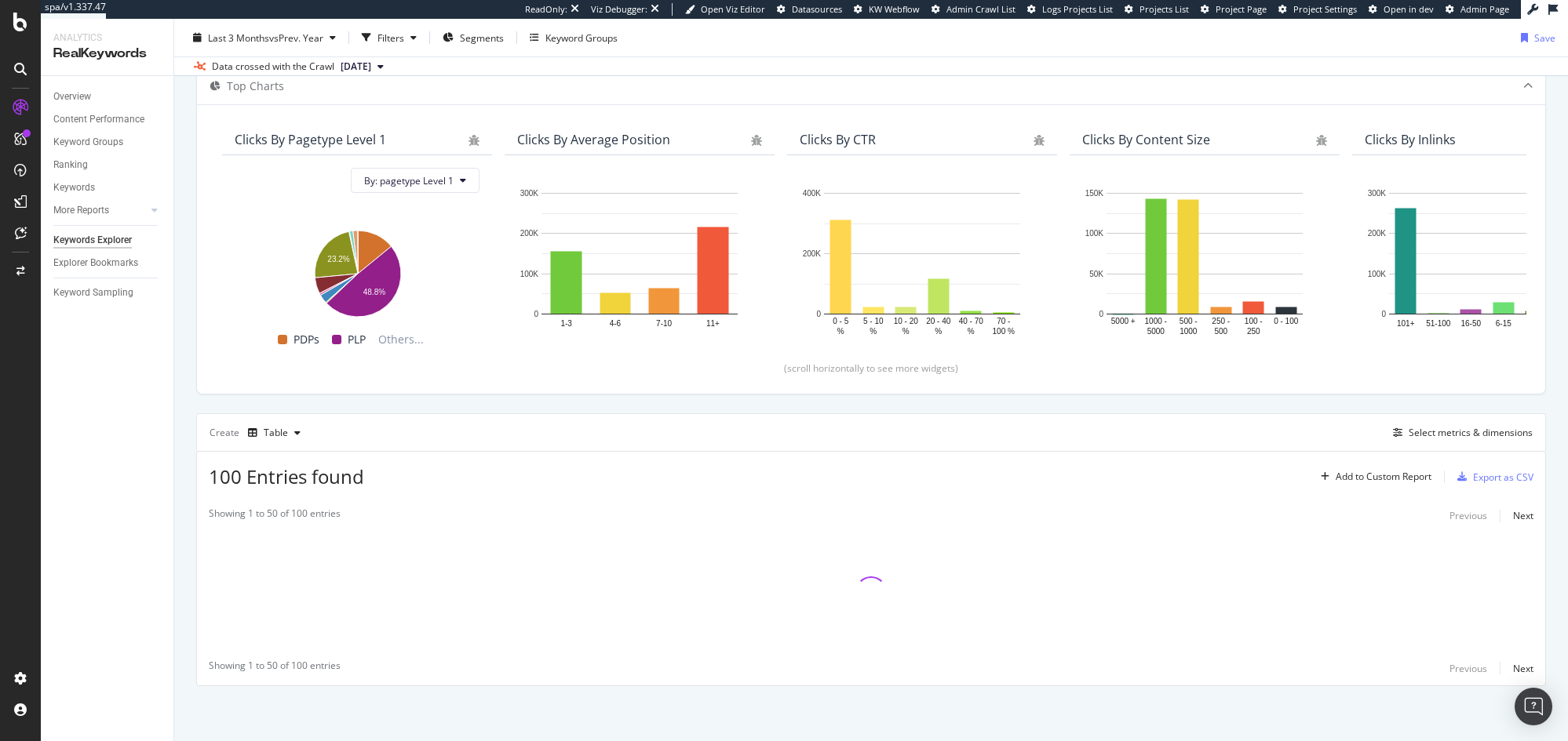
click at [452, 402] on div "Top Charts Clicks By pagetype Level 1 By: pagetype Level 1 Hold CMD (⌘) while c…" at bounding box center [871, 376] width 1349 height 619
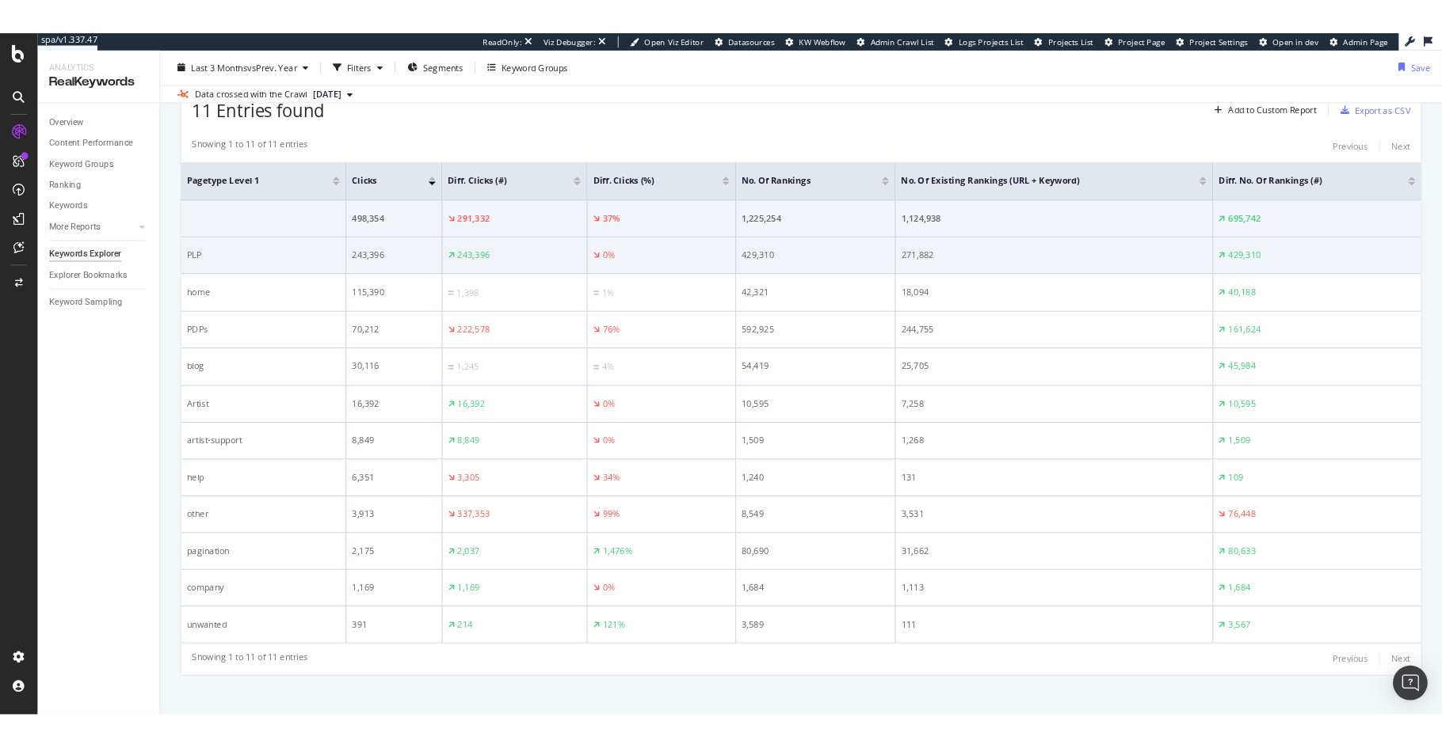
scroll to position [501, 0]
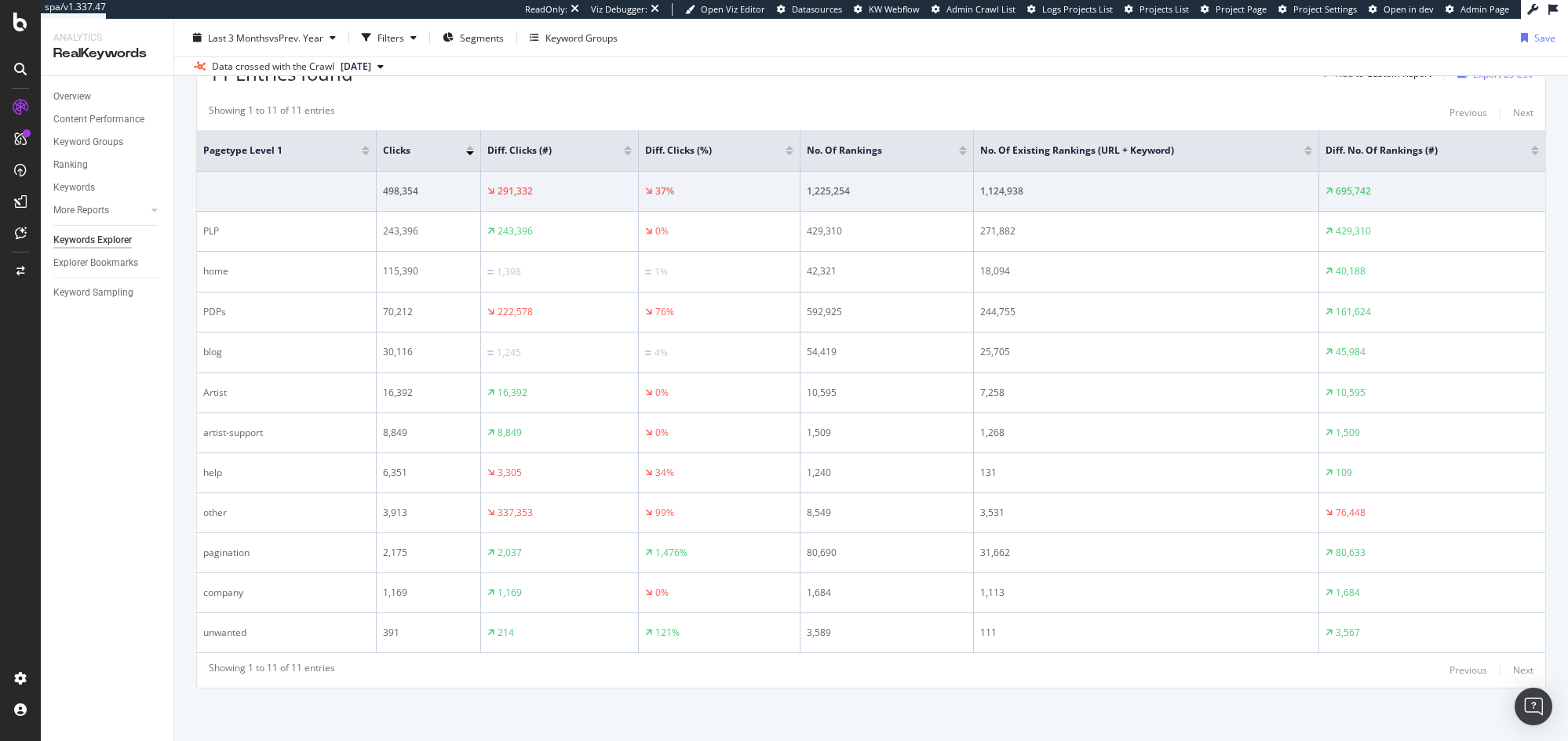
click at [146, 534] on div "Overview Content Performance Keyword Groups Ranking Keywords More Reports Count…" at bounding box center [107, 409] width 133 height 666
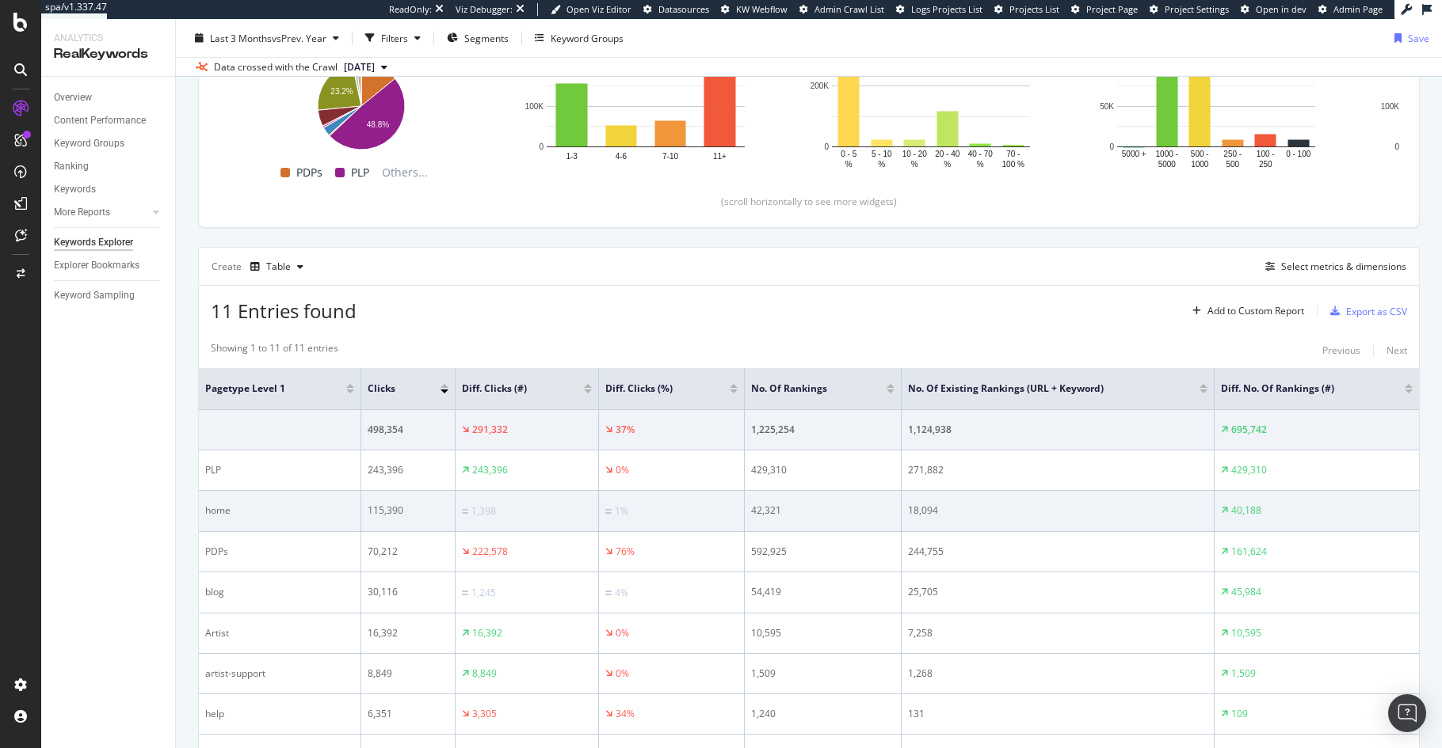
scroll to position [232, 0]
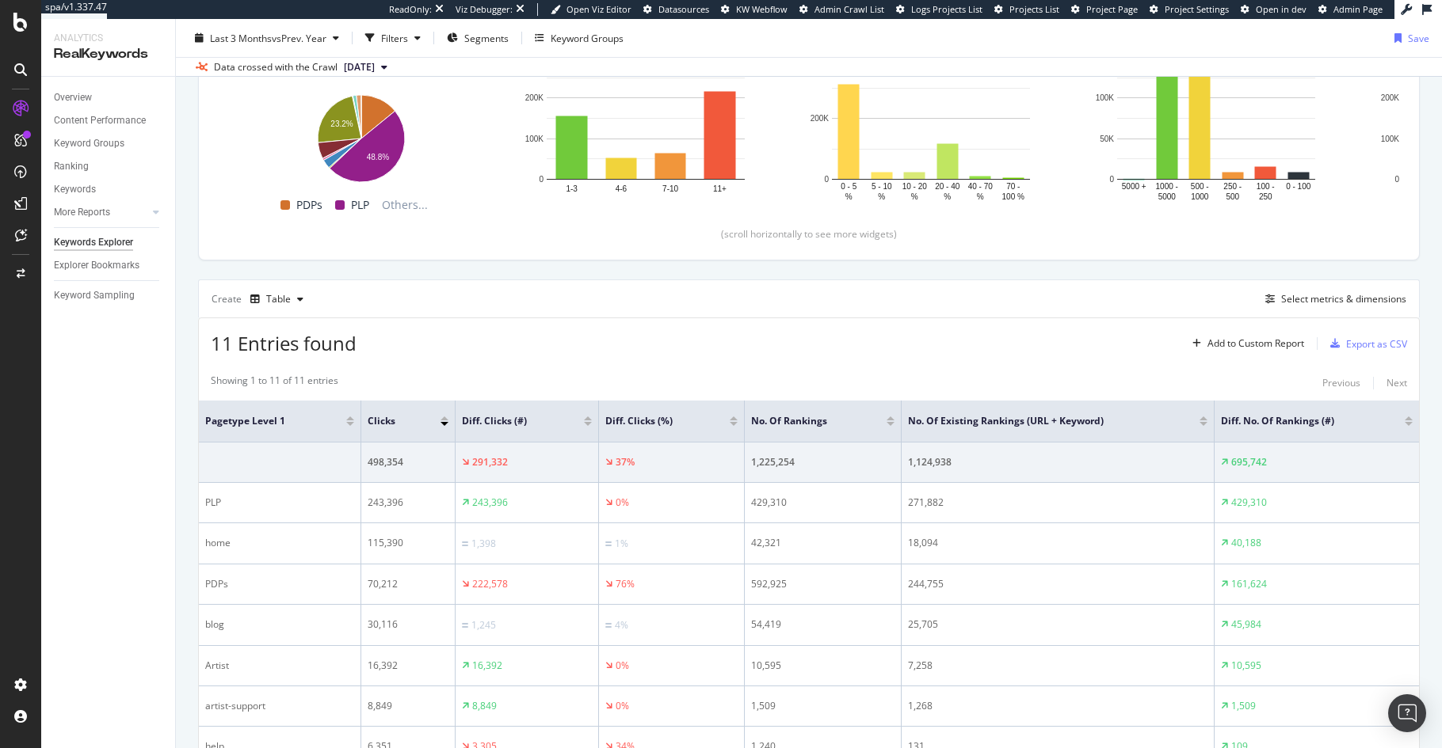
click at [1022, 350] on div "11 Entries found Add to Custom Report Export as CSV" at bounding box center [809, 337] width 1220 height 39
click at [1328, 302] on div "Select metrics & dimensions" at bounding box center [1343, 298] width 125 height 13
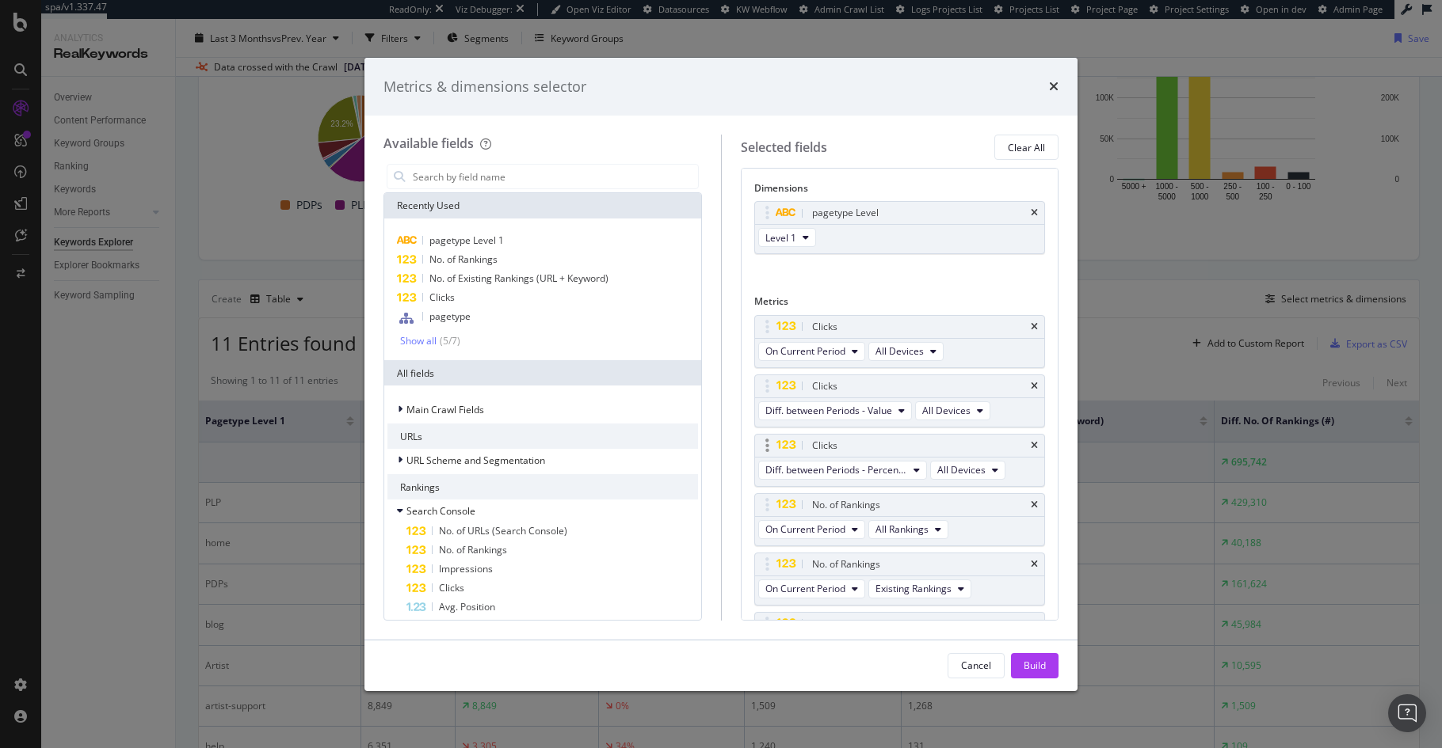
scroll to position [98, 0]
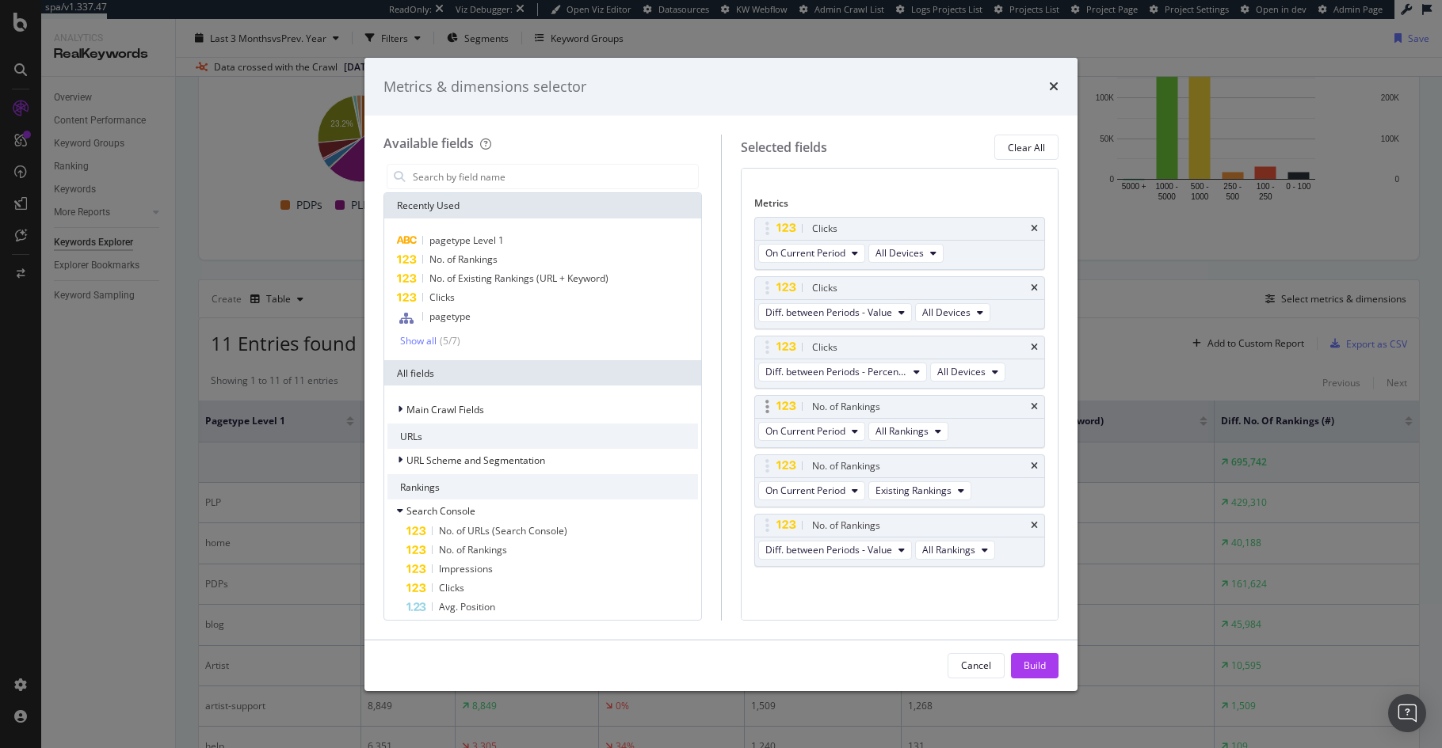
click at [1027, 406] on div "No. of Rankings" at bounding box center [900, 407] width 290 height 22
click at [1030, 409] on icon "times" at bounding box center [1033, 407] width 7 height 10
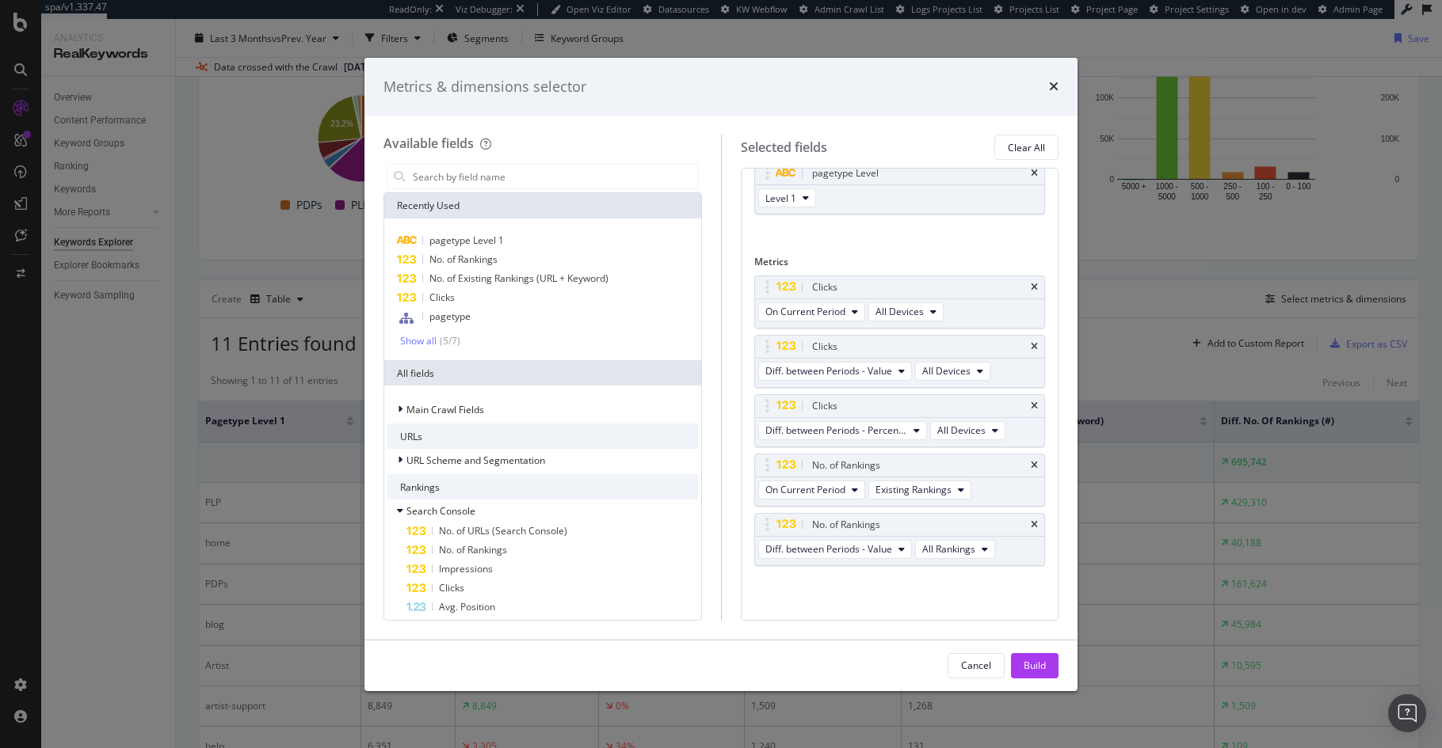
scroll to position [39, 0]
click at [1030, 409] on icon "times" at bounding box center [1033, 407] width 7 height 10
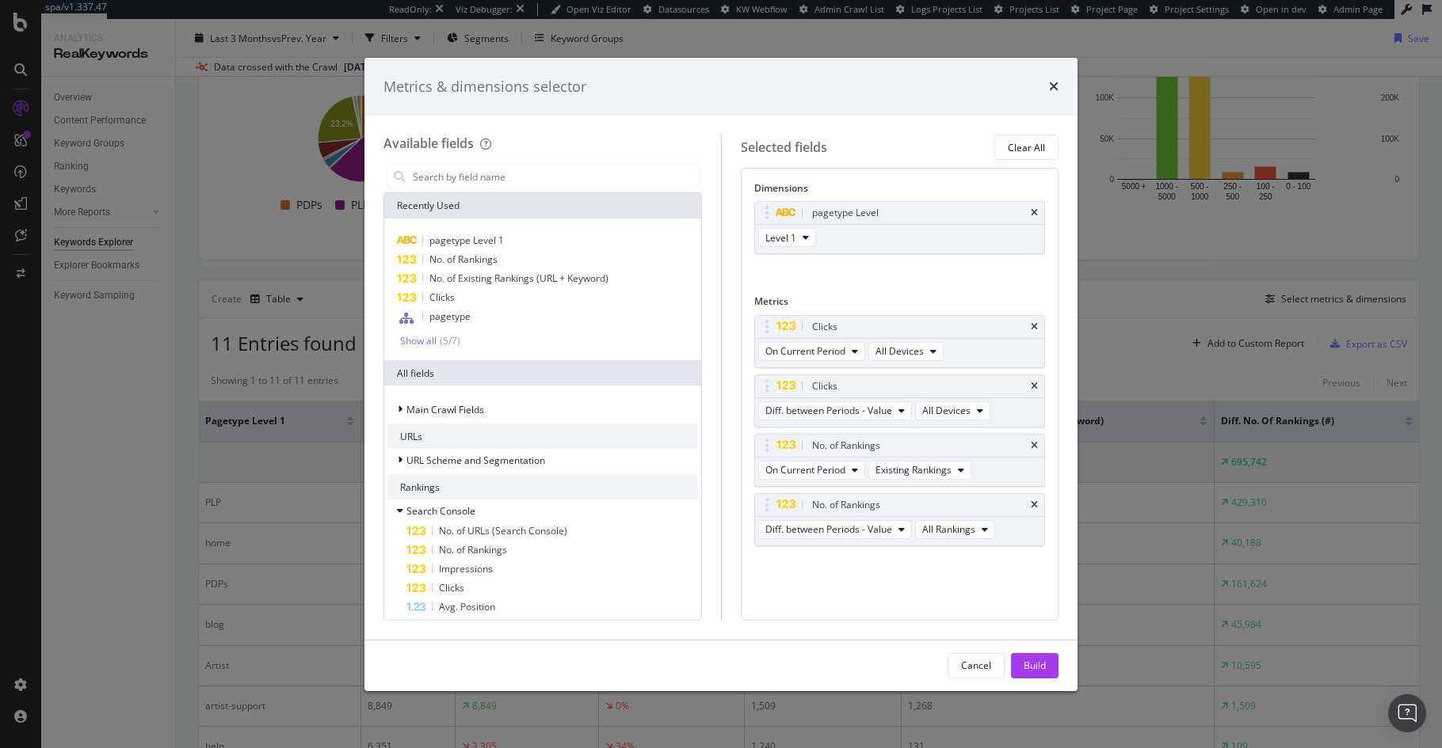
scroll to position [0, 0]
click at [1051, 83] on icon "times" at bounding box center [1054, 86] width 10 height 13
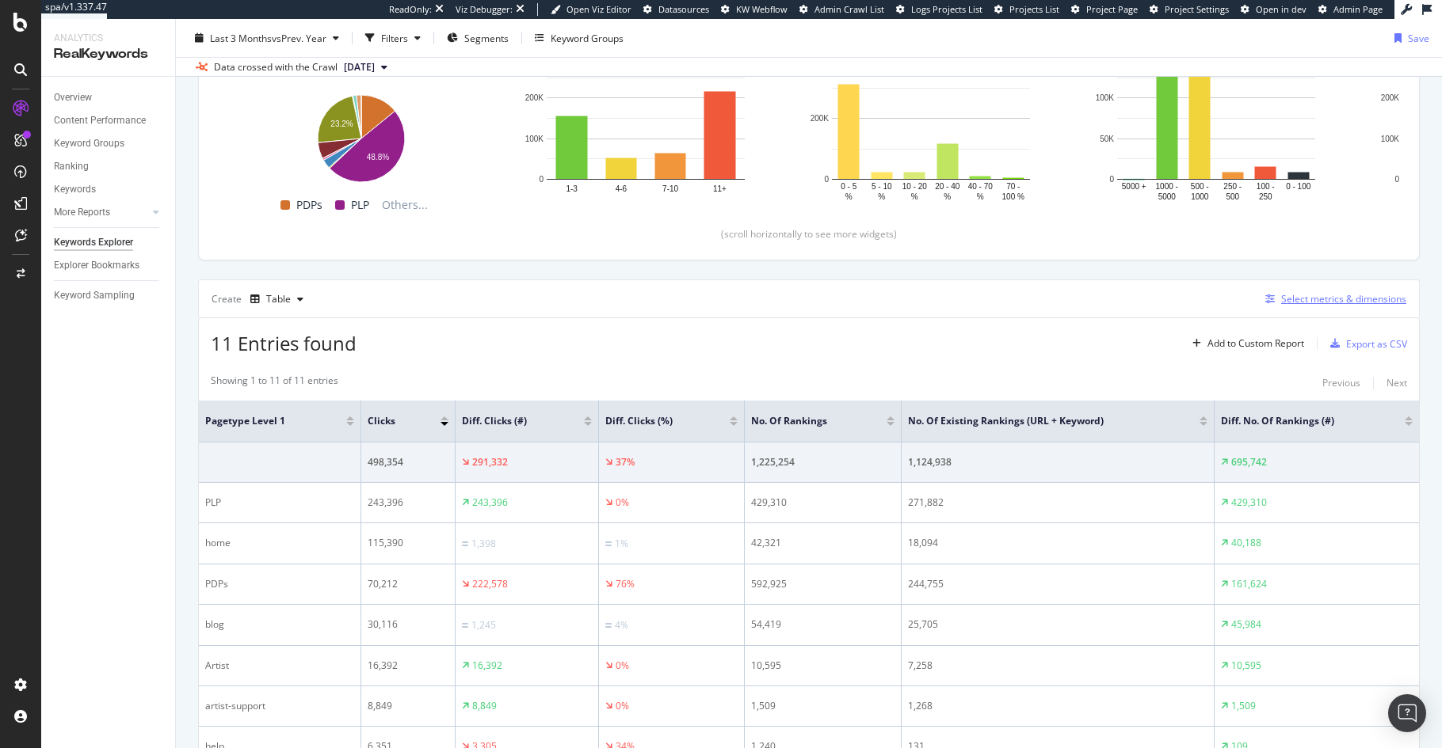
click at [1338, 295] on div "Select metrics & dimensions" at bounding box center [1343, 298] width 125 height 13
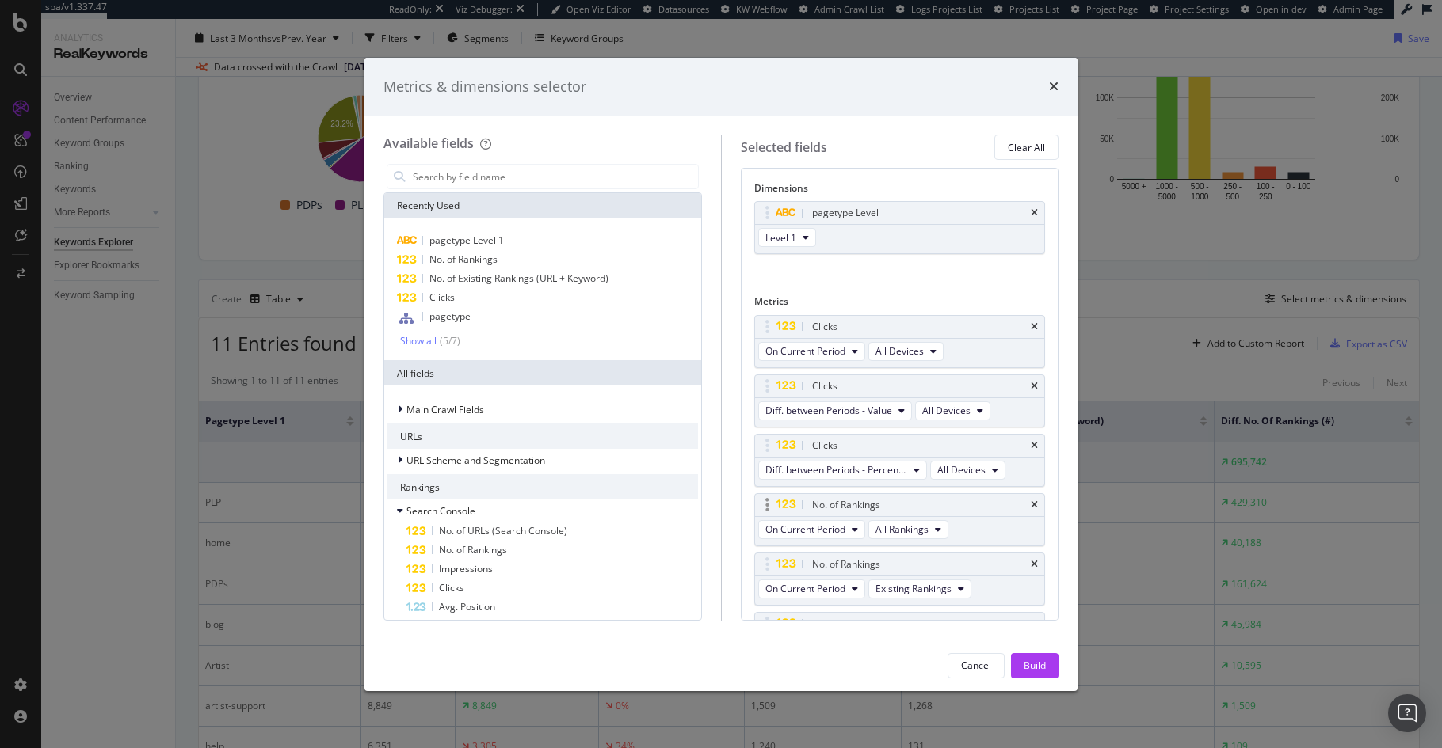
scroll to position [98, 0]
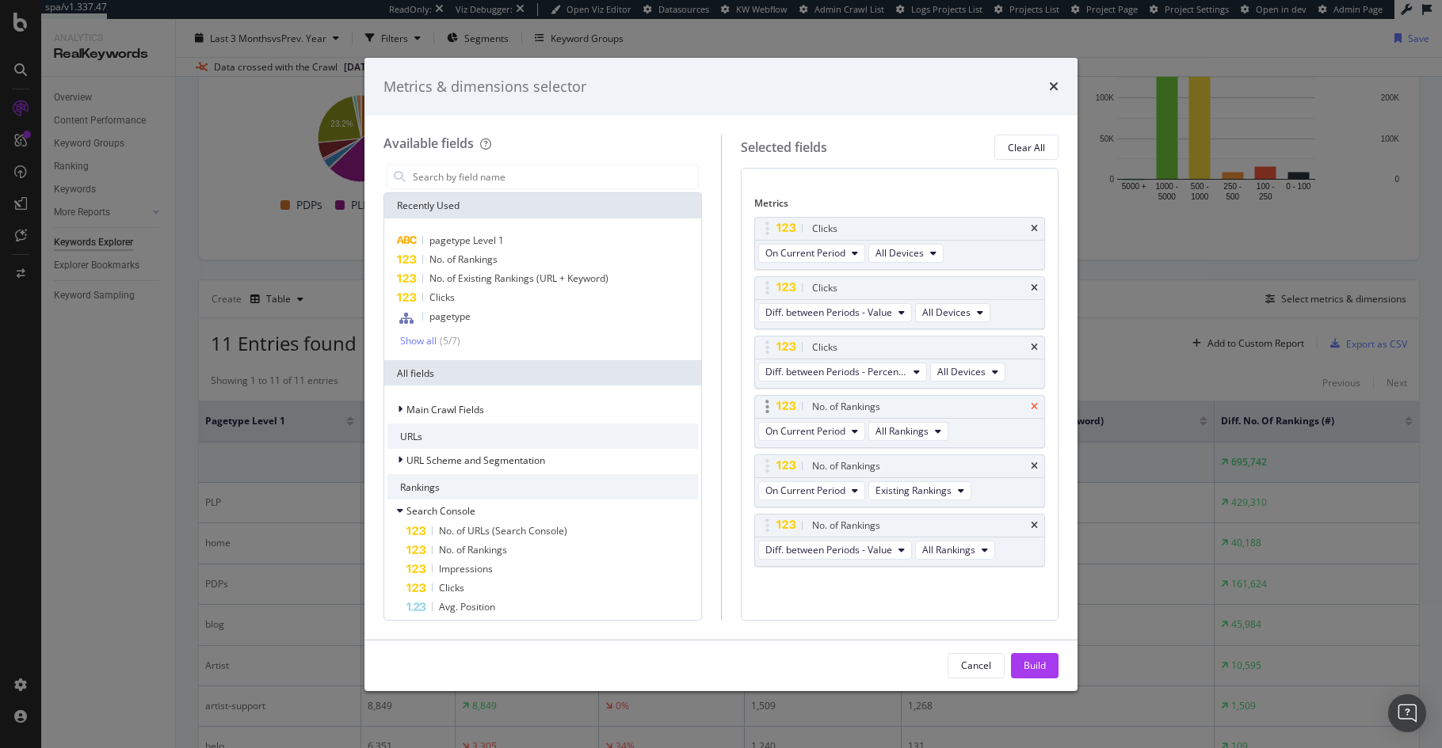
click at [1030, 406] on icon "times" at bounding box center [1033, 407] width 7 height 10
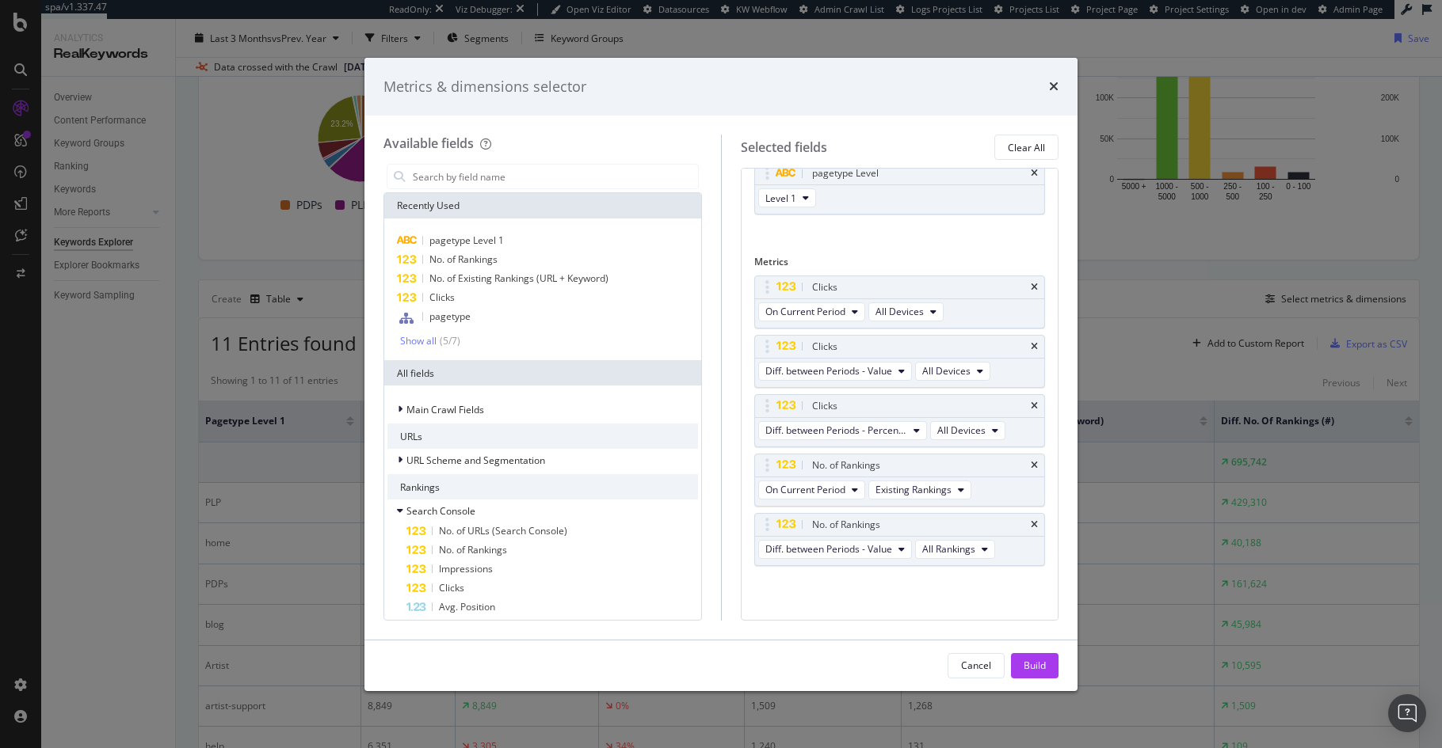
scroll to position [39, 0]
click at [1030, 462] on icon "times" at bounding box center [1033, 467] width 7 height 10
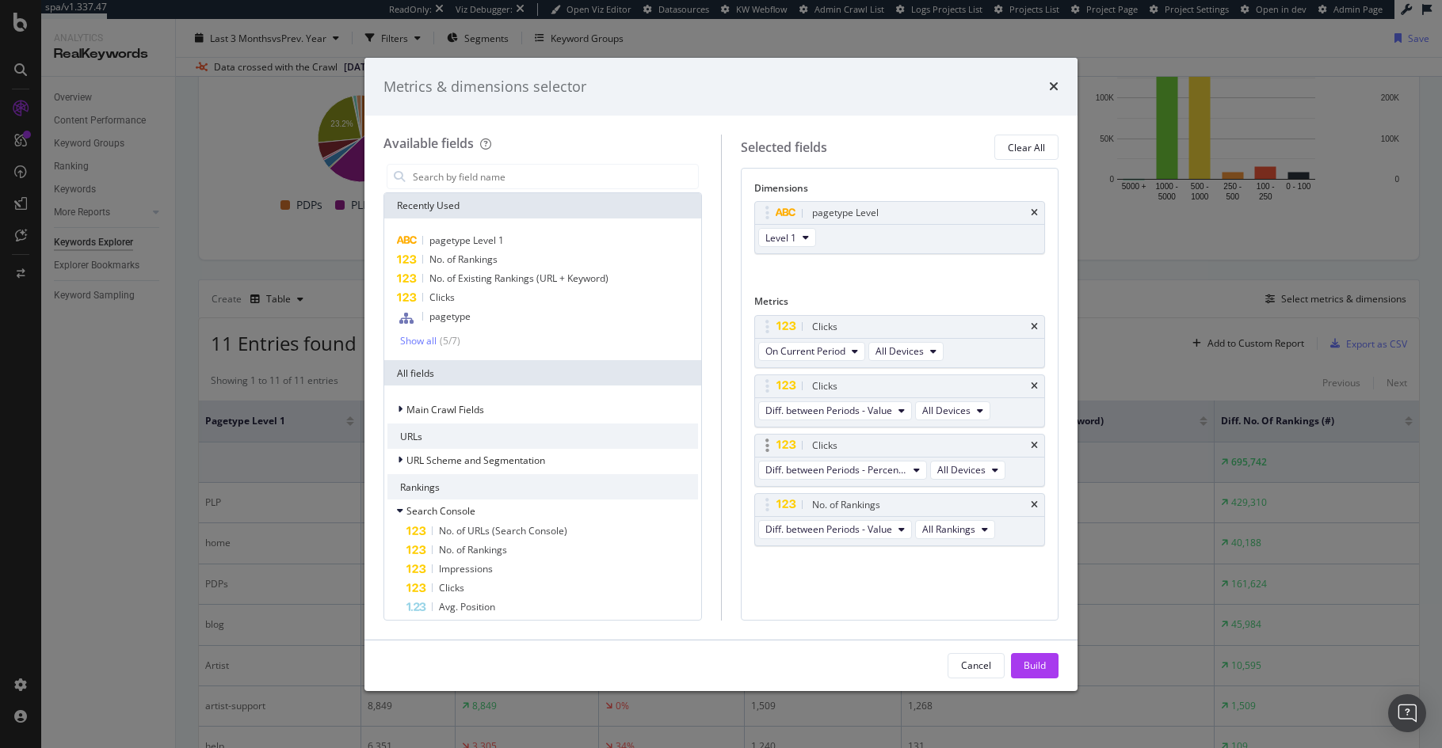
scroll to position [0, 0]
click at [1034, 505] on icon "times" at bounding box center [1033, 506] width 7 height 10
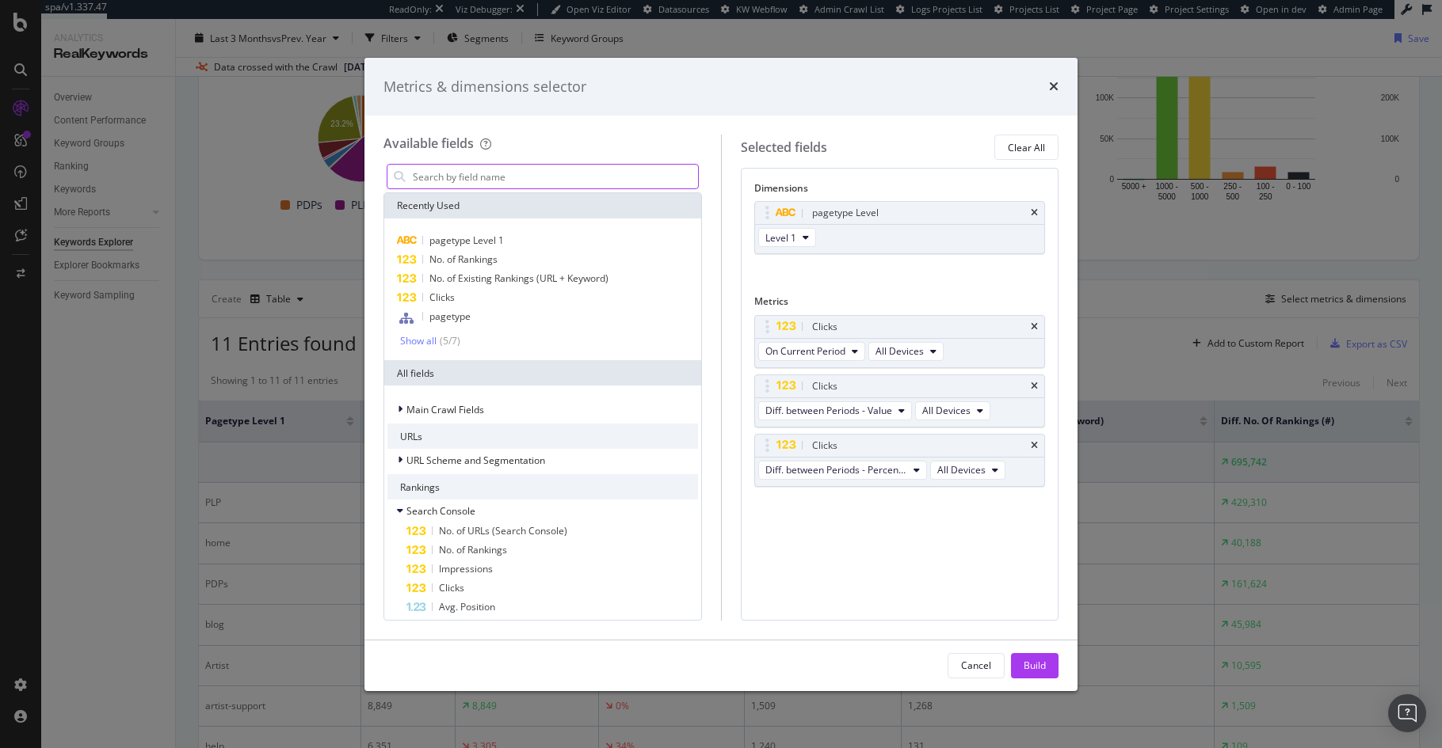
click at [559, 177] on input "modal" at bounding box center [554, 177] width 287 height 24
type input "page"
click at [559, 177] on input "modal" at bounding box center [554, 177] width 287 height 24
click at [1051, 85] on icon "times" at bounding box center [1054, 86] width 10 height 13
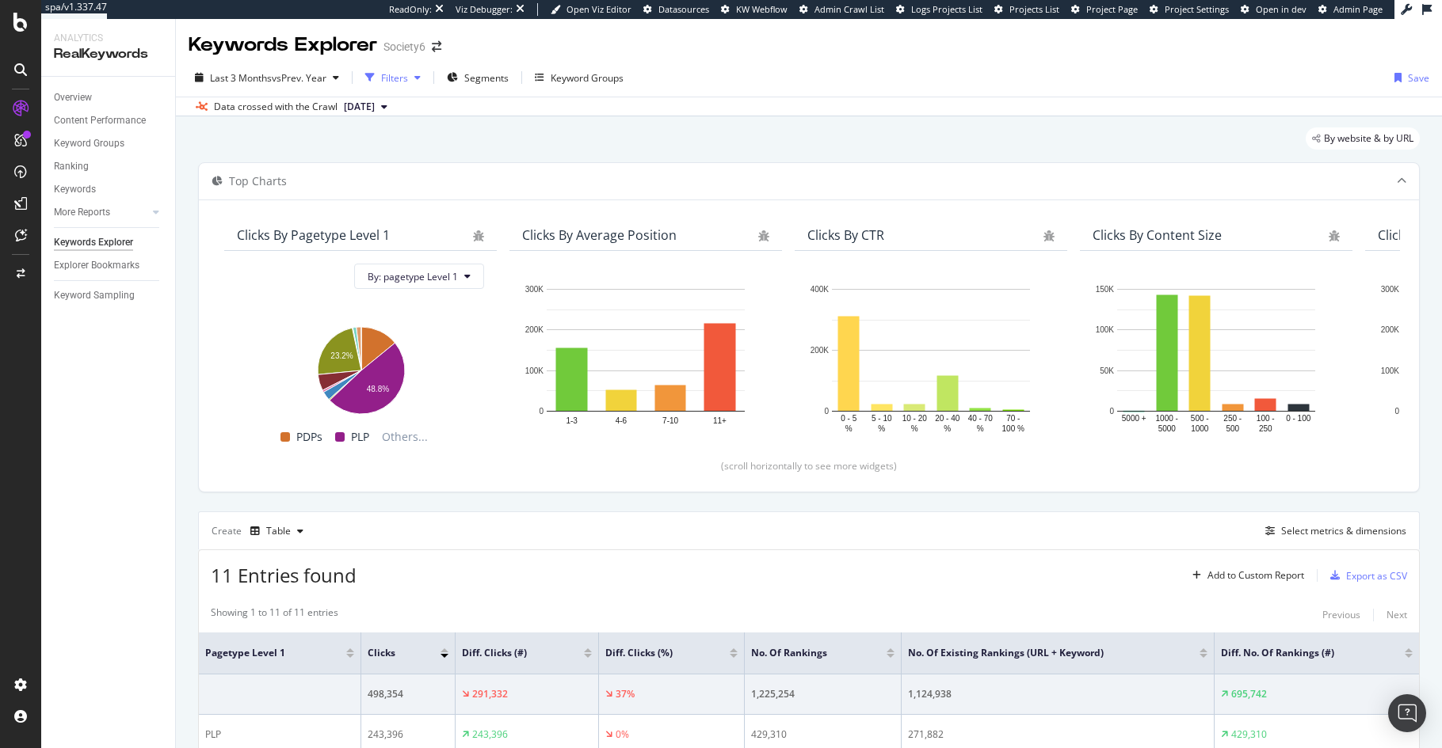
click at [394, 77] on div "Filters" at bounding box center [394, 77] width 27 height 13
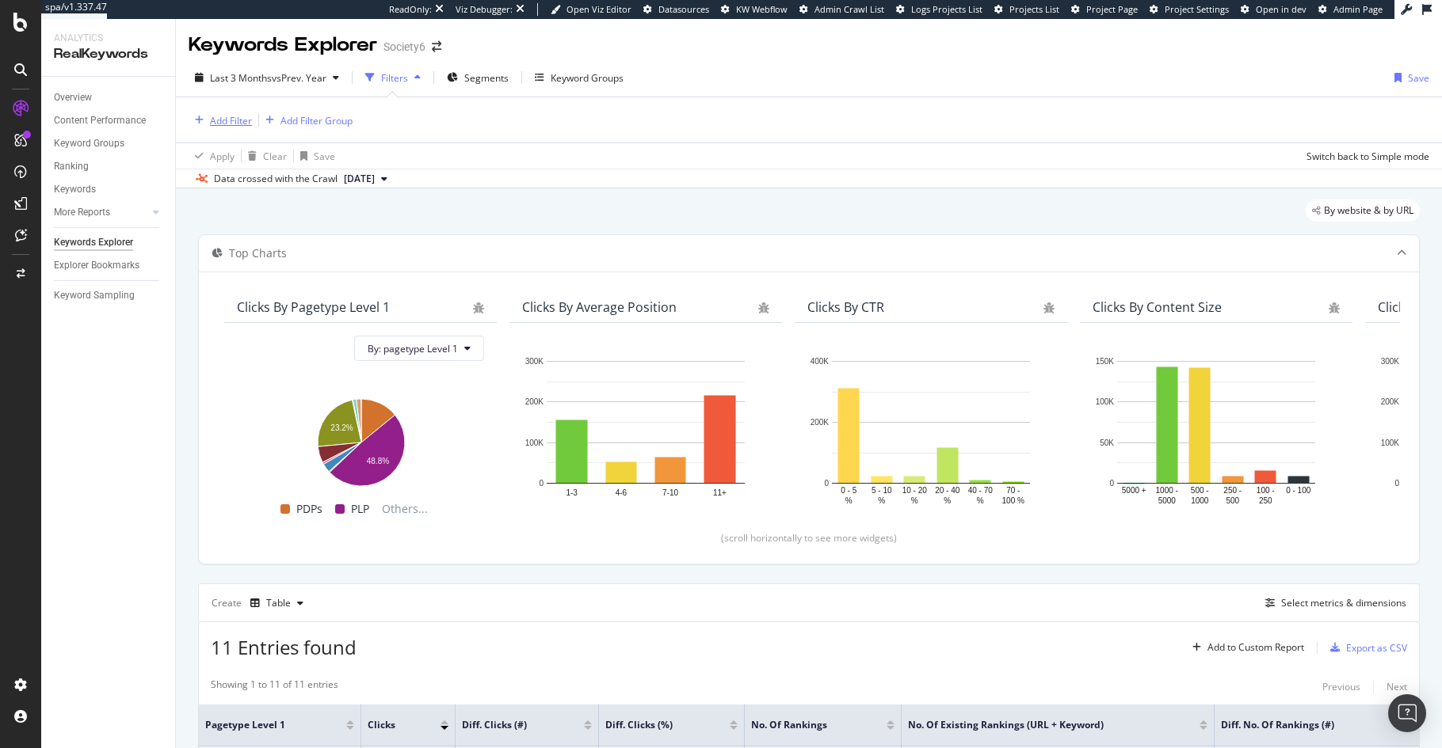
click at [229, 117] on div "Add Filter" at bounding box center [231, 120] width 42 height 13
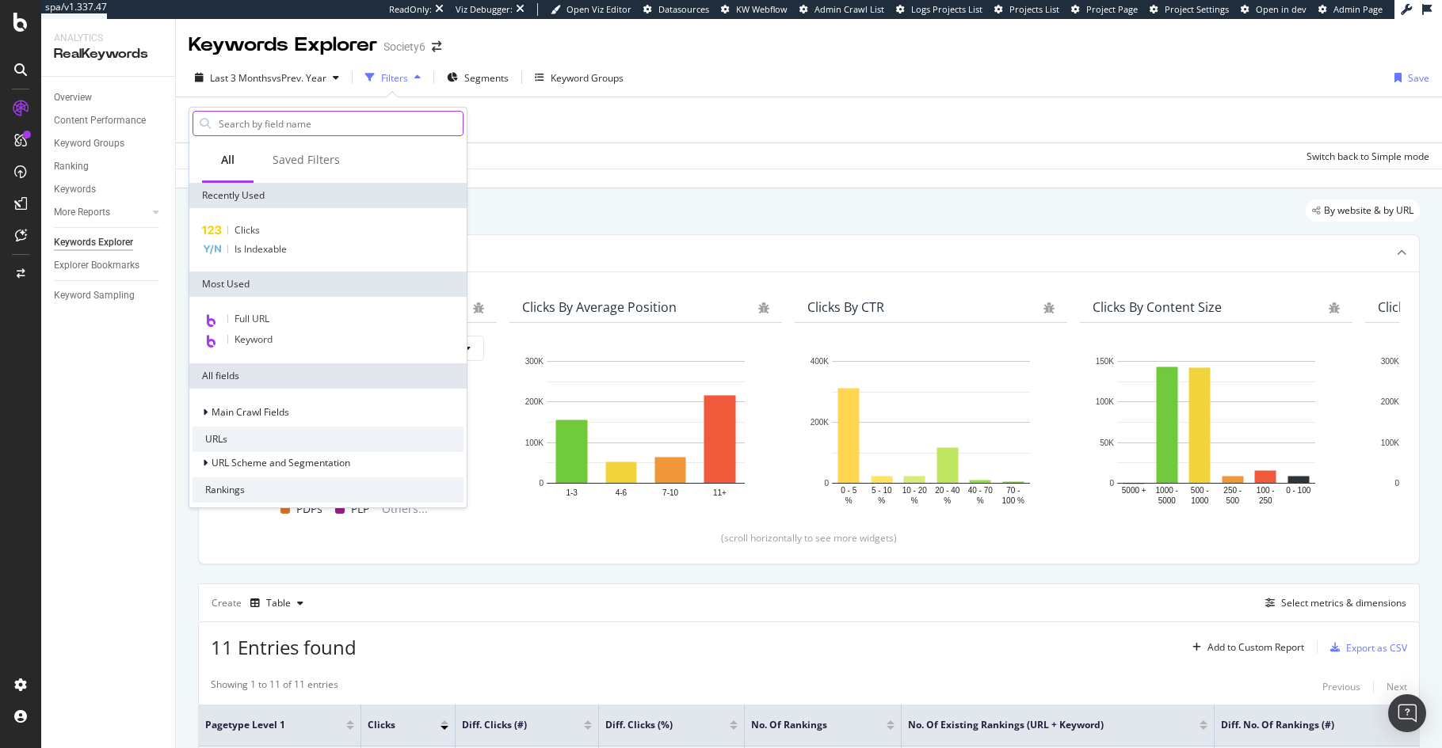
click at [291, 128] on input "text" at bounding box center [340, 124] width 246 height 24
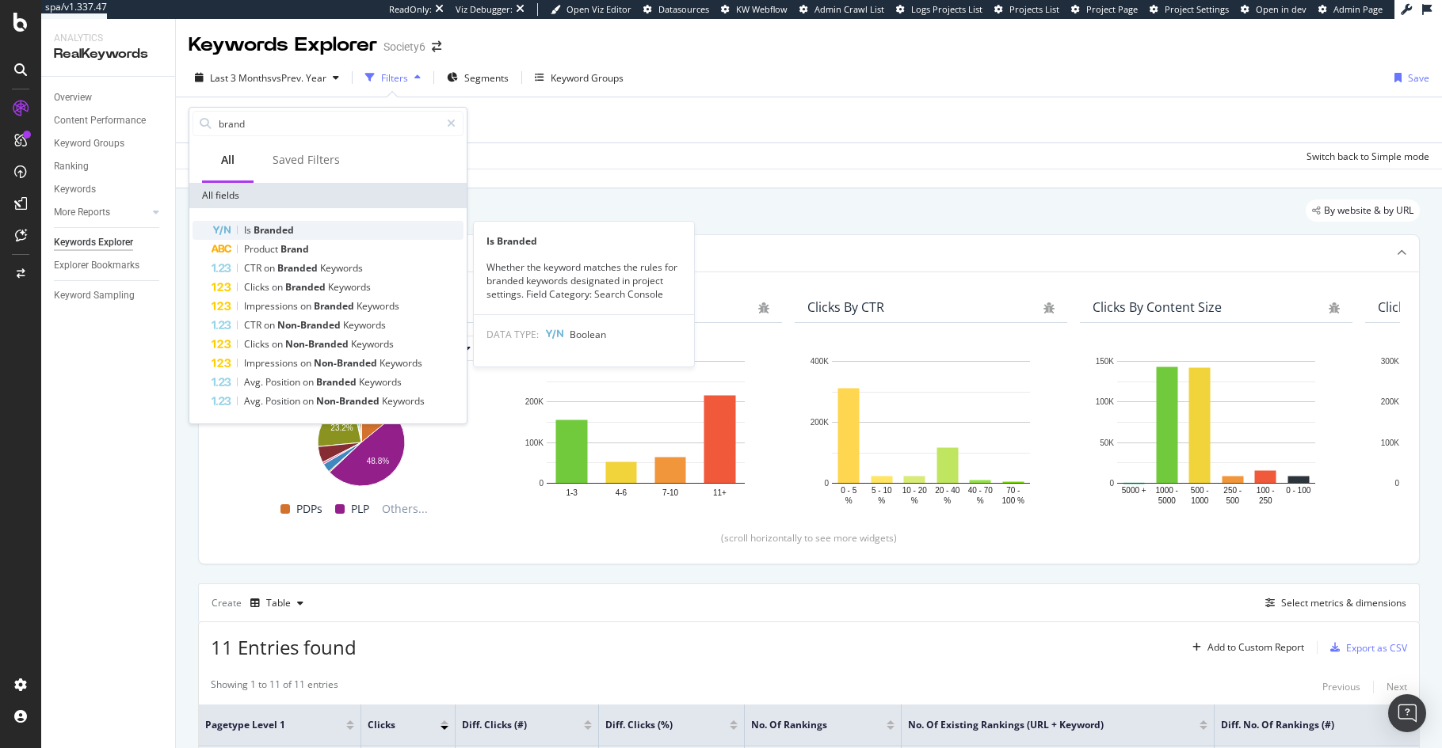
type input "brand"
click at [291, 234] on span "Branded" at bounding box center [273, 229] width 40 height 13
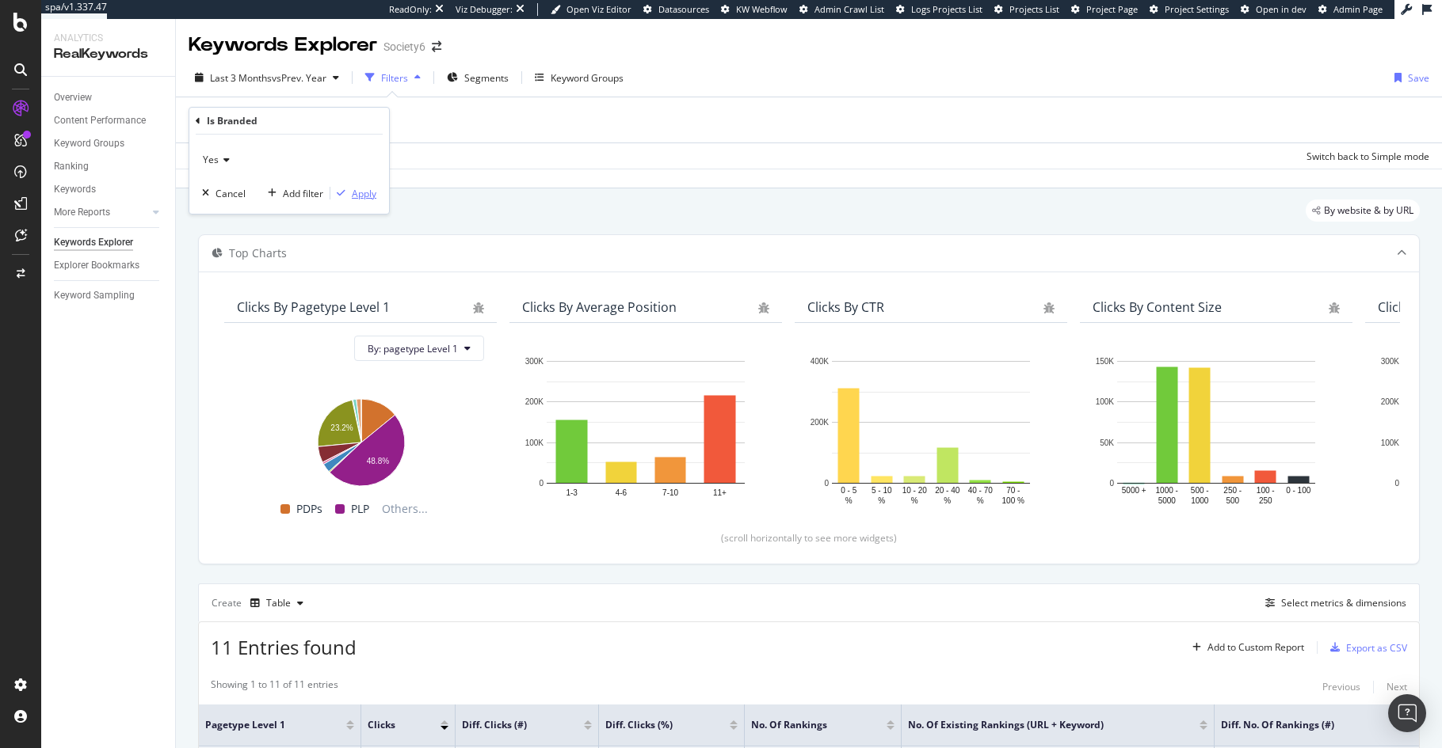
click at [365, 195] on div "Apply" at bounding box center [364, 193] width 25 height 13
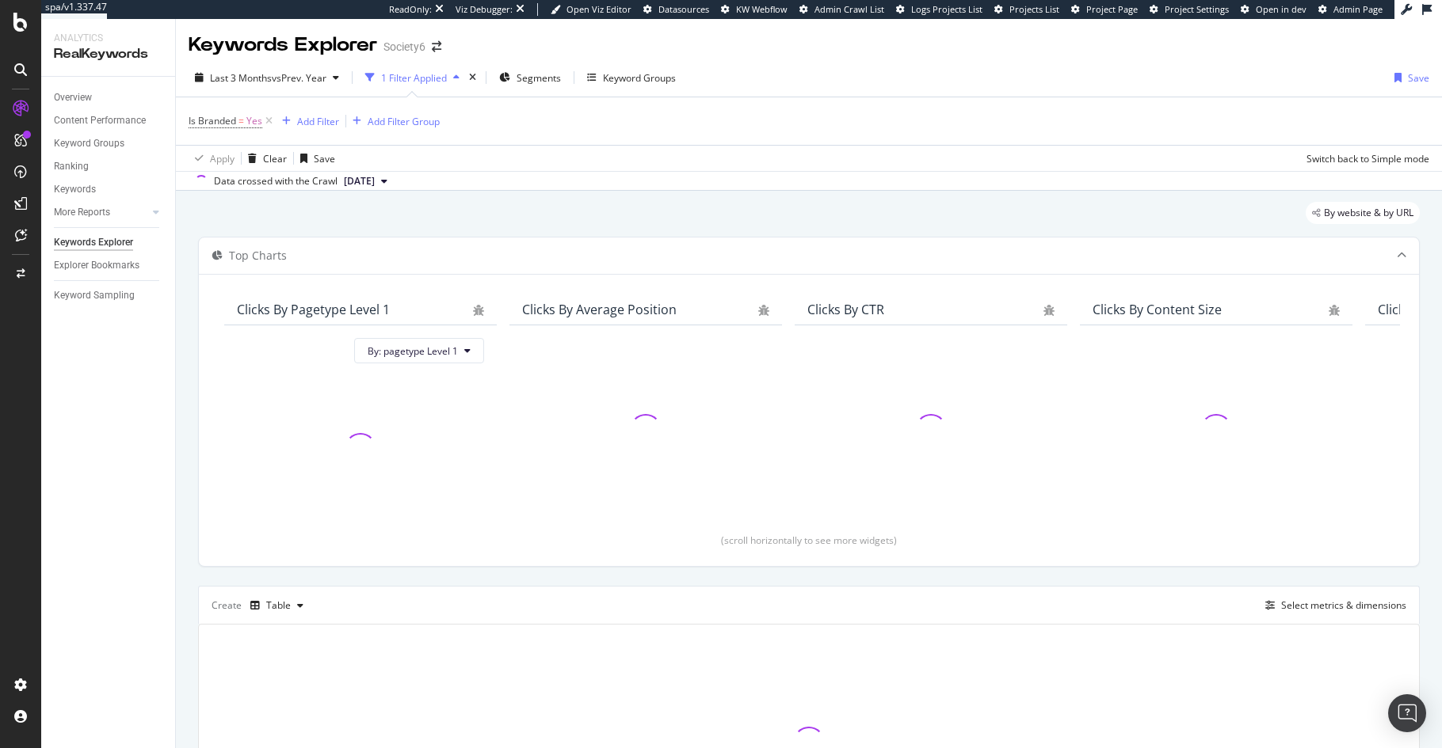
click at [779, 228] on div "By website & by URL" at bounding box center [808, 219] width 1221 height 35
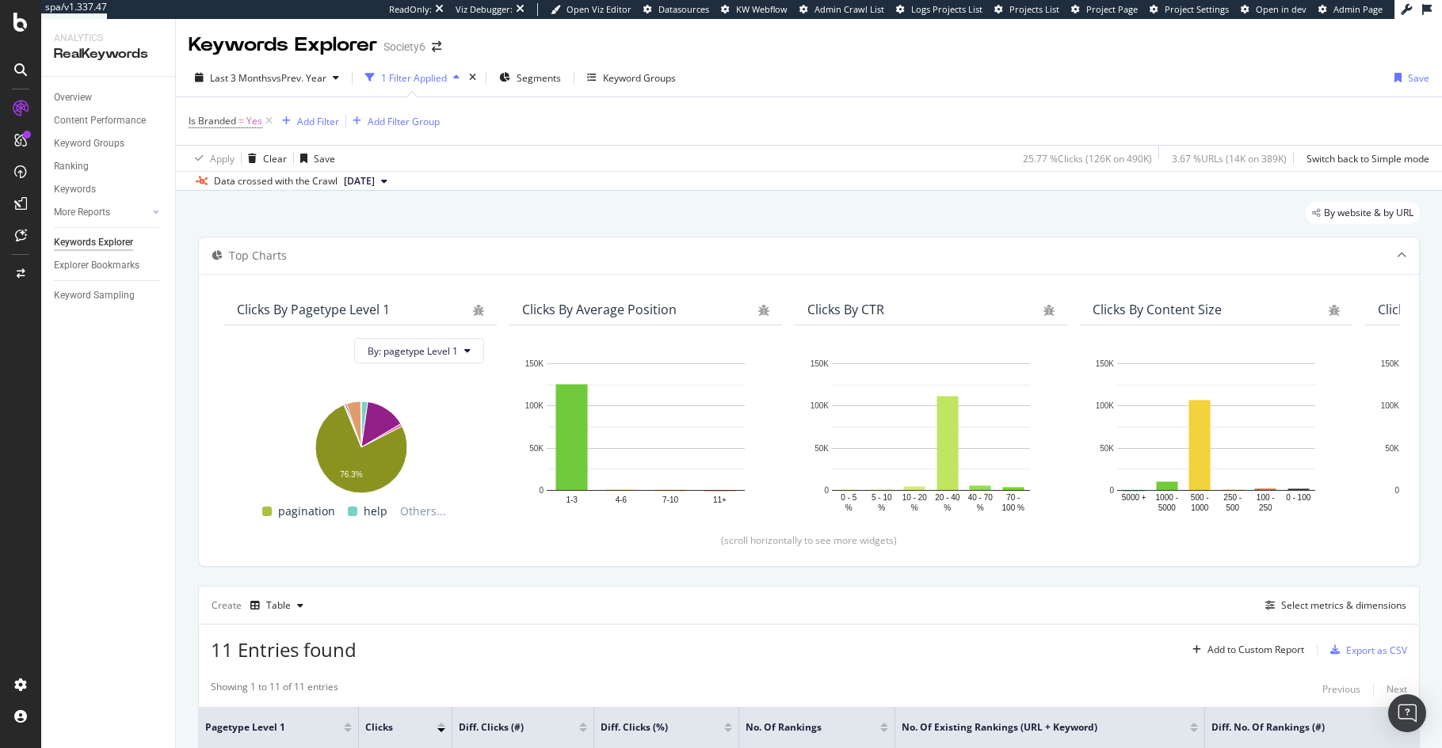
click at [536, 205] on div "By website & by URL" at bounding box center [808, 219] width 1221 height 35
click at [288, 601] on div "Table" at bounding box center [278, 606] width 25 height 10
click at [299, 478] on div "Trend" at bounding box center [295, 474] width 26 height 13
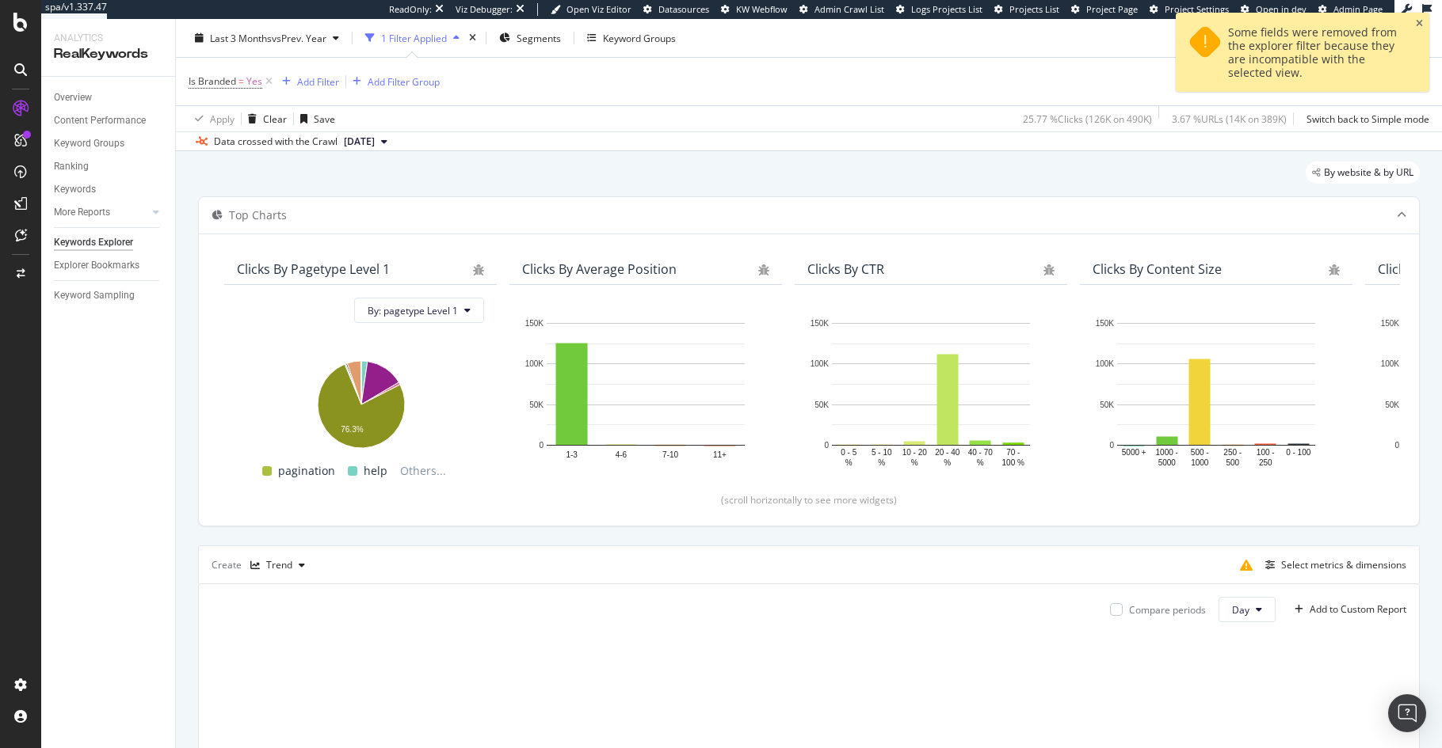
scroll to position [128, 0]
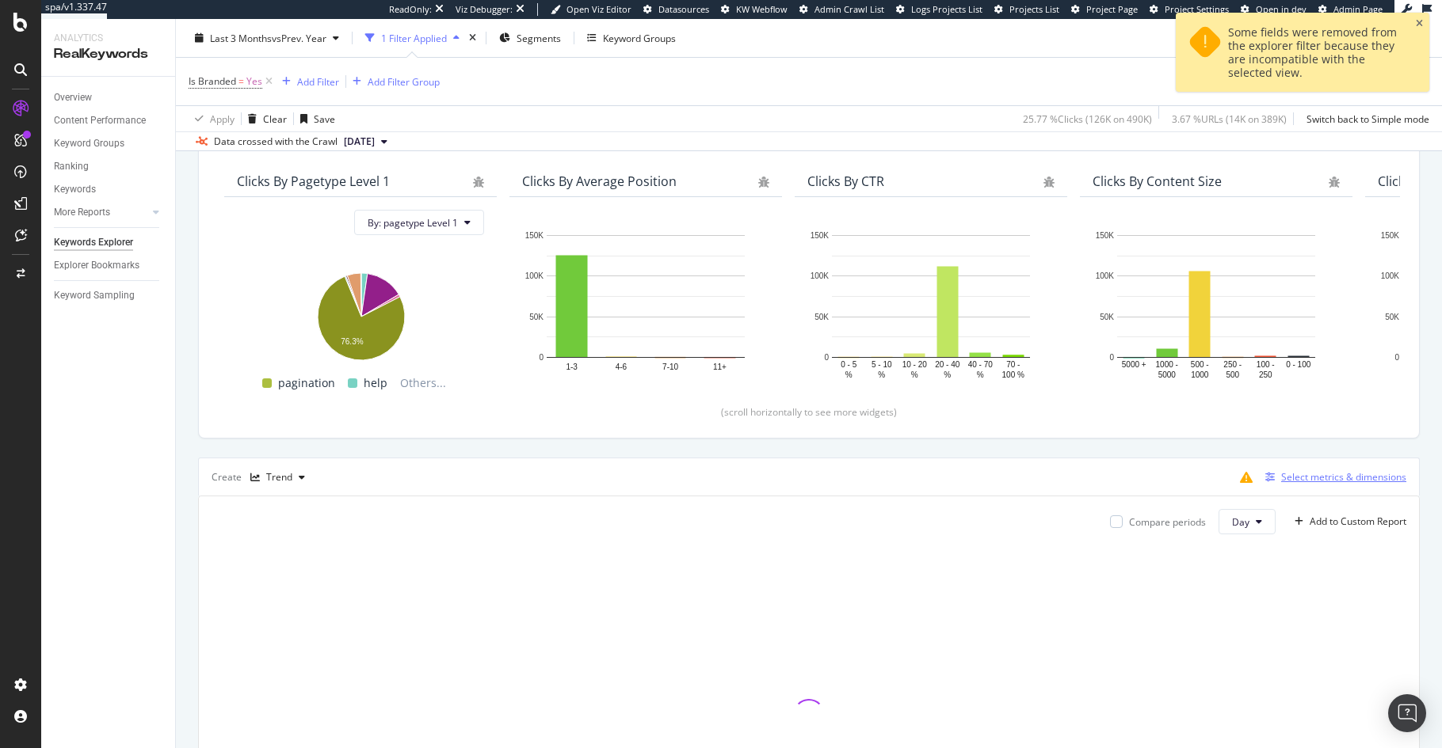
click at [1329, 474] on div "Select metrics & dimensions" at bounding box center [1343, 476] width 125 height 13
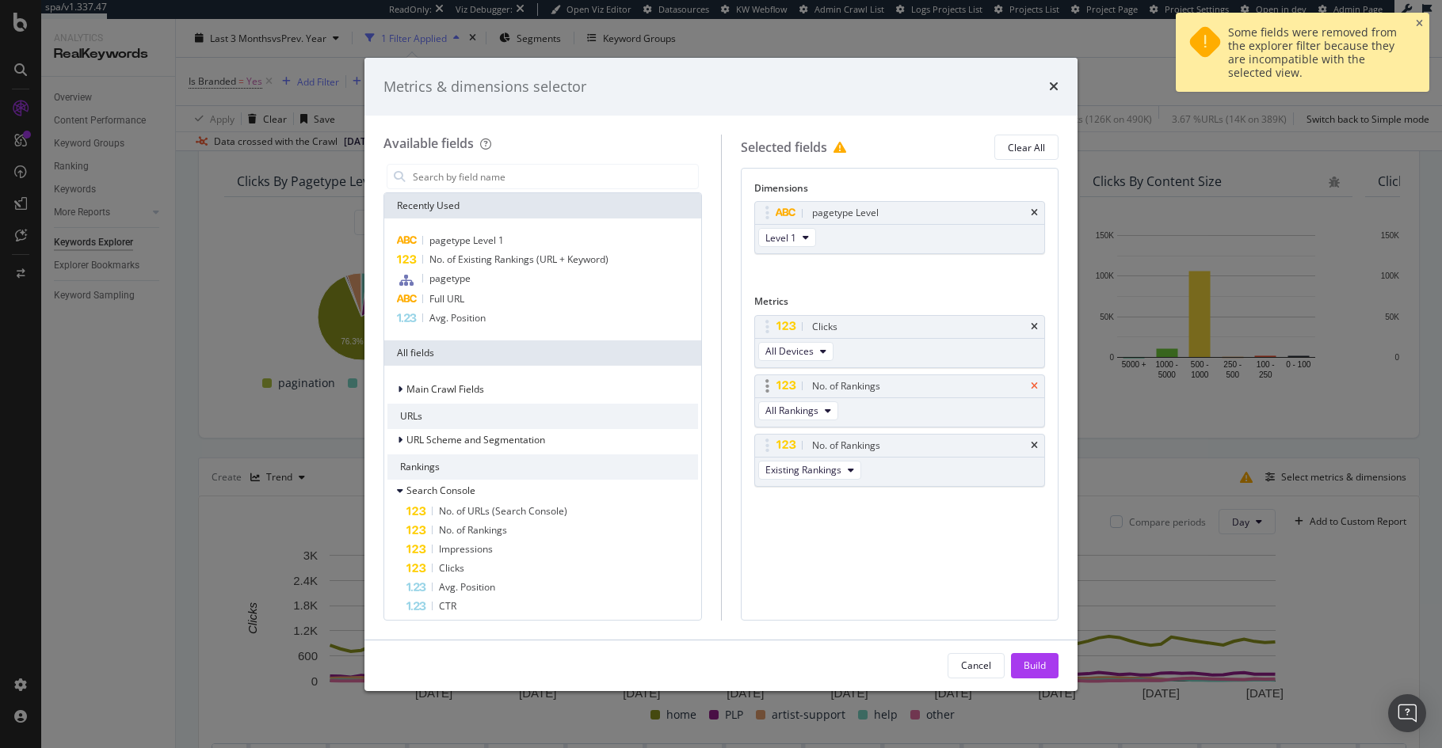
click at [1034, 384] on icon "times" at bounding box center [1033, 387] width 7 height 10
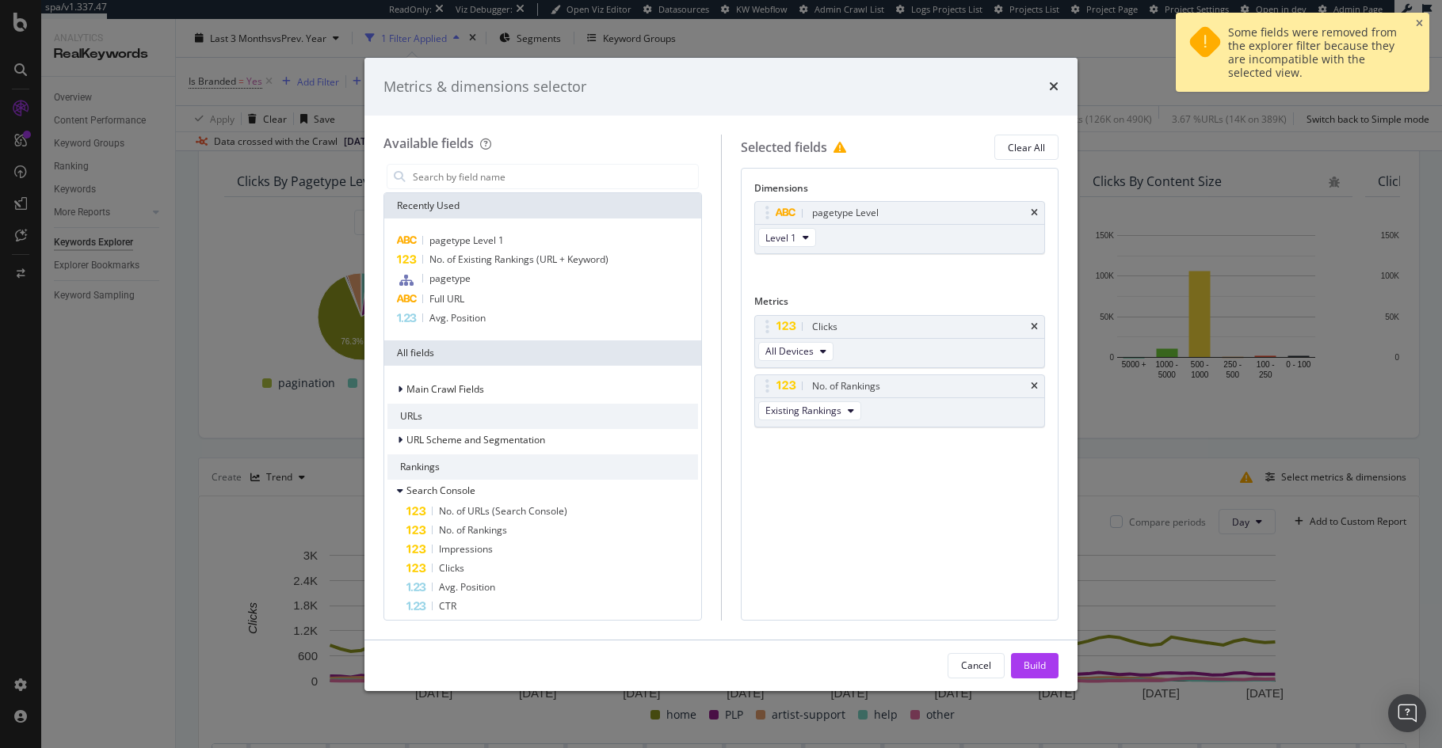
click at [1034, 384] on icon "times" at bounding box center [1033, 387] width 7 height 10
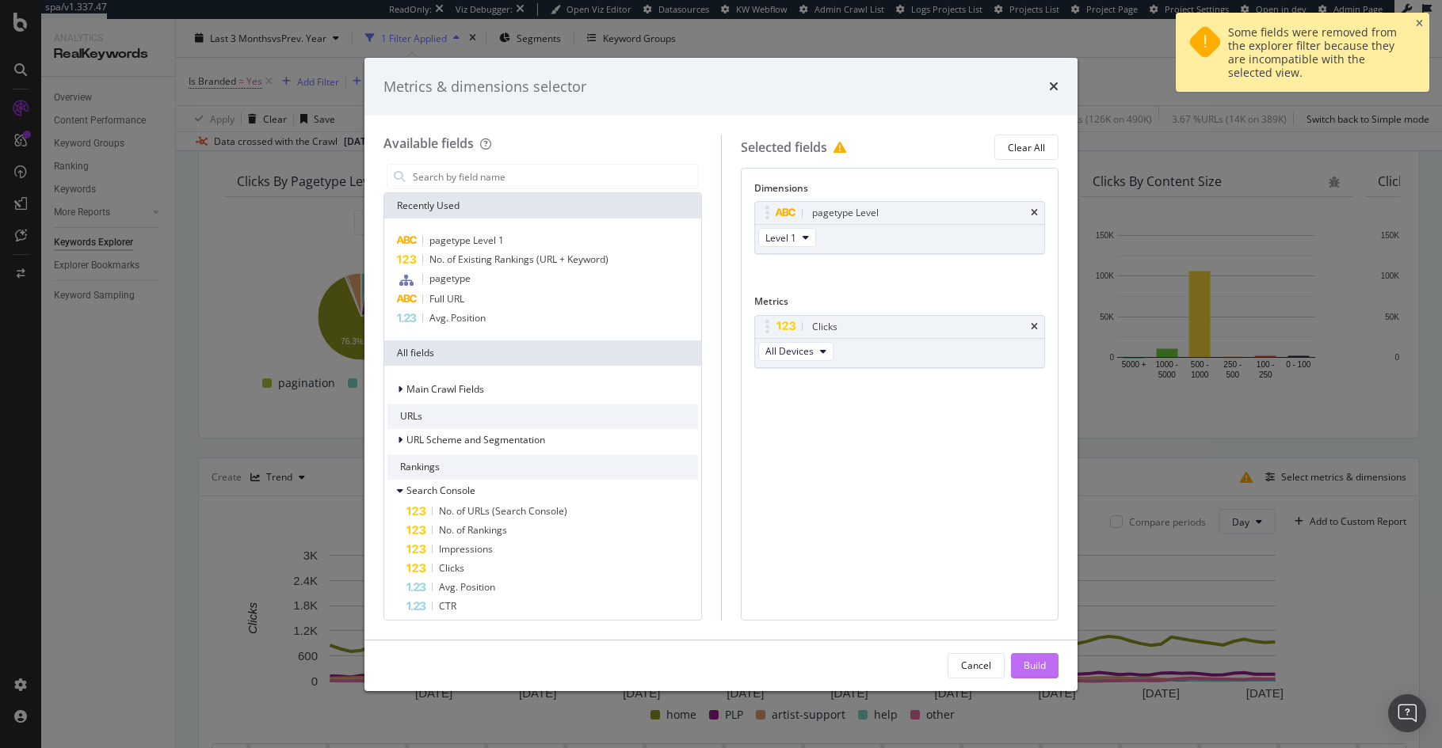
click at [1038, 666] on div "Build" at bounding box center [1034, 665] width 22 height 13
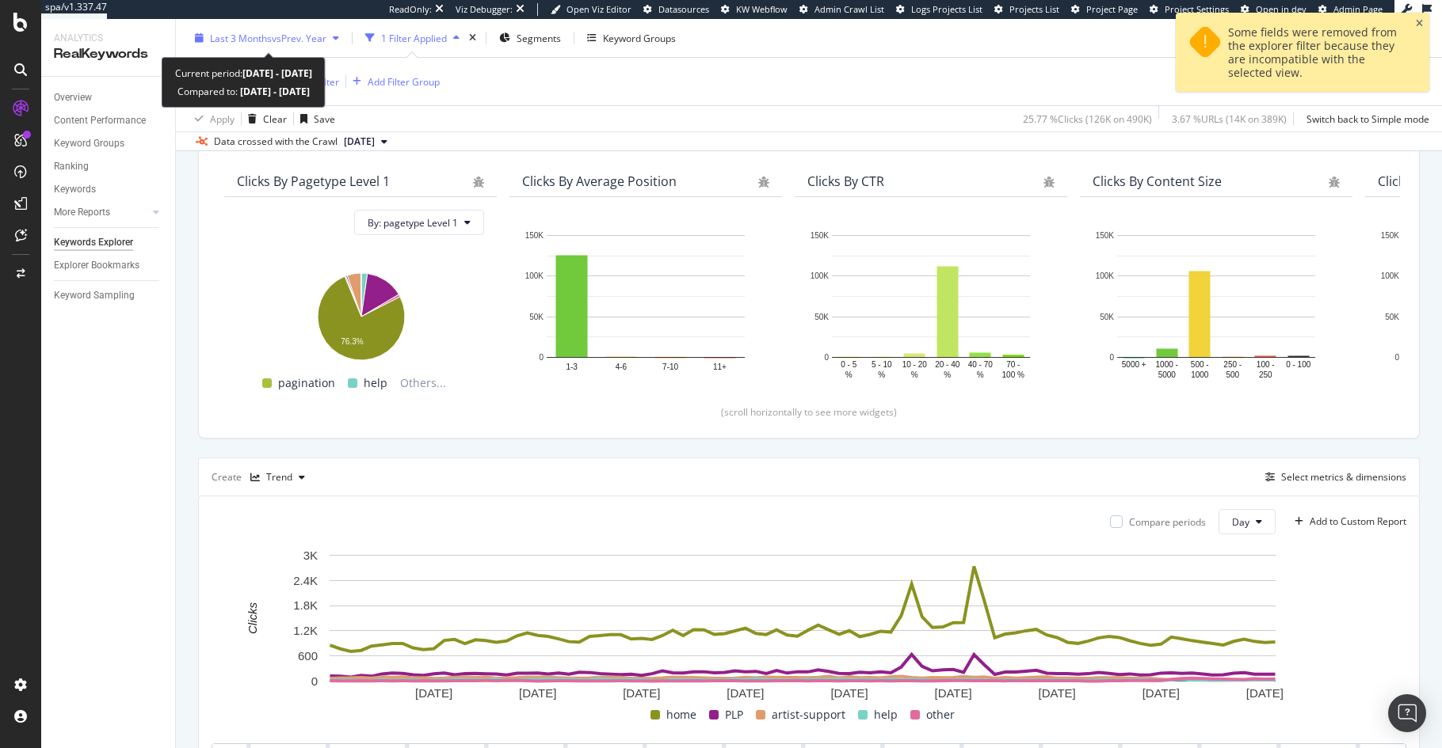
click at [267, 33] on span "Last 3 Months" at bounding box center [241, 37] width 62 height 13
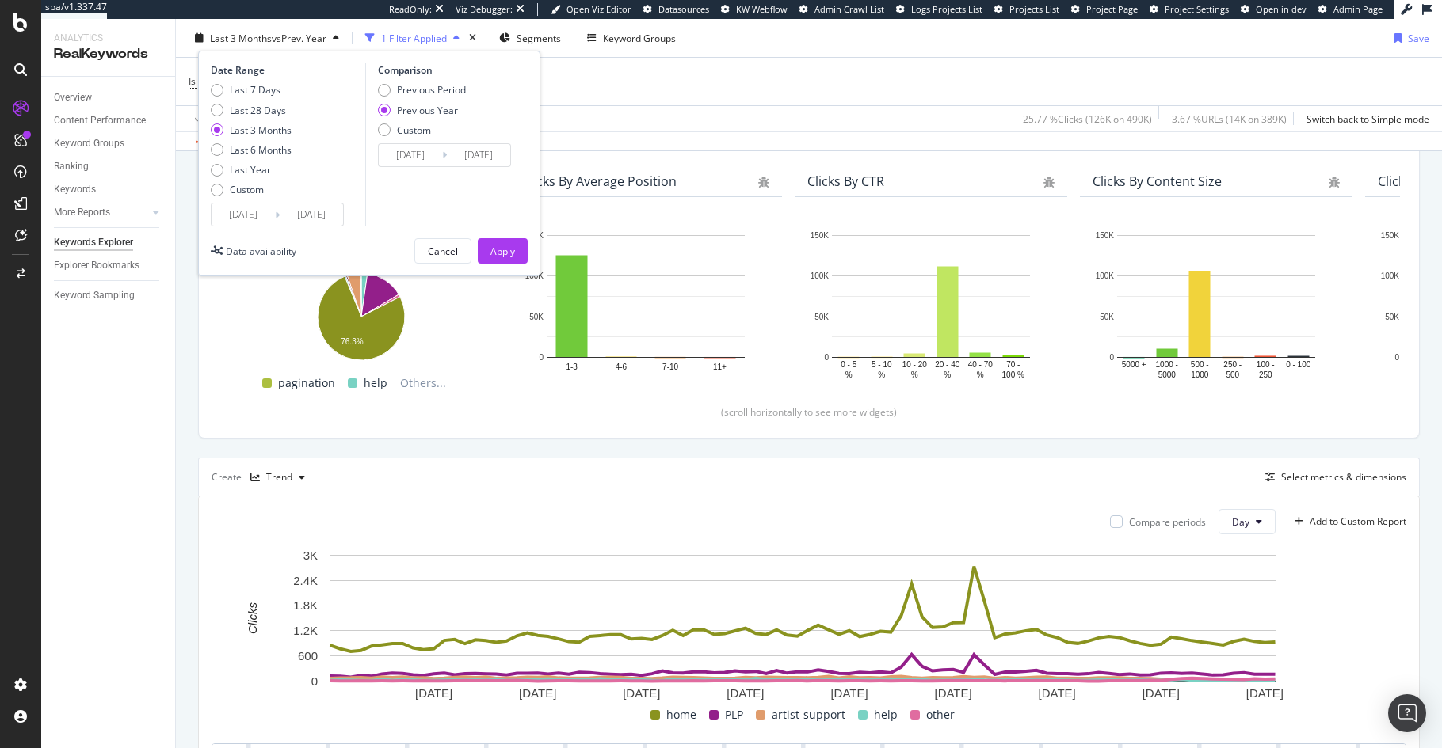
click at [261, 177] on div "Last 7 Days Last 28 Days Last 3 Months Last 6 Months Last Year Custom" at bounding box center [251, 143] width 81 height 120
click at [259, 173] on div "Last Year" at bounding box center [250, 169] width 41 height 13
type input "[DATE]"
click at [496, 247] on div "Apply" at bounding box center [502, 250] width 25 height 13
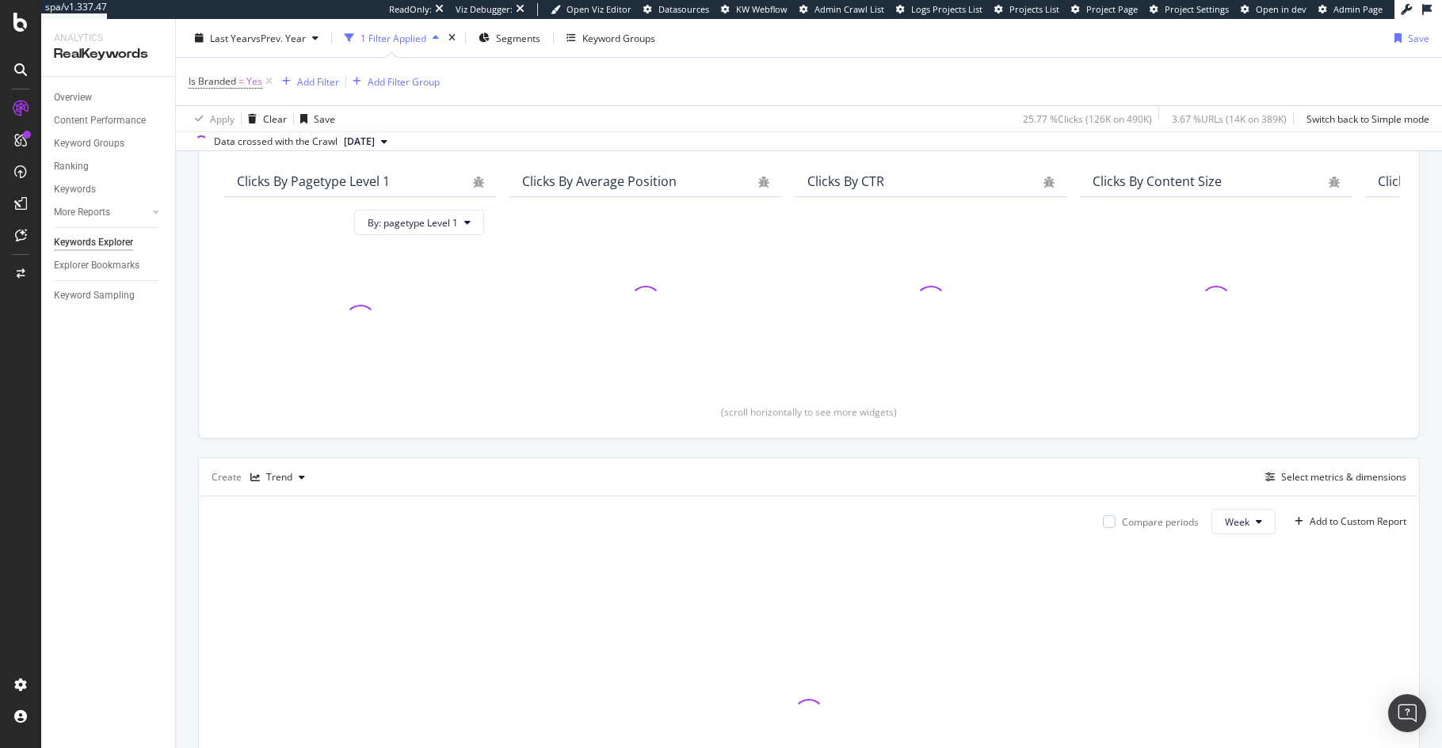
click at [662, 120] on div "Apply Clear Save 25.77 % Clicks ( 126K on 490K ) 3.67 % URLs ( 14K on 389K ) Sw…" at bounding box center [809, 118] width 1266 height 26
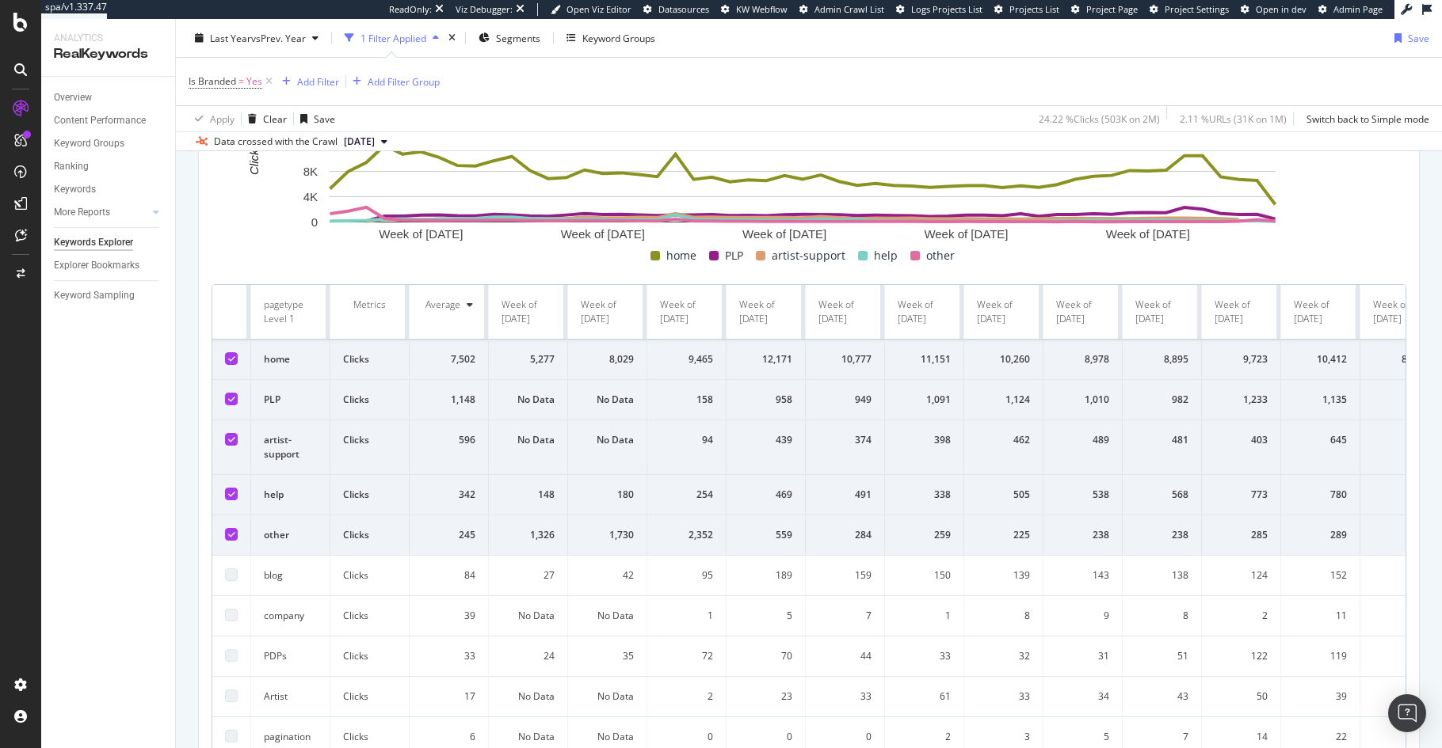
scroll to position [264, 0]
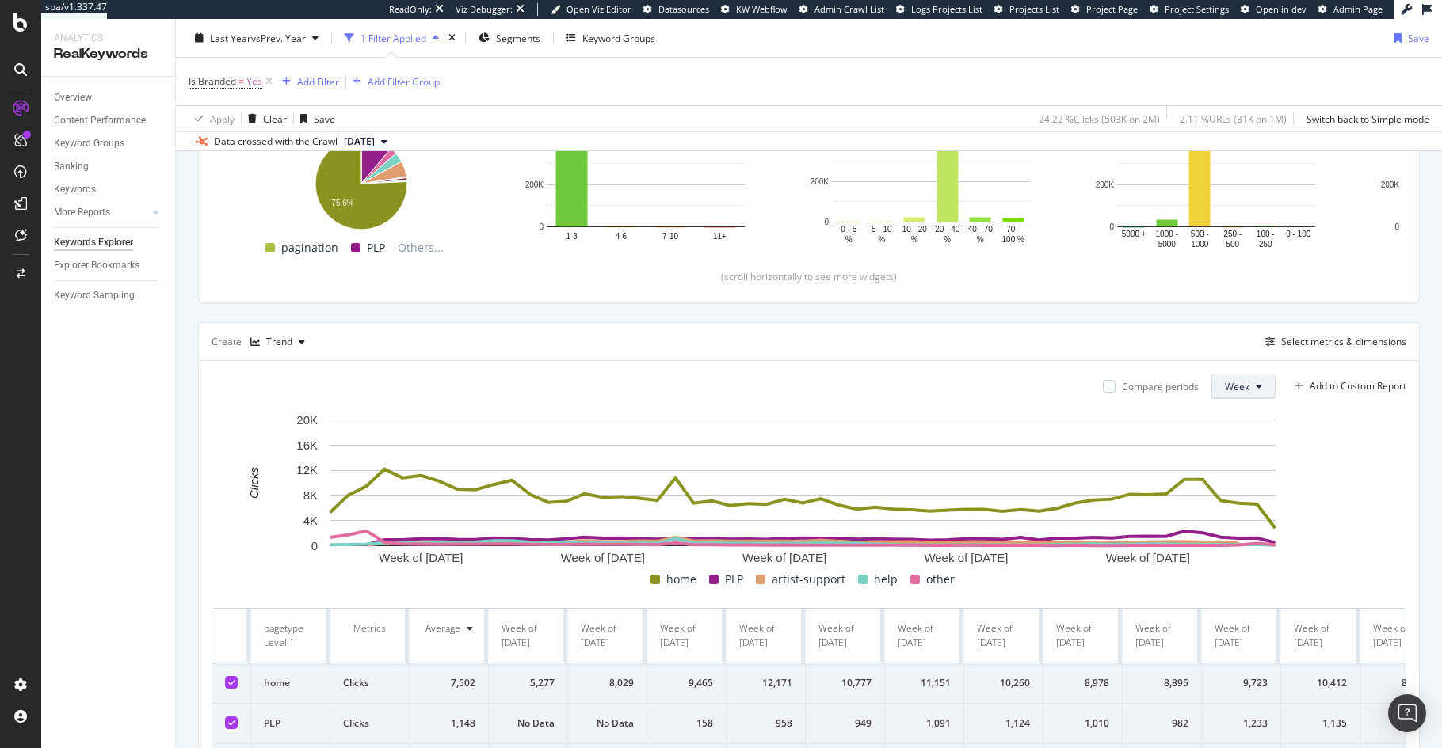
click at [1240, 385] on button "Week" at bounding box center [1243, 386] width 64 height 25
click at [1361, 505] on rect "A chart." at bounding box center [802, 491] width 1183 height 158
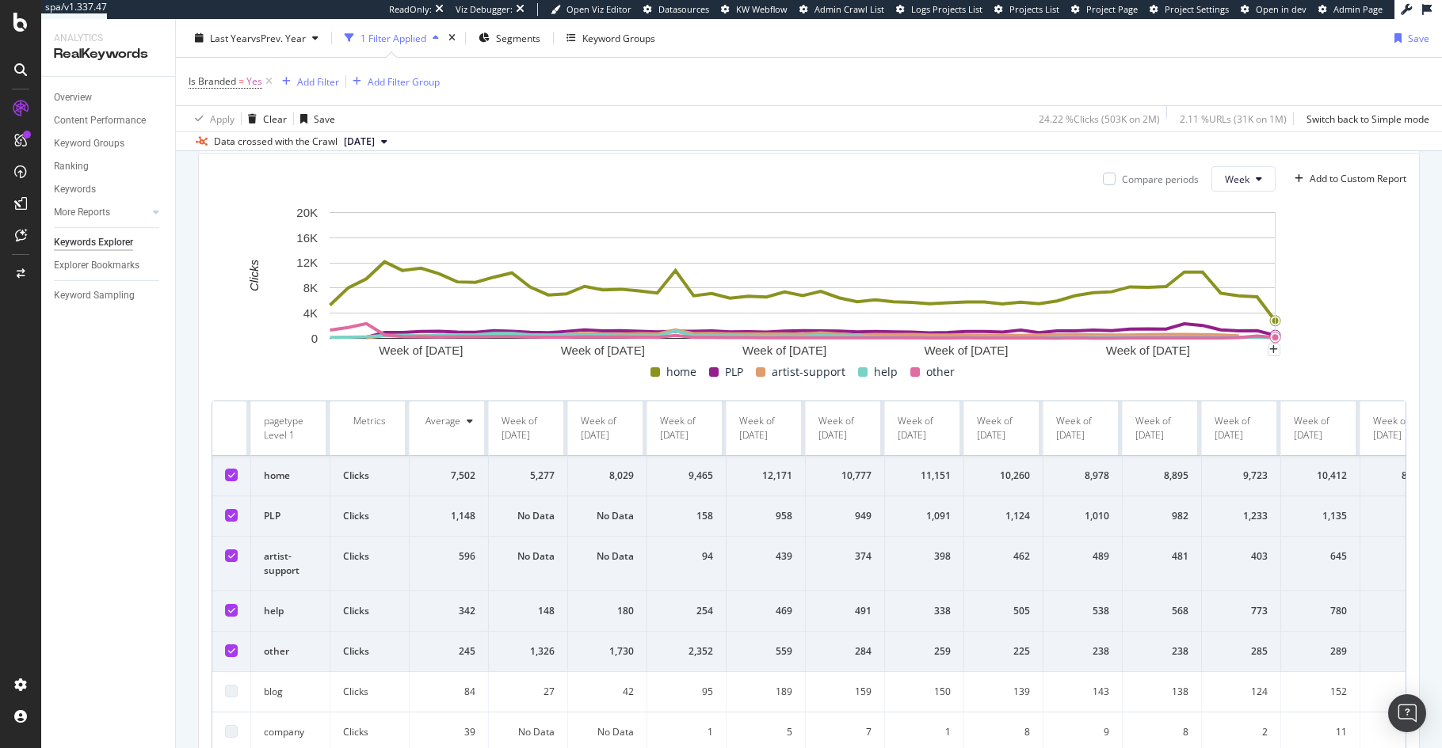
scroll to position [720, 0]
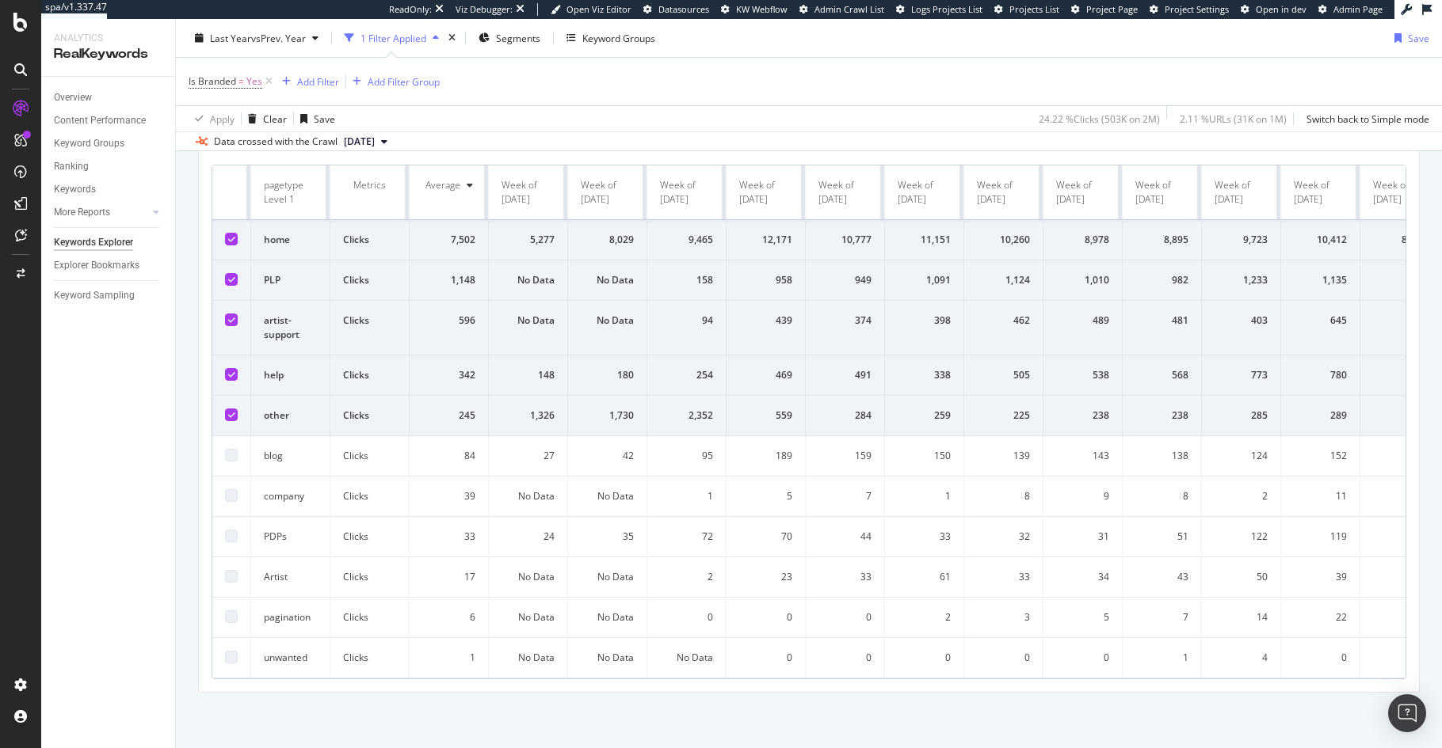
click at [226, 368] on div at bounding box center [231, 374] width 13 height 13
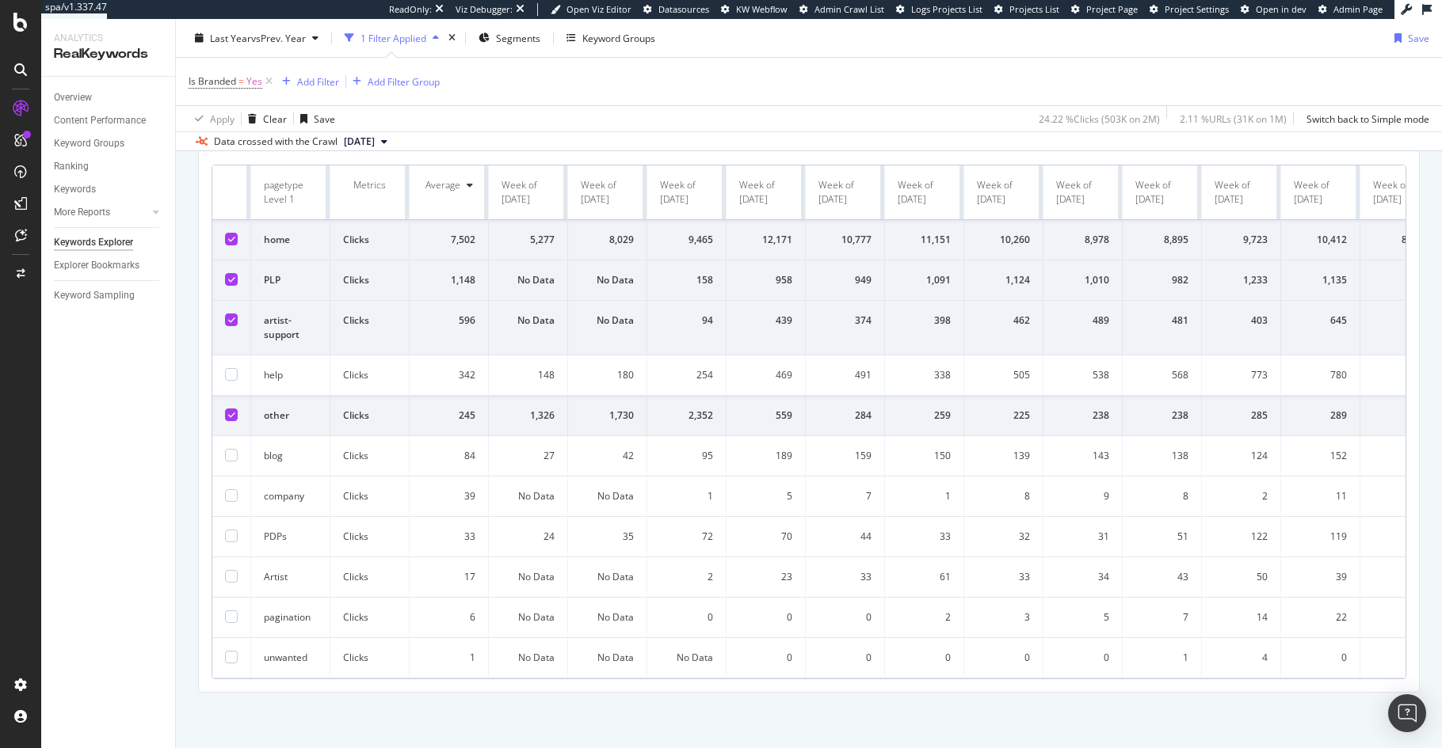
click at [230, 316] on icon at bounding box center [231, 320] width 7 height 8
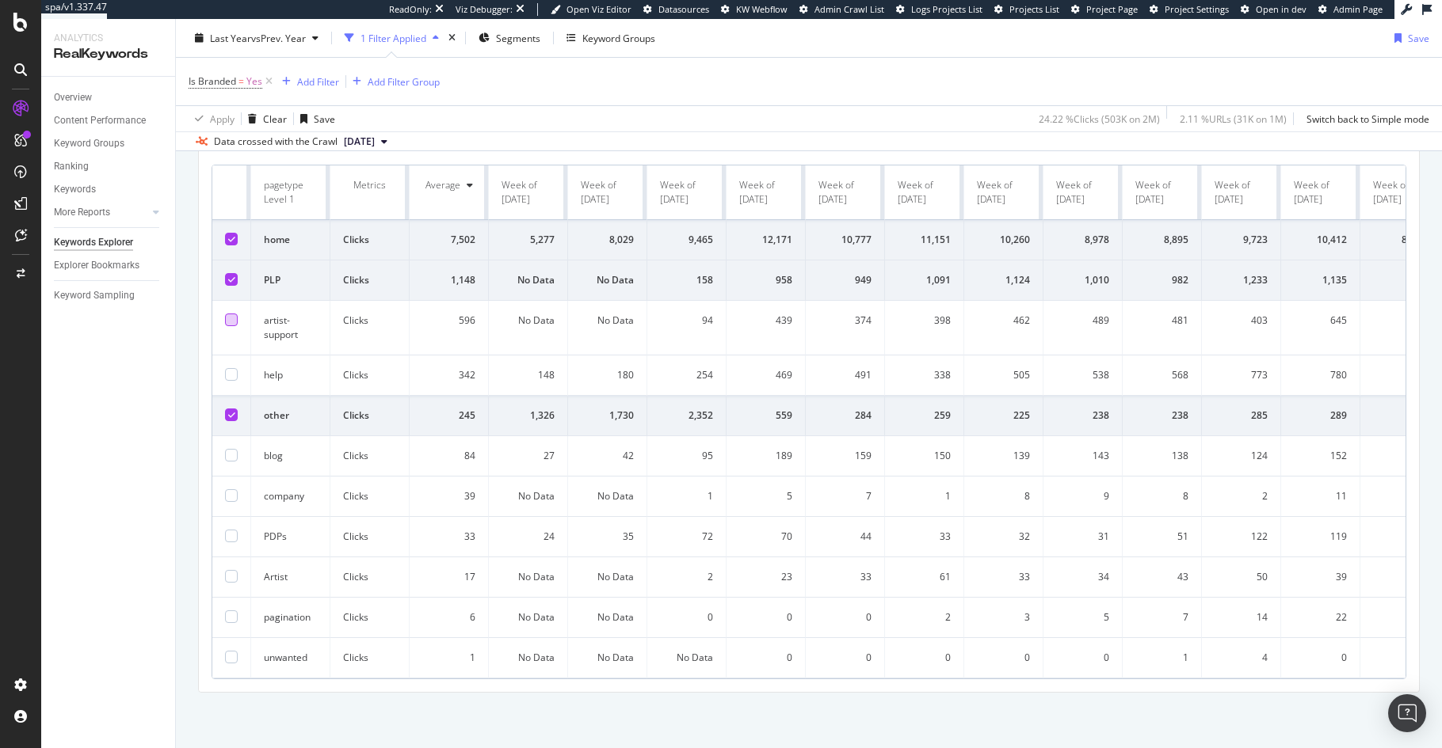
click at [231, 411] on icon at bounding box center [231, 415] width 7 height 8
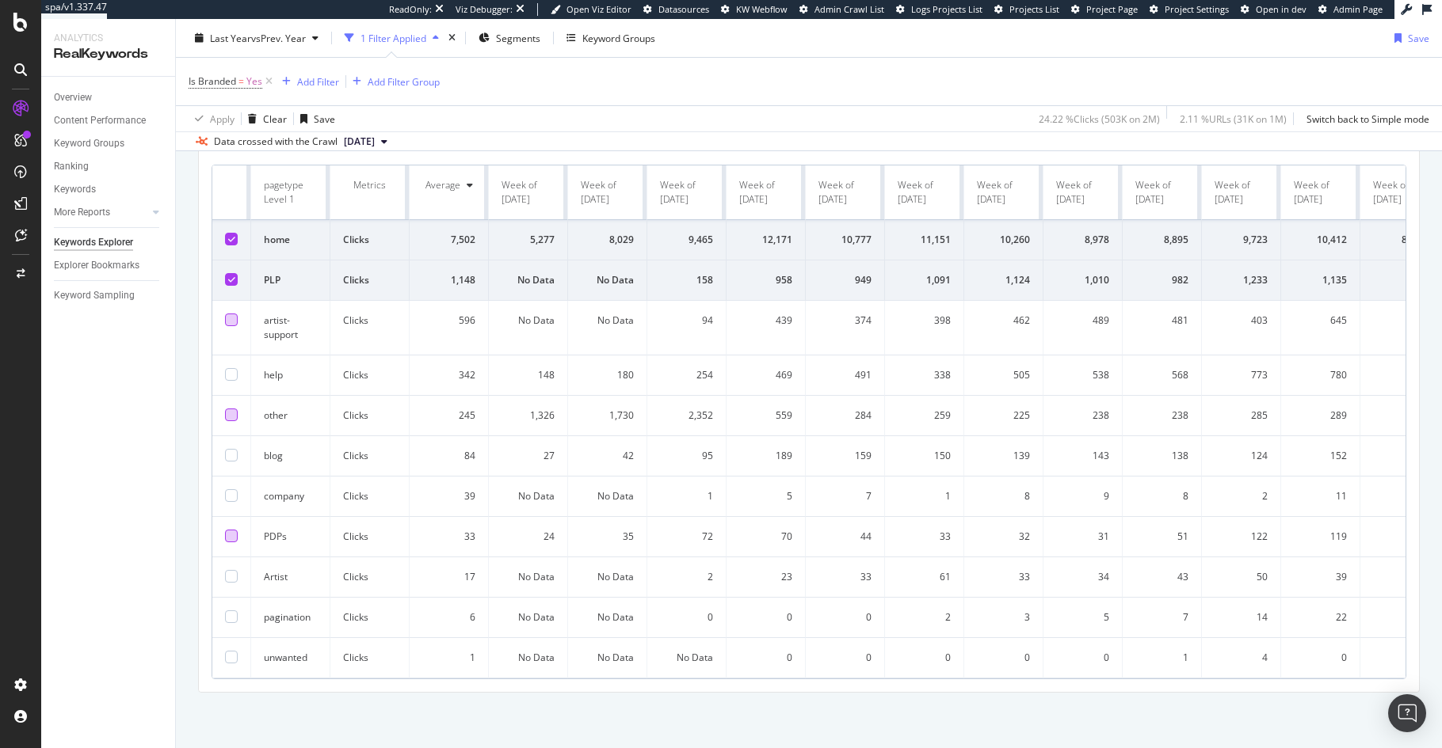
click at [233, 530] on div at bounding box center [231, 536] width 13 height 13
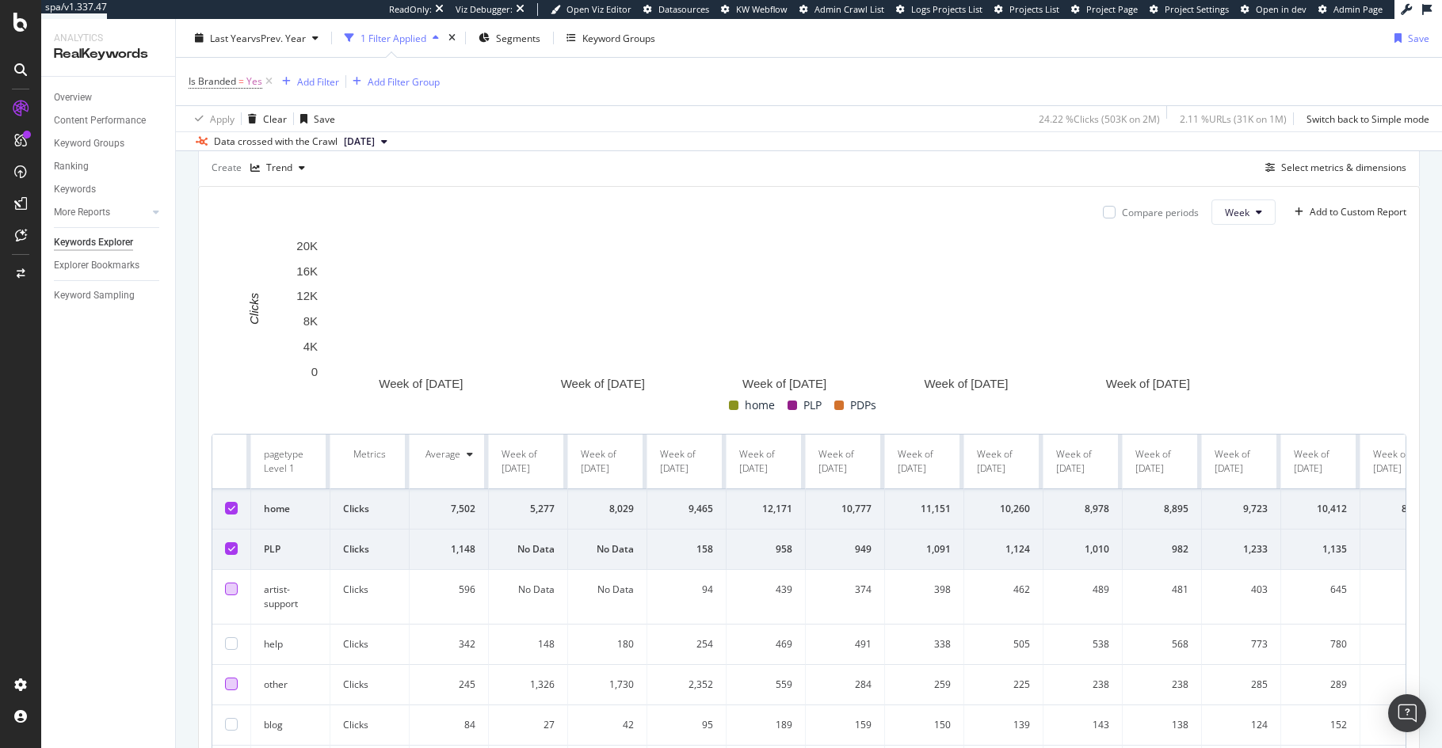
scroll to position [184, 0]
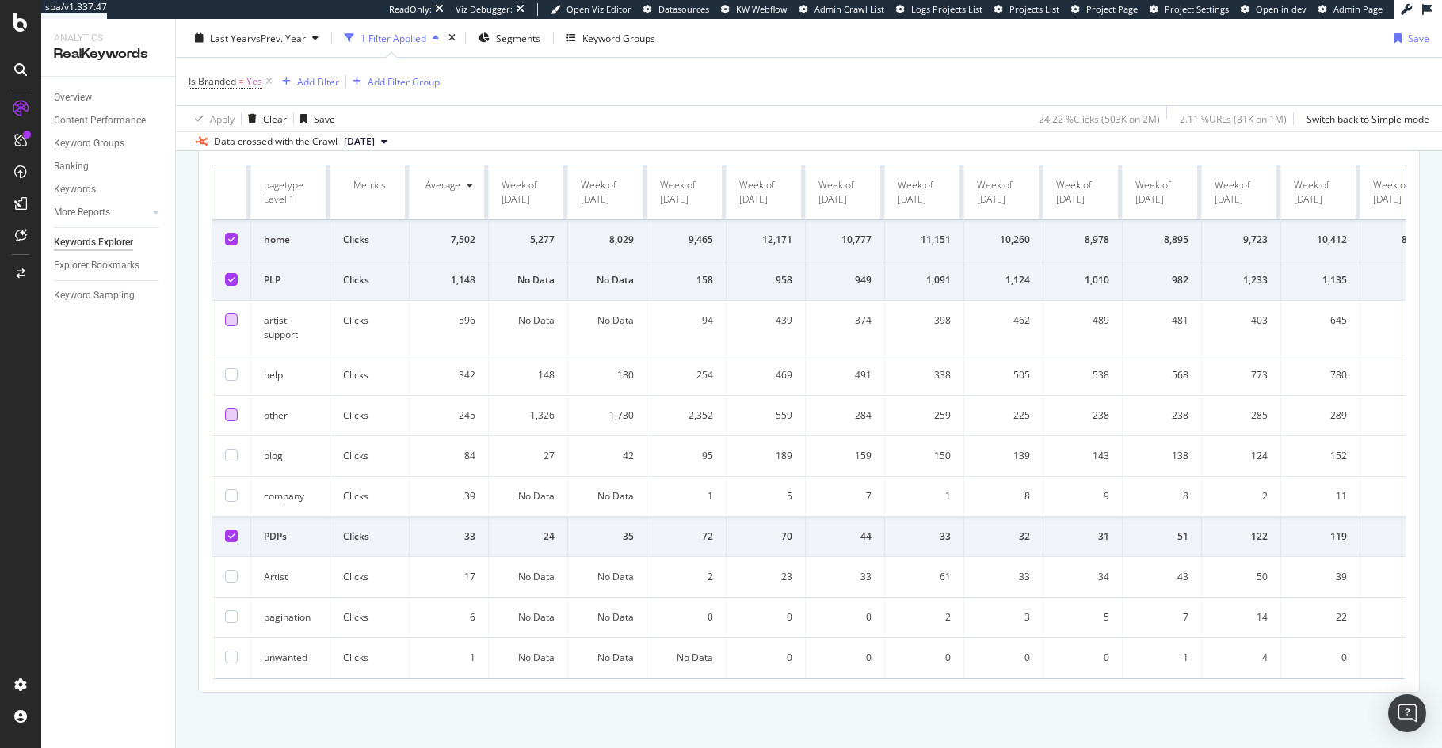
click at [230, 235] on icon at bounding box center [231, 239] width 7 height 8
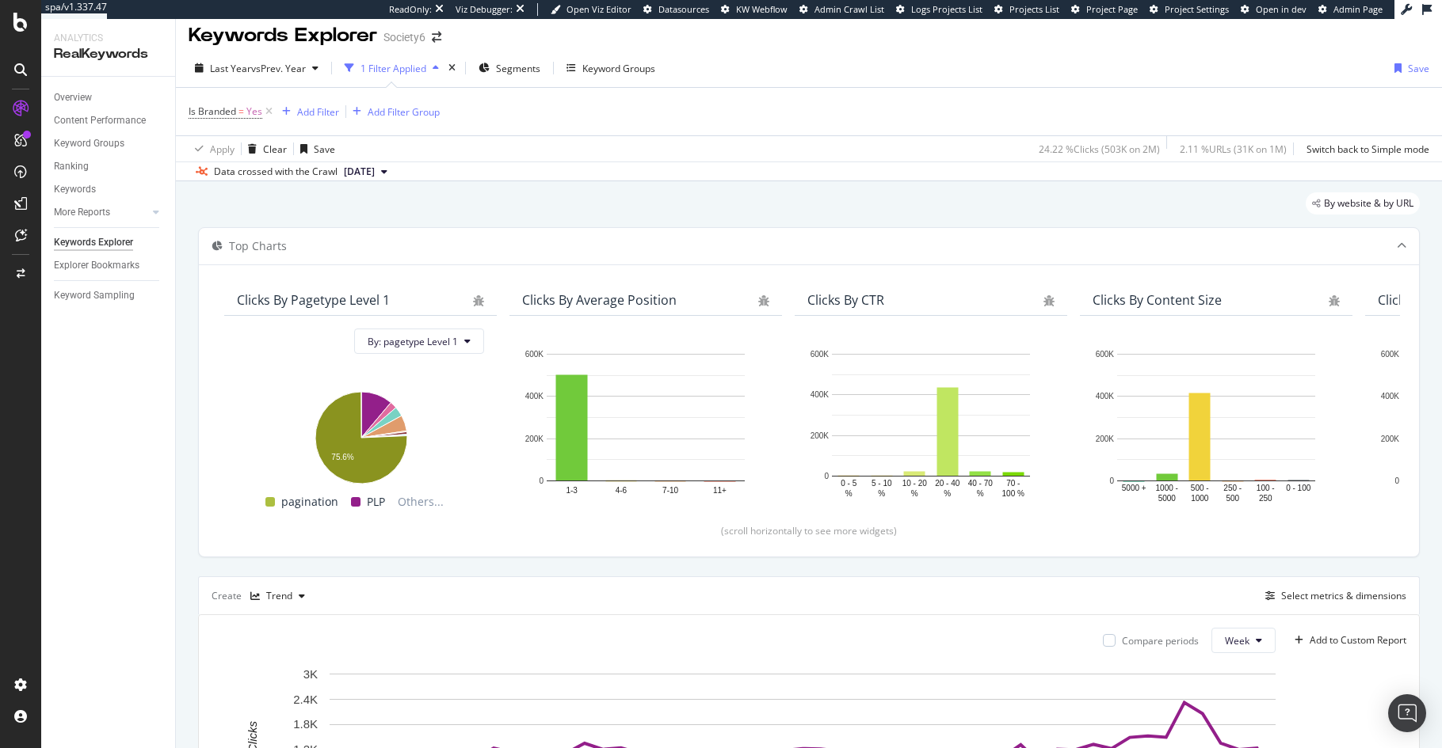
scroll to position [0, 0]
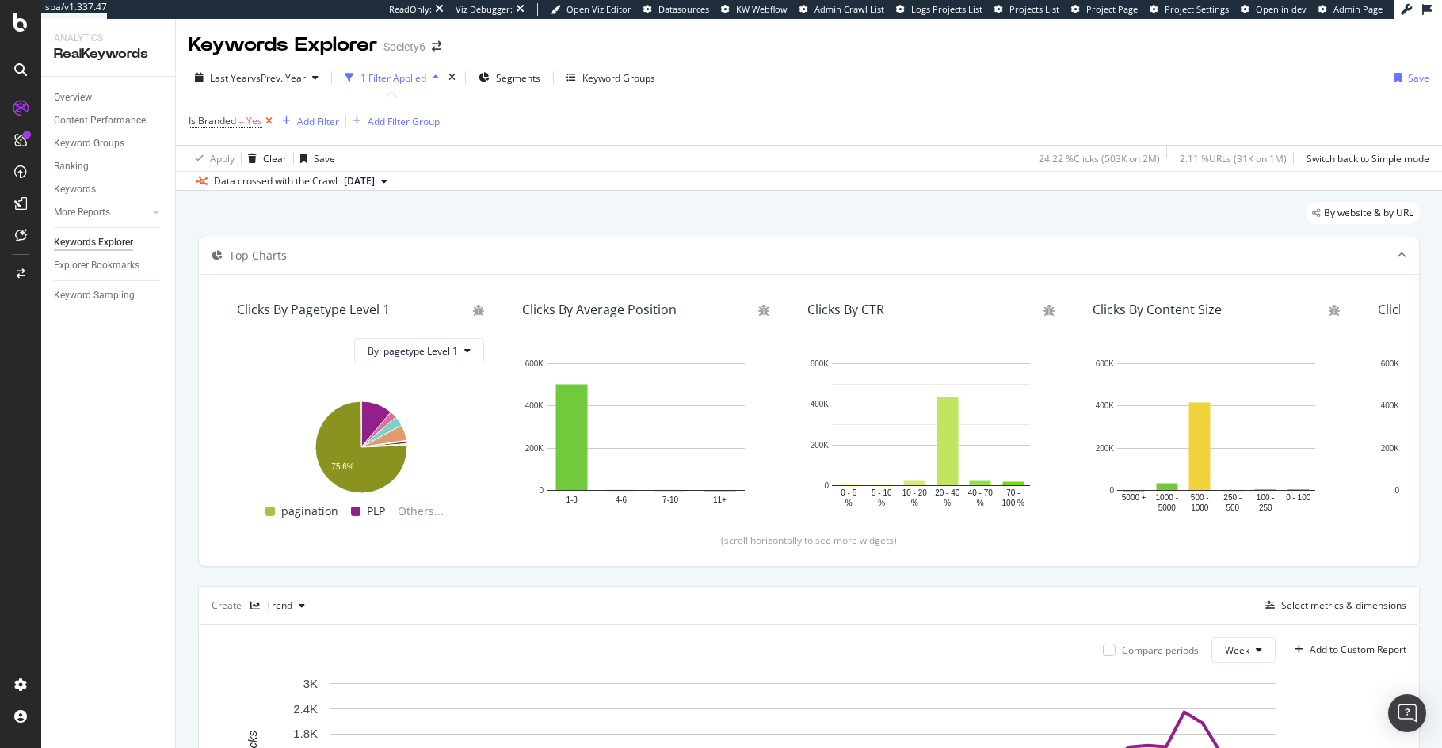
click at [271, 124] on icon at bounding box center [268, 121] width 13 height 16
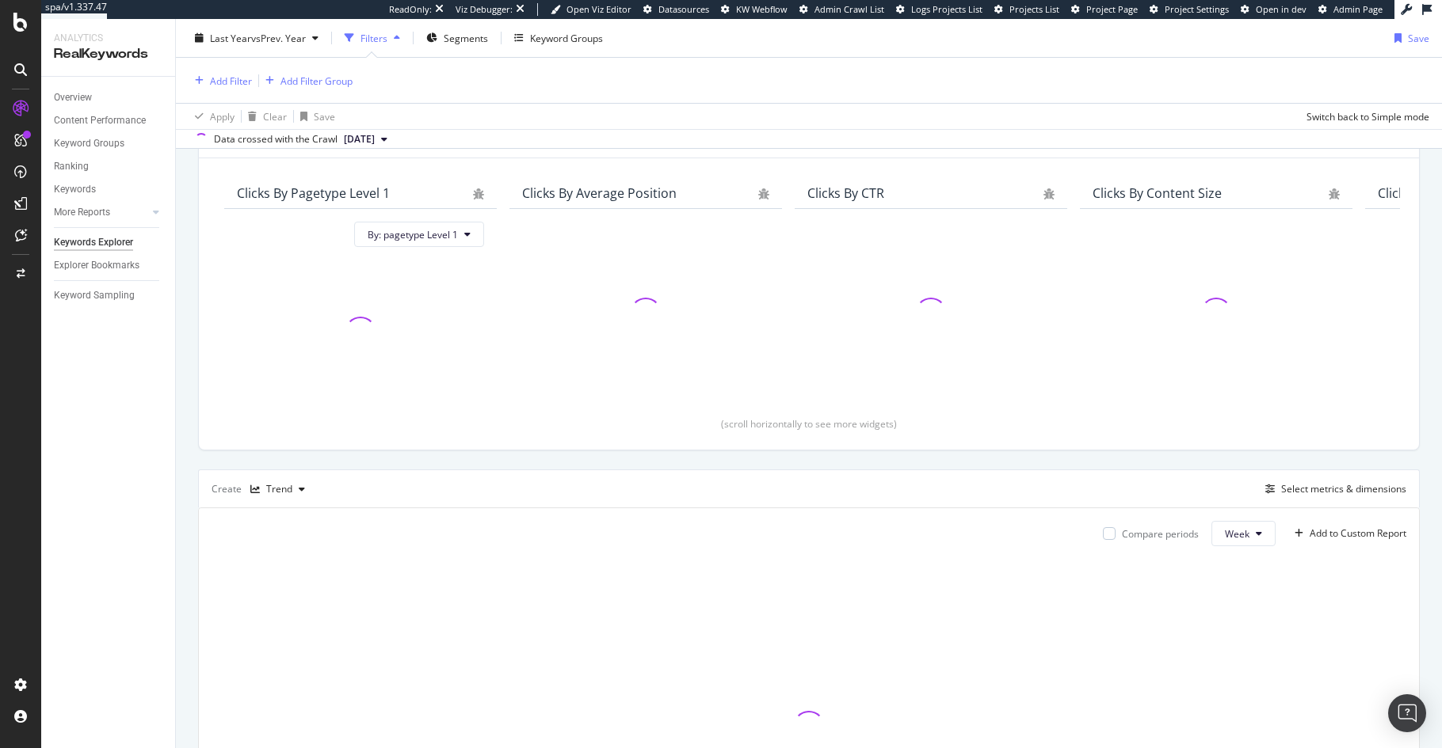
scroll to position [329, 0]
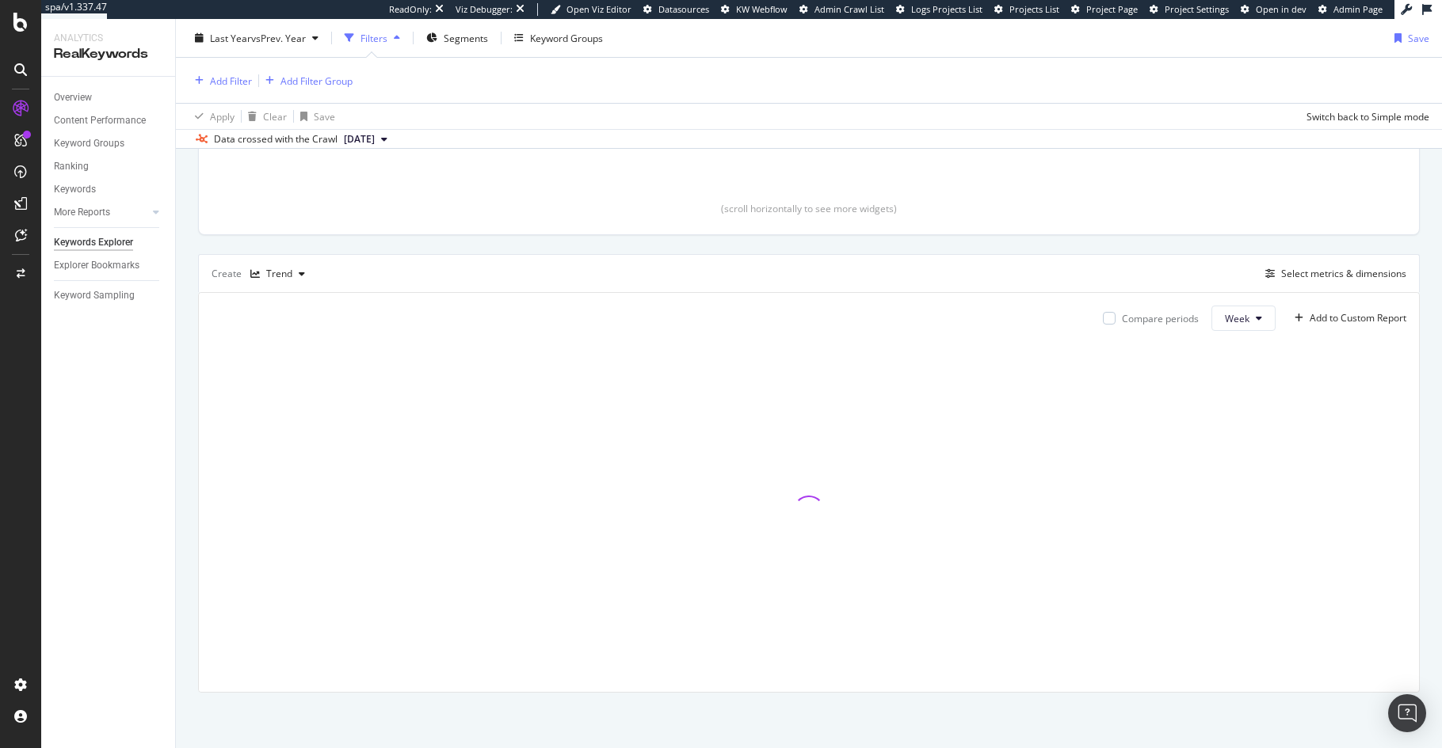
click at [182, 494] on div "By website & by URL Top Charts Clicks By pagetype Level 1 By: pagetype Level 1 …" at bounding box center [809, 303] width 1266 height 889
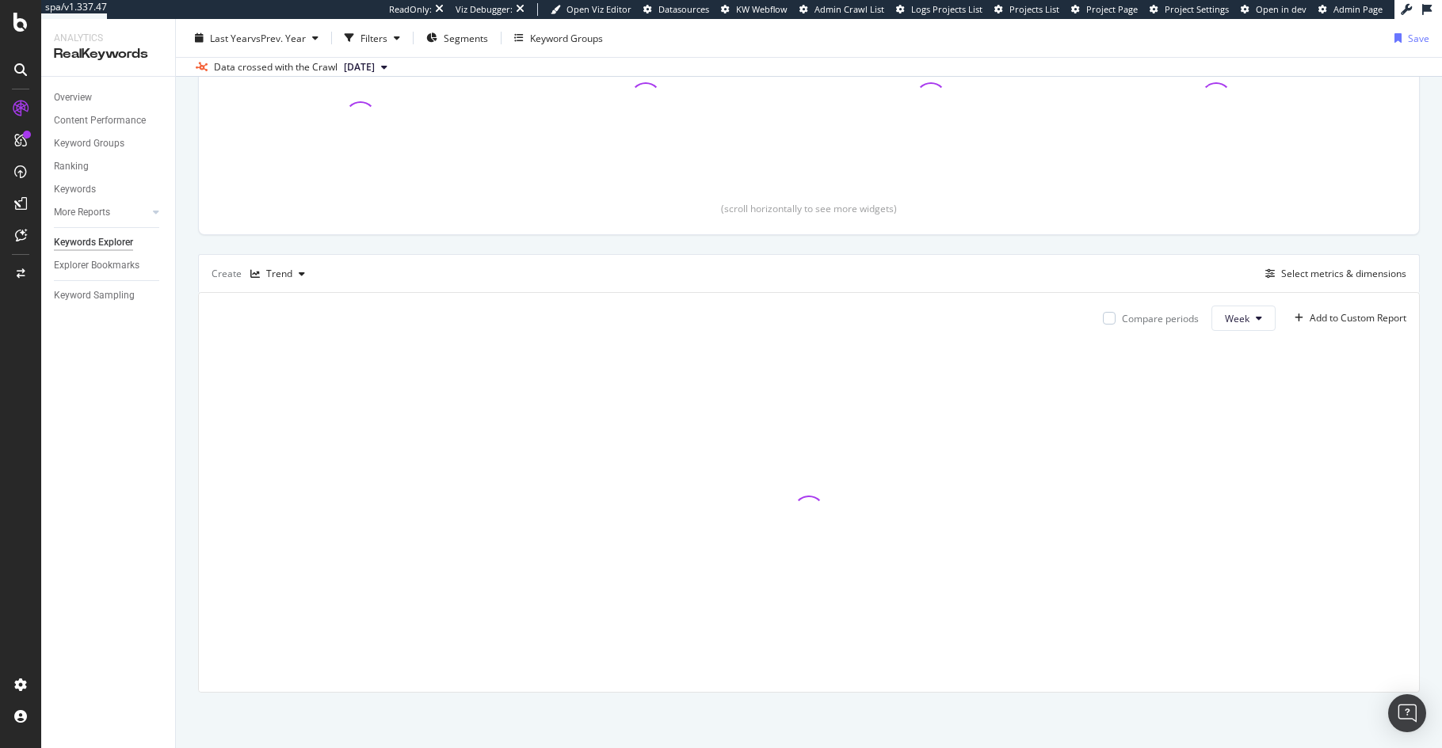
click at [192, 505] on div "By website & by URL Top Charts Clicks By pagetype Level 1 By: pagetype Level 1 …" at bounding box center [809, 303] width 1266 height 889
click at [186, 543] on div "By website & by URL Top Charts Clicks By pagetype Level 1 By: pagetype Level 1 …" at bounding box center [809, 303] width 1266 height 889
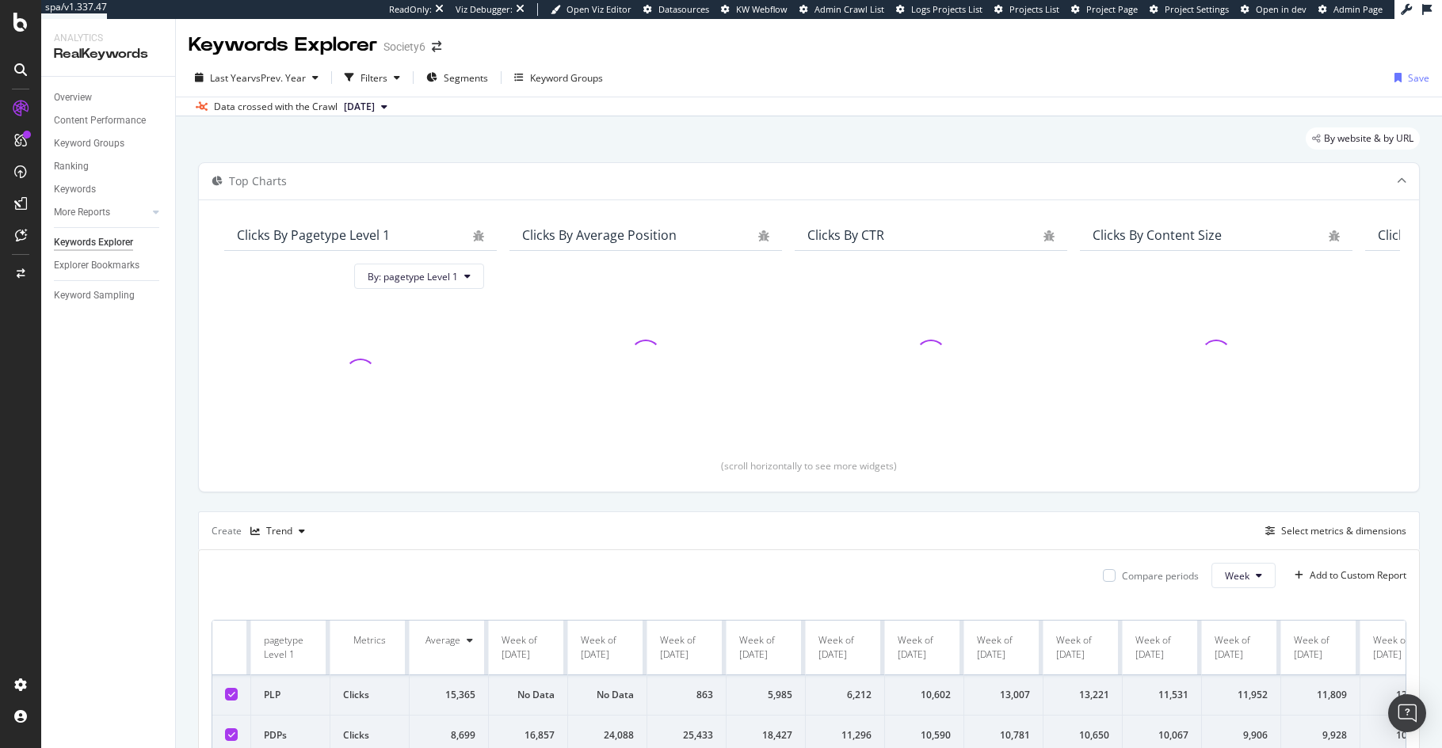
scroll to position [338, 0]
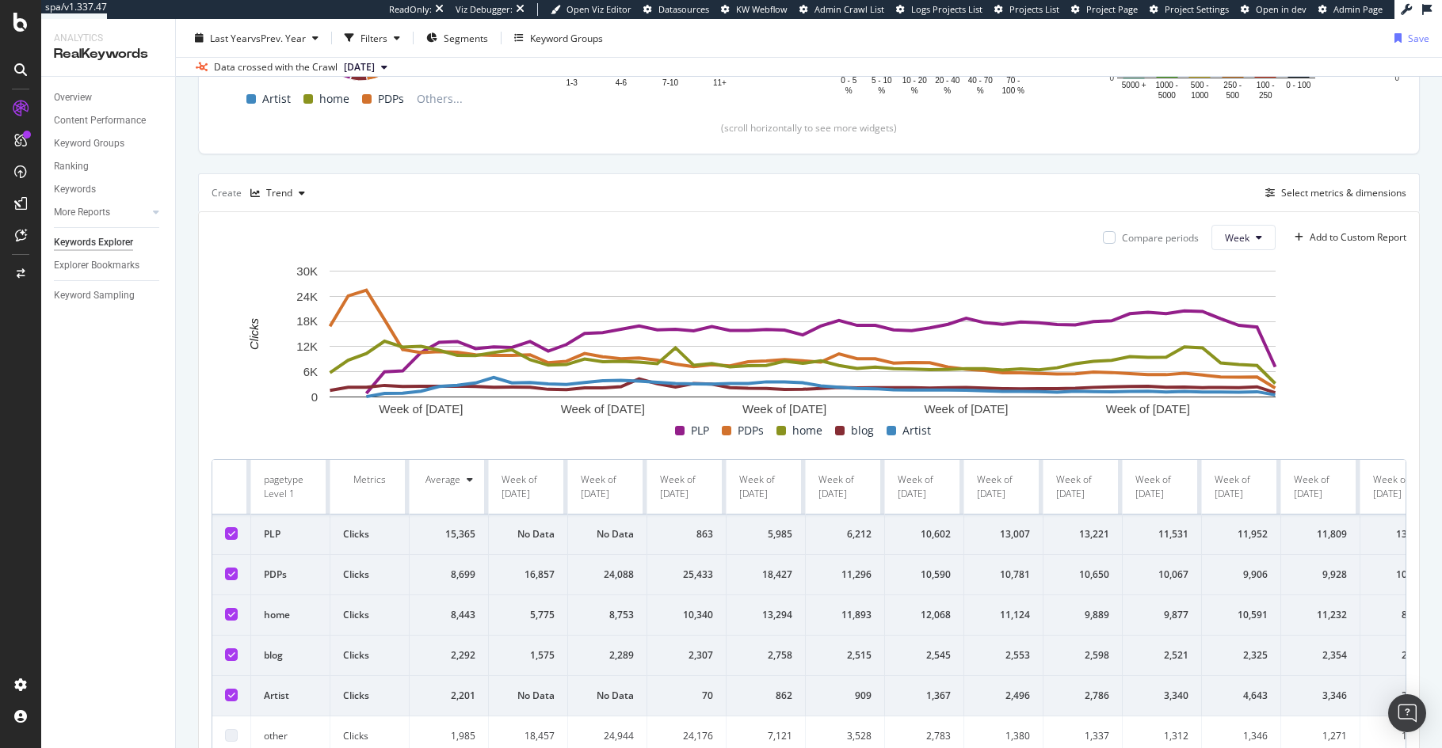
click at [230, 655] on icon at bounding box center [231, 655] width 7 height 8
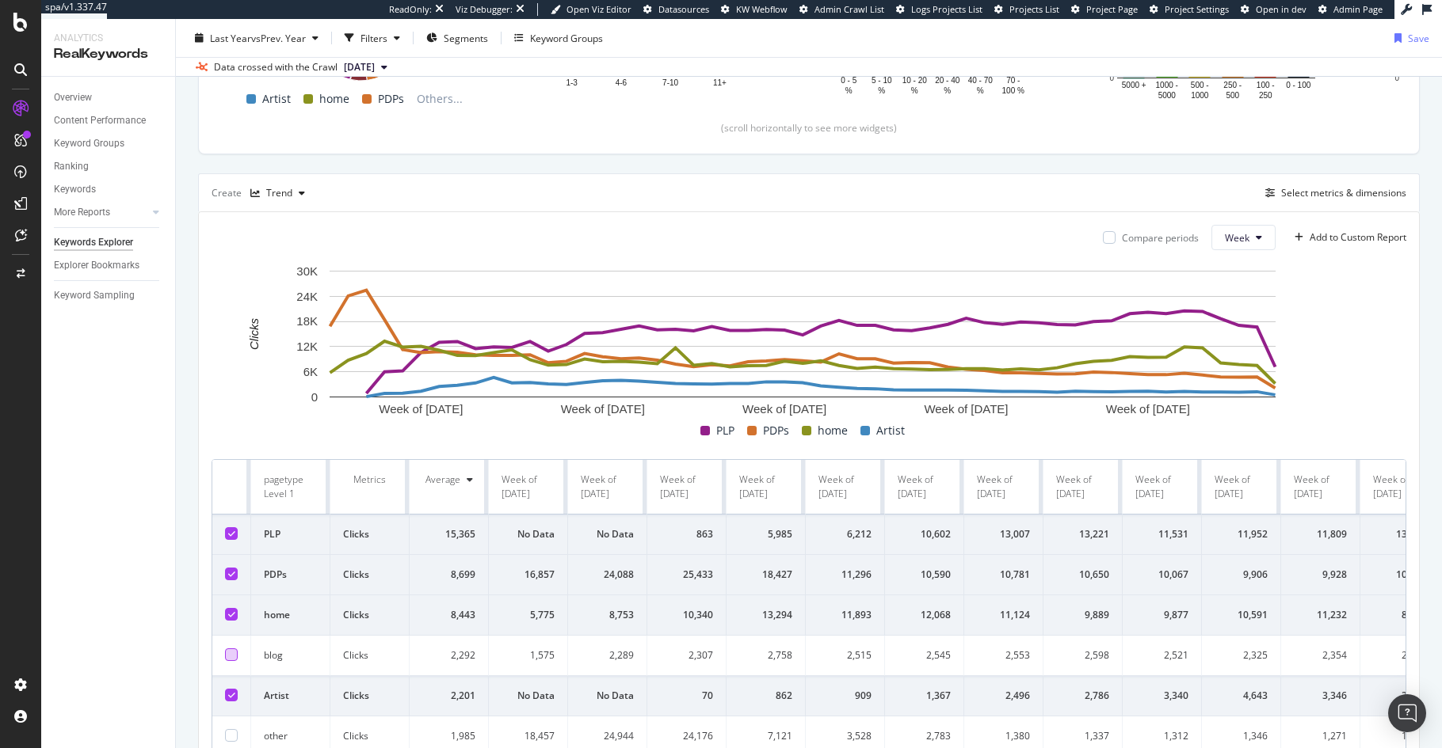
click at [232, 698] on icon at bounding box center [231, 695] width 7 height 8
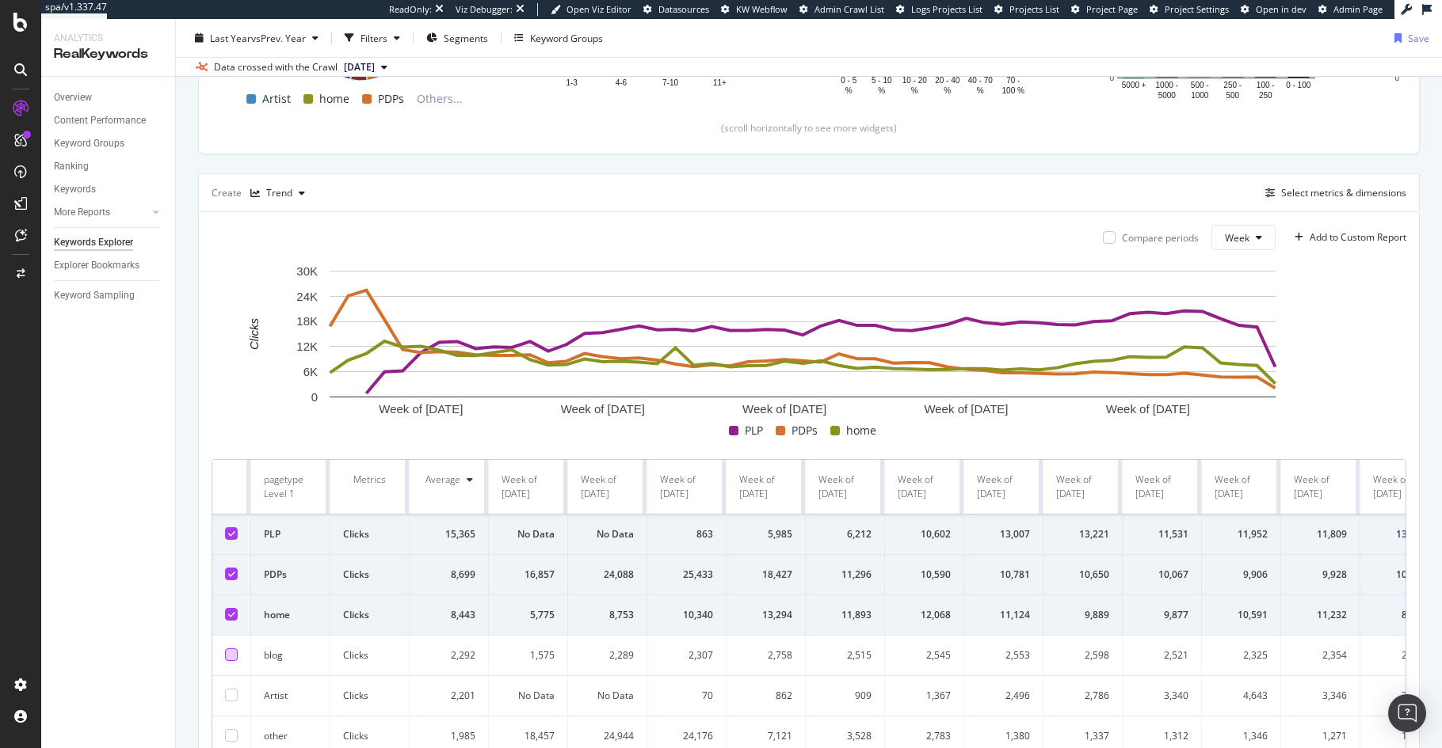
click at [233, 613] on icon at bounding box center [231, 615] width 7 height 8
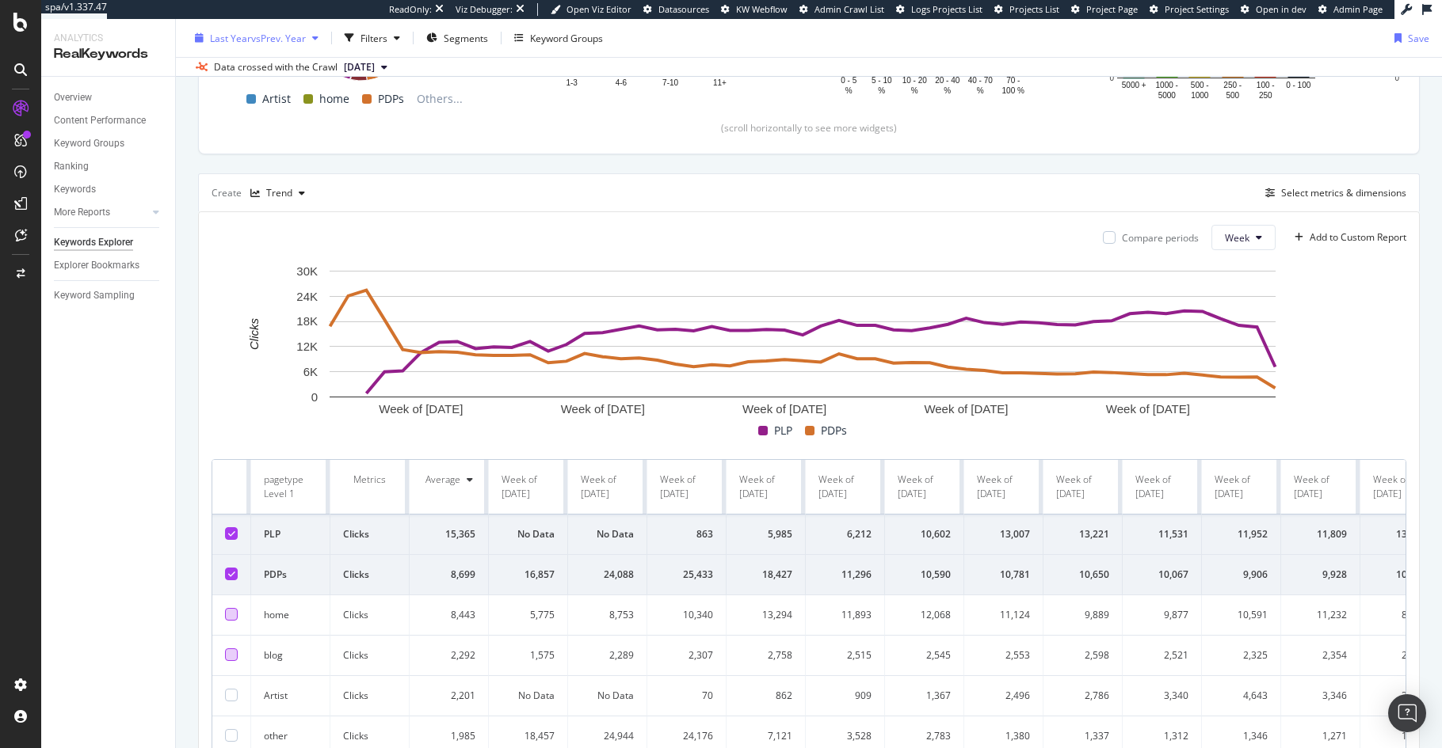
click at [254, 31] on span "vs Prev. Year" at bounding box center [278, 37] width 55 height 13
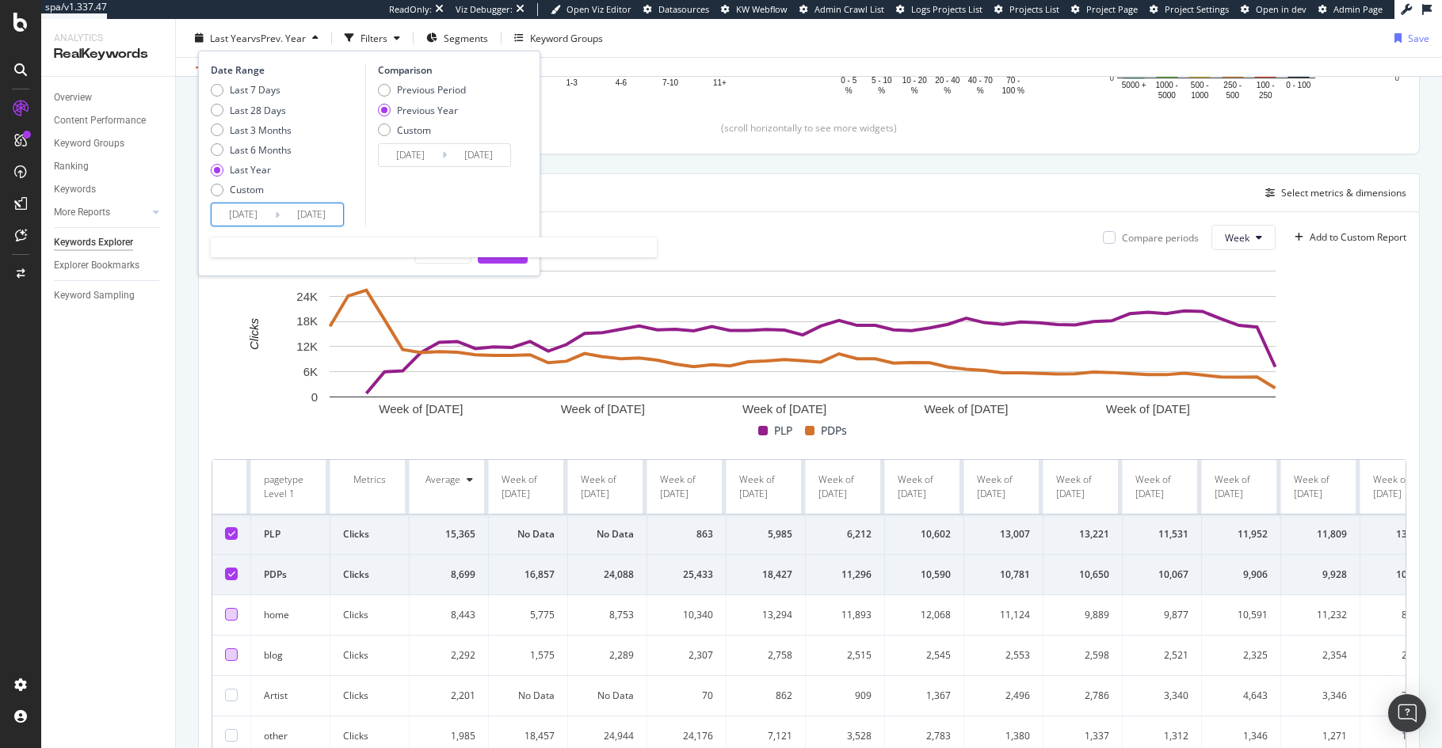
click at [244, 215] on input "[DATE]" at bounding box center [242, 215] width 63 height 22
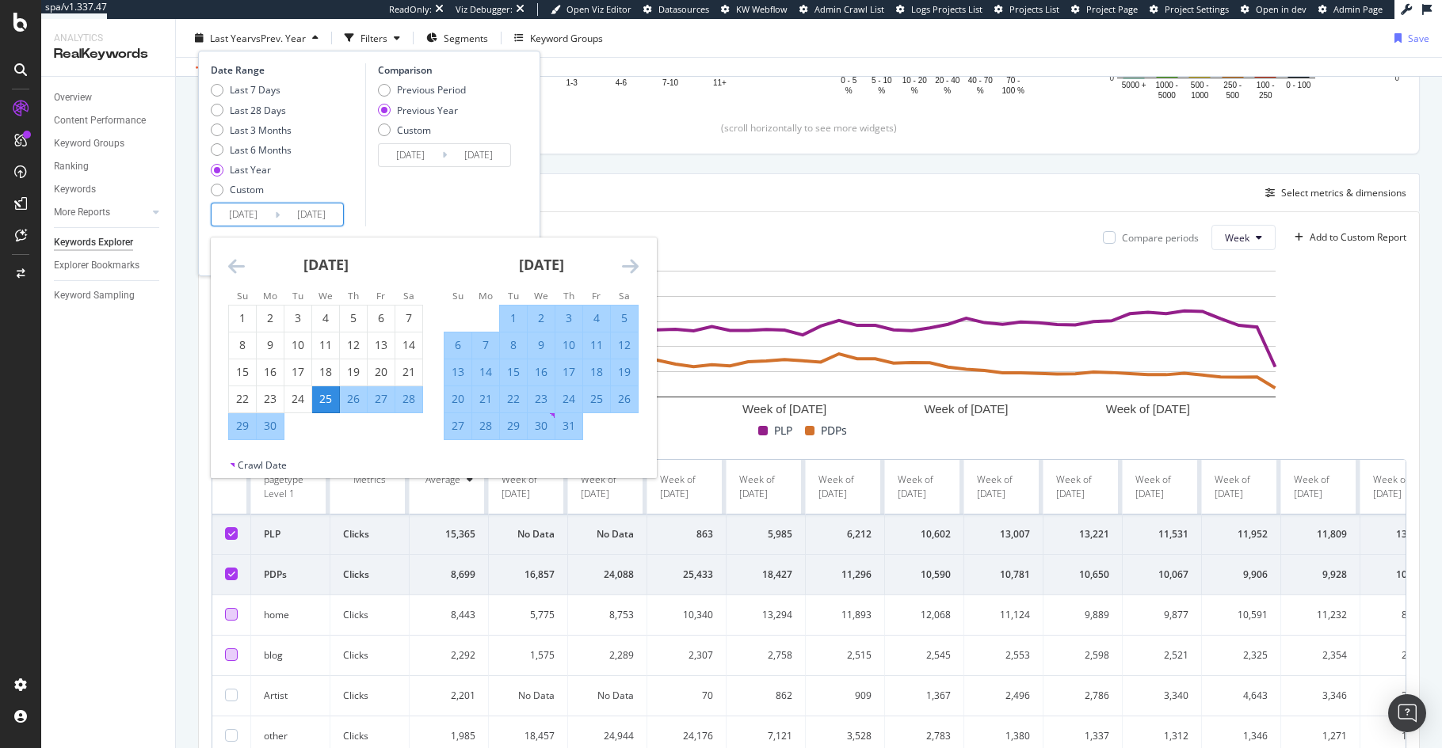
click at [232, 266] on icon "Move backward to switch to the previous month." at bounding box center [236, 266] width 17 height 19
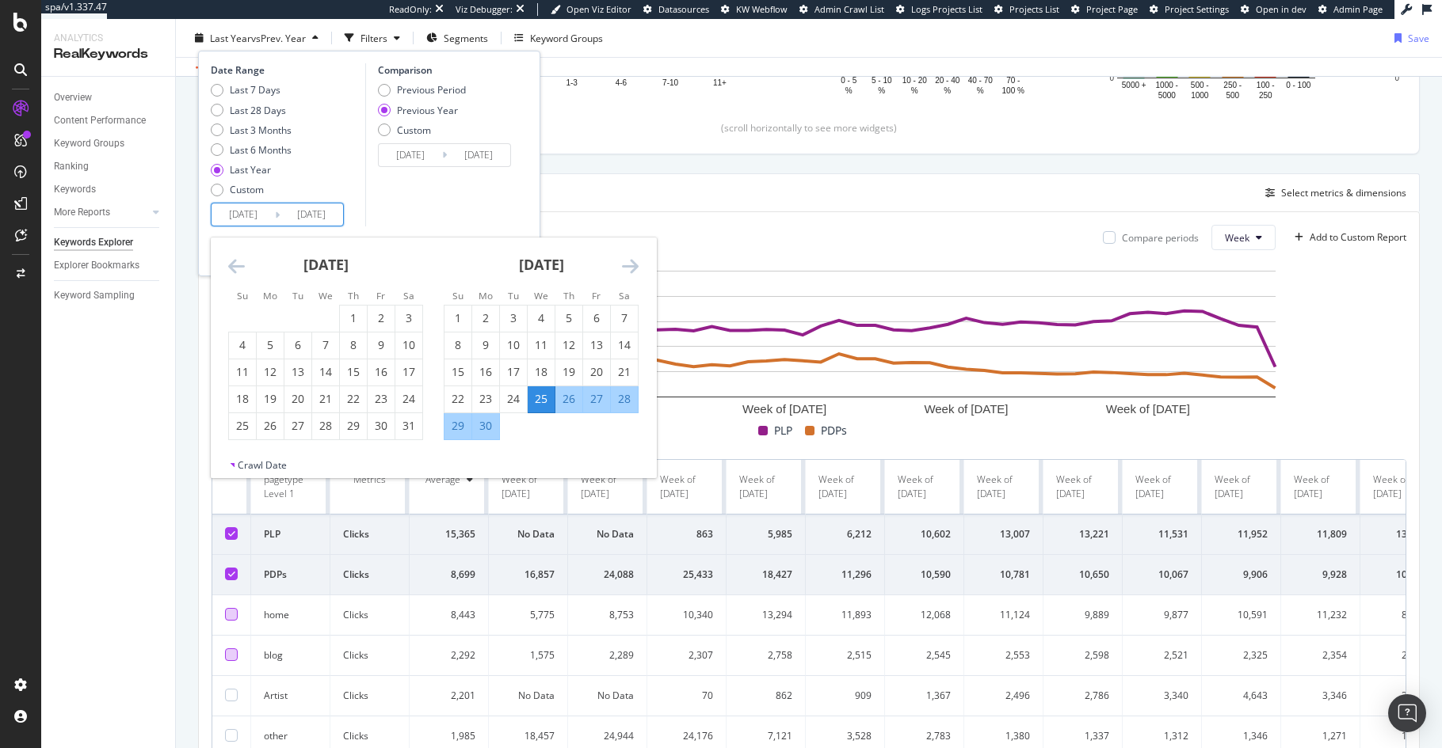
click at [232, 266] on icon "Move backward to switch to the previous month." at bounding box center [236, 266] width 17 height 19
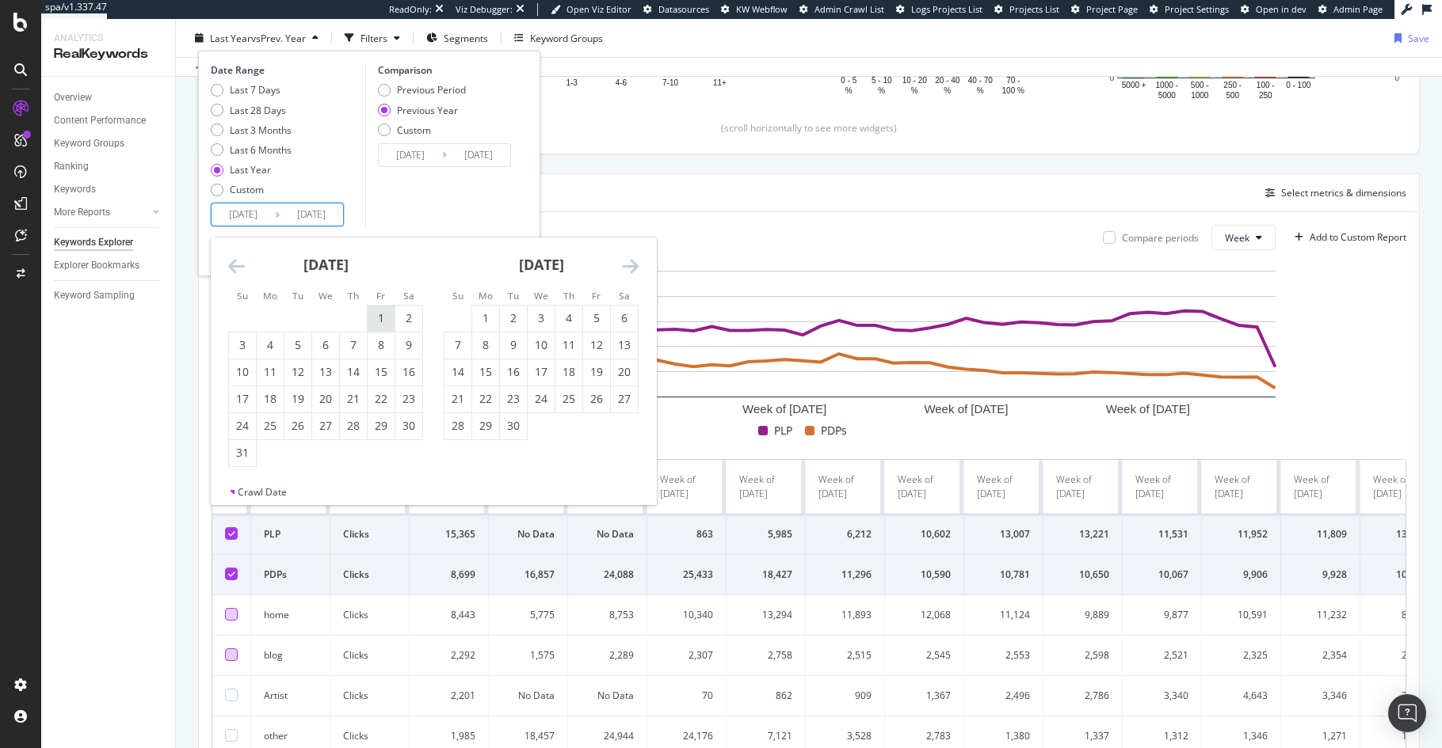
click at [374, 320] on div "1" at bounding box center [381, 318] width 27 height 16
type input "[DATE]"
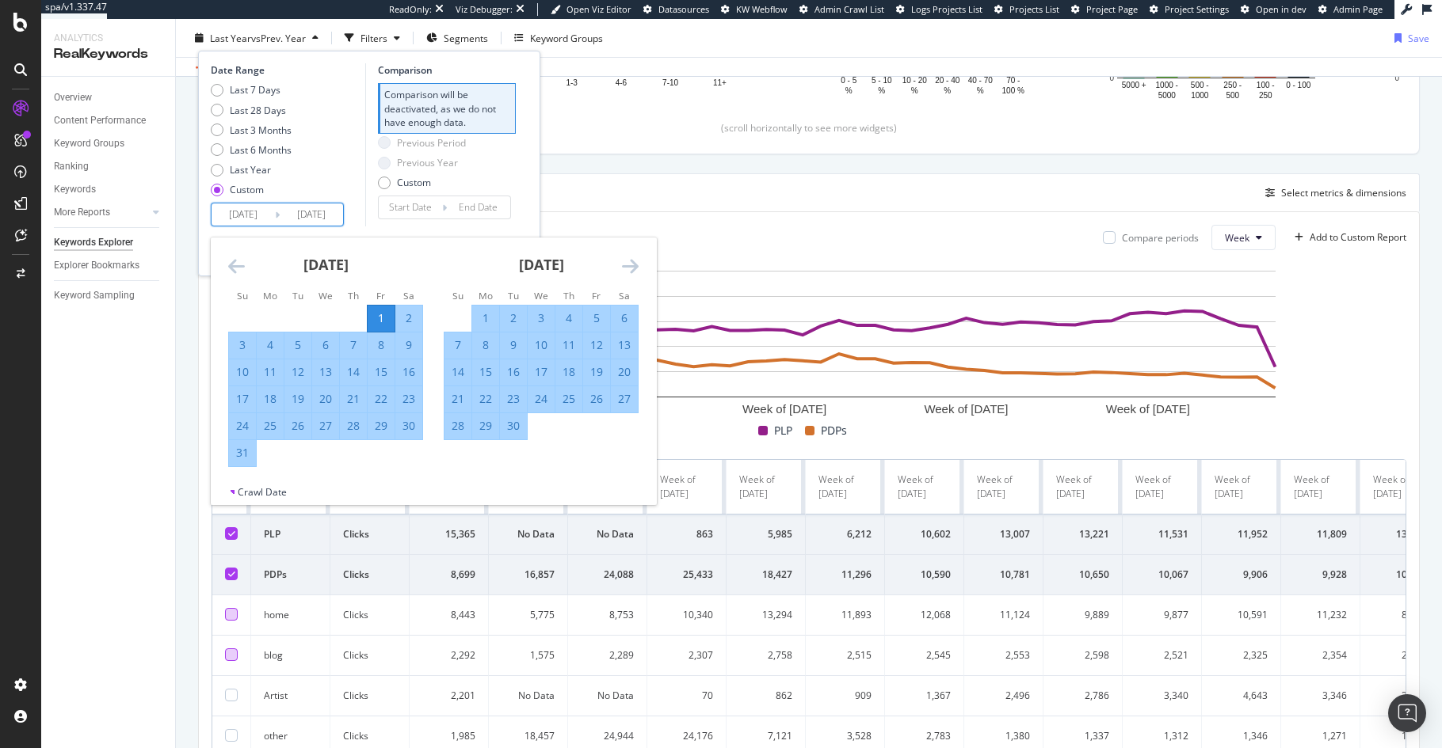
click at [512, 179] on div "Previous Period Previous Year Custom" at bounding box center [447, 165] width 138 height 59
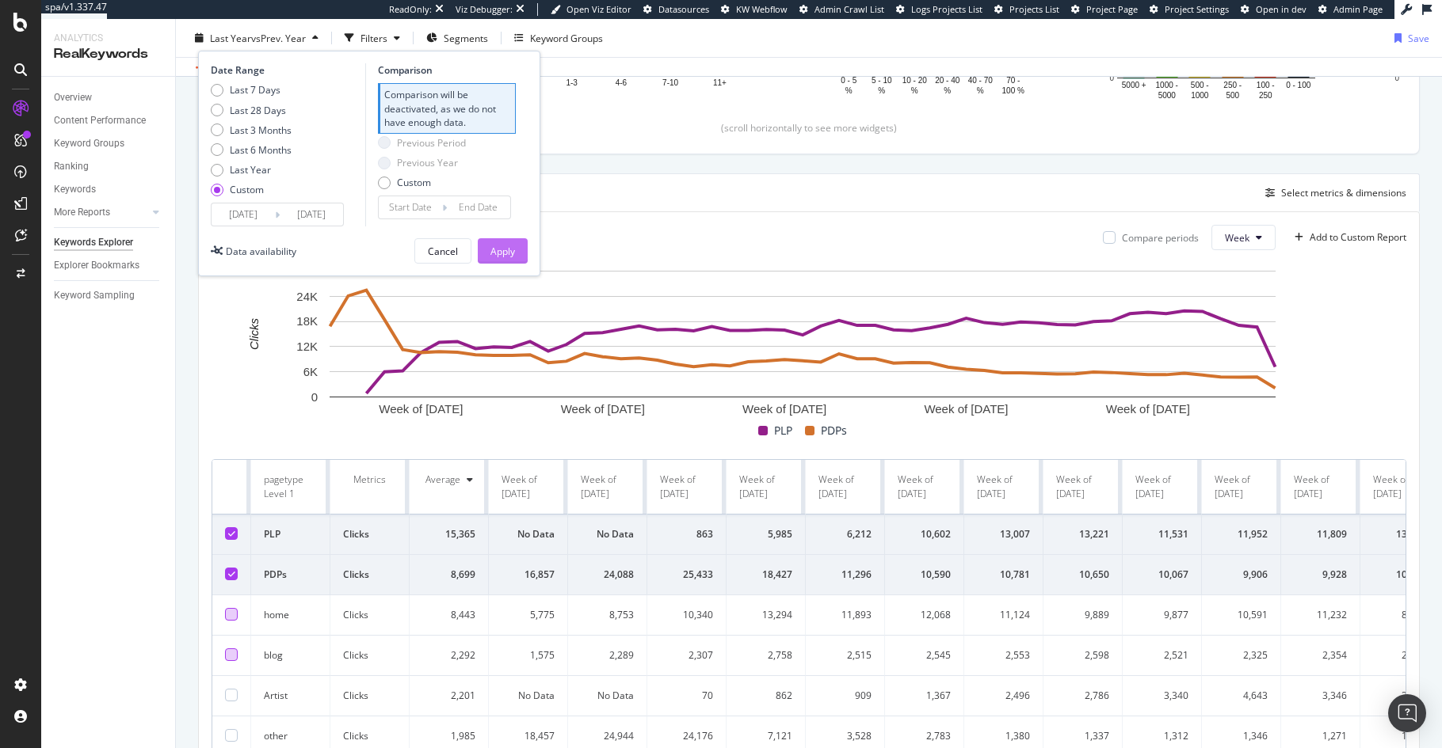
click at [496, 251] on div "Apply" at bounding box center [502, 250] width 25 height 13
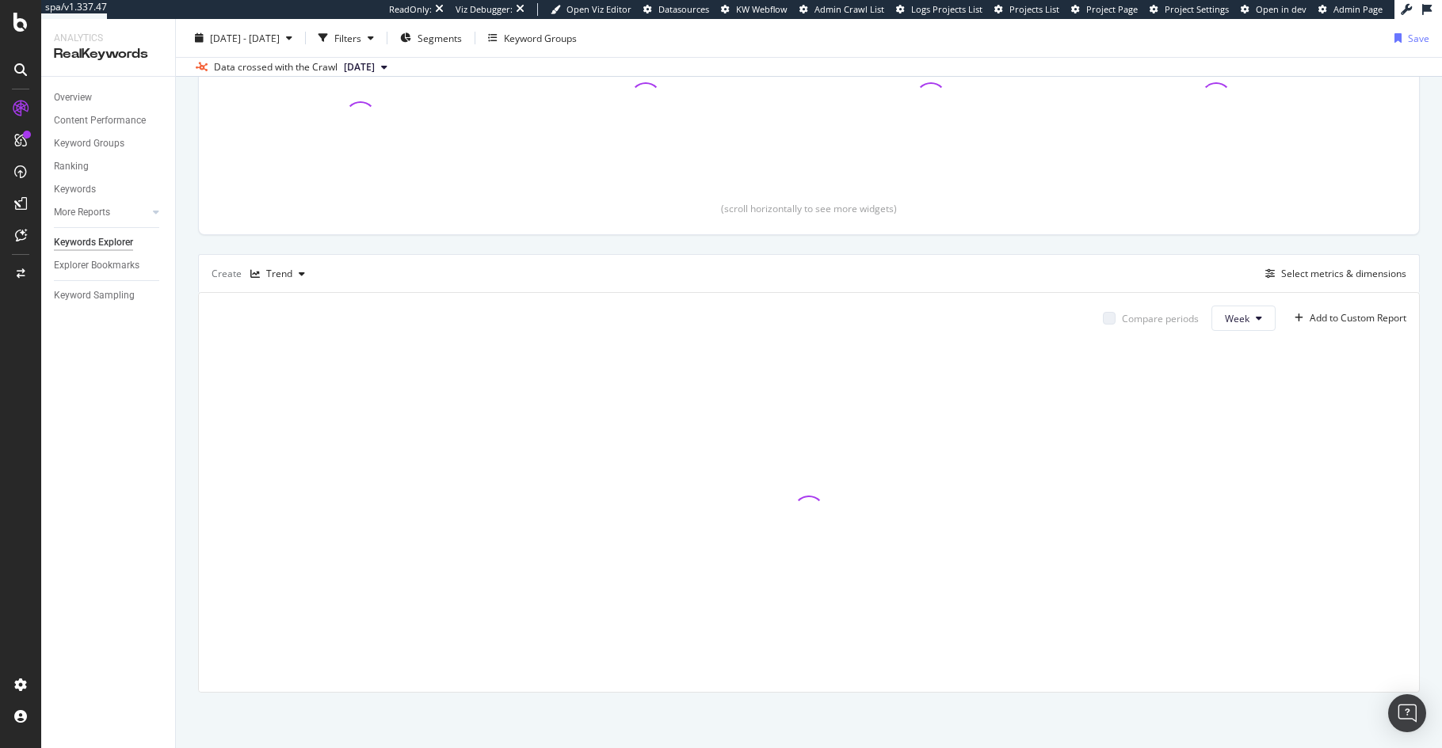
scroll to position [257, 0]
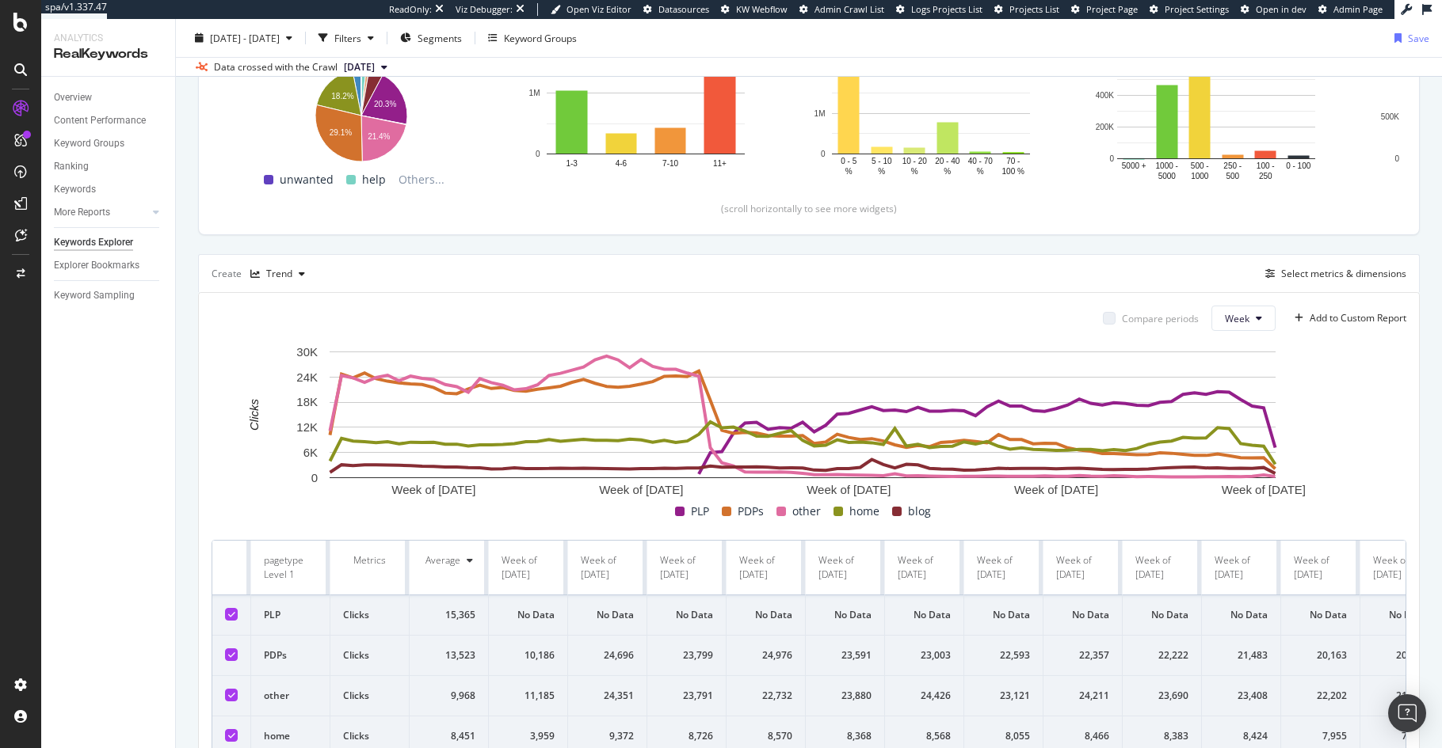
click at [733, 257] on div "Create Trend Select metrics & dimensions" at bounding box center [808, 273] width 1221 height 38
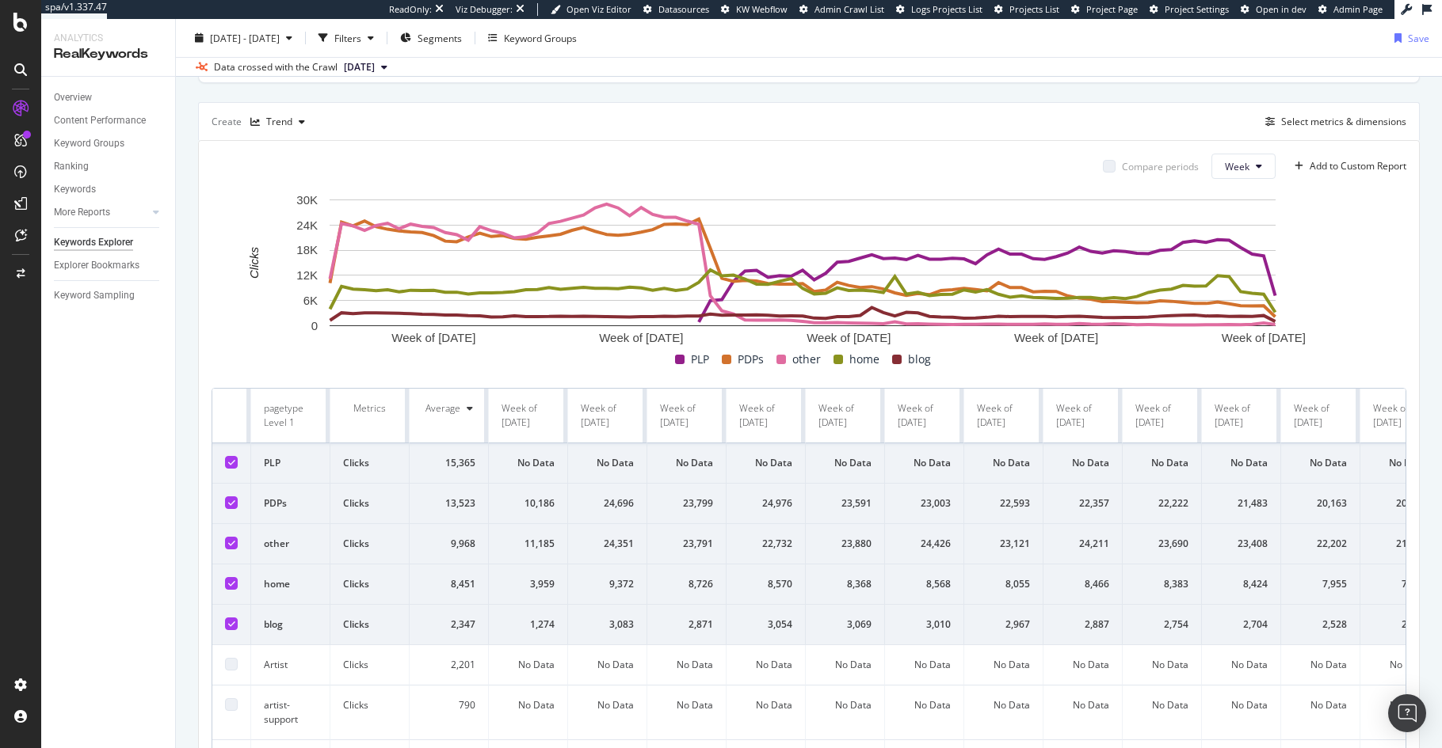
scroll to position [494, 0]
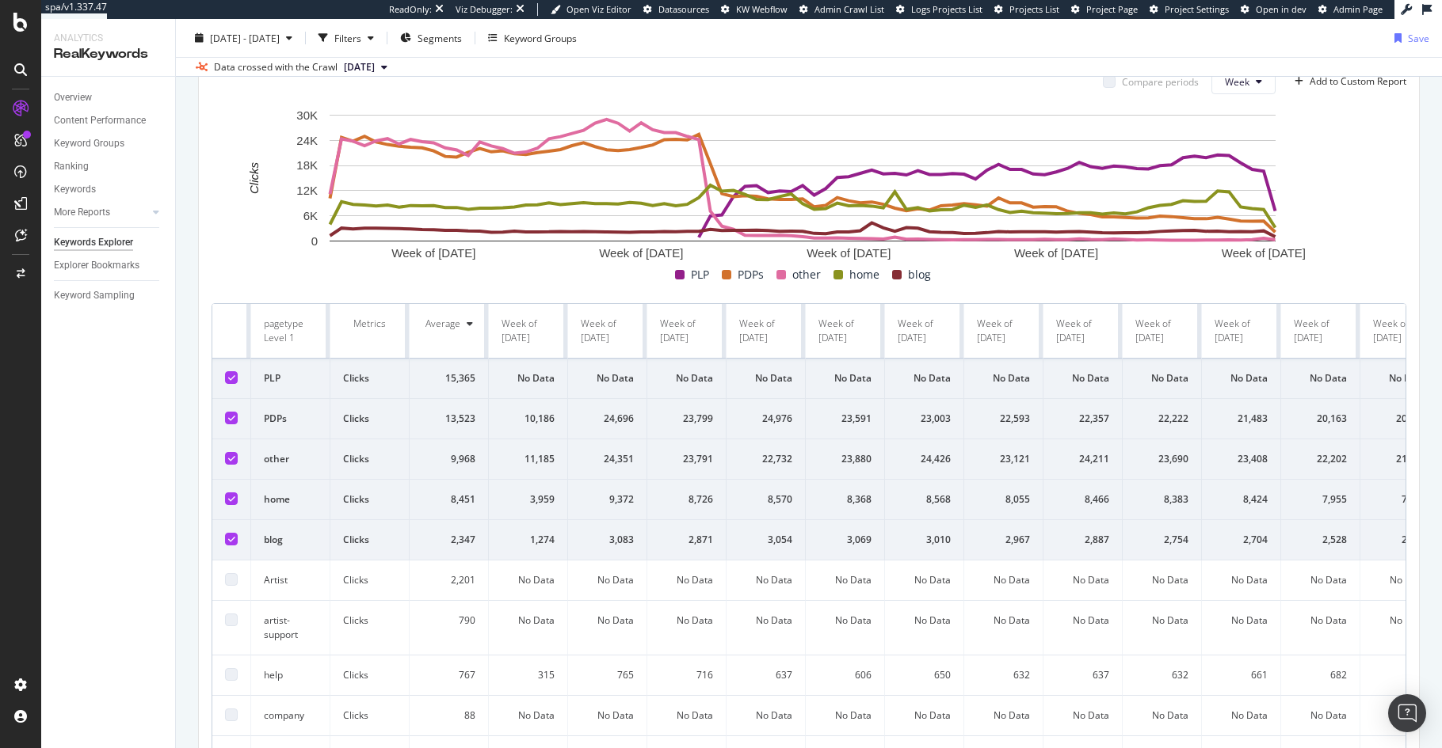
click at [230, 540] on icon at bounding box center [231, 539] width 7 height 8
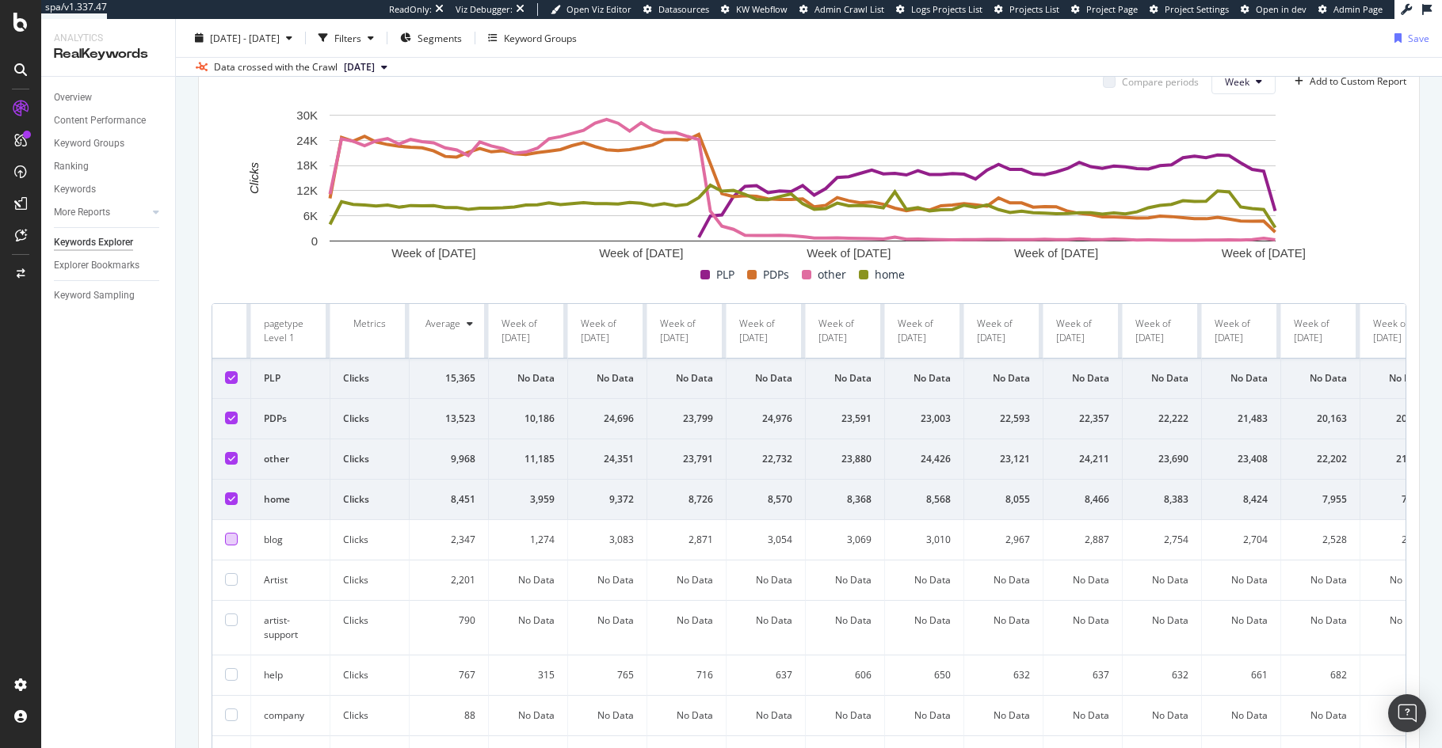
click at [230, 540] on div at bounding box center [231, 539] width 13 height 13
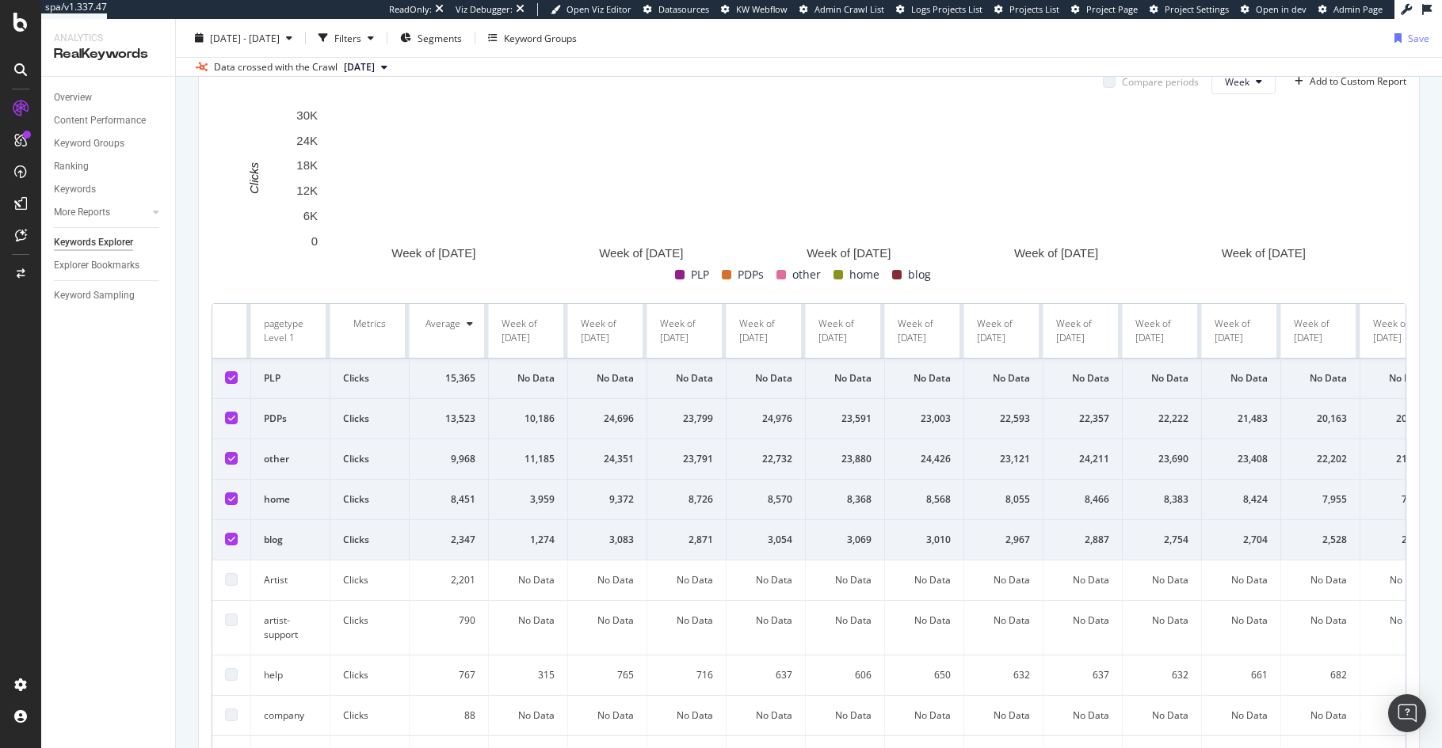
click at [230, 540] on icon at bounding box center [231, 539] width 7 height 8
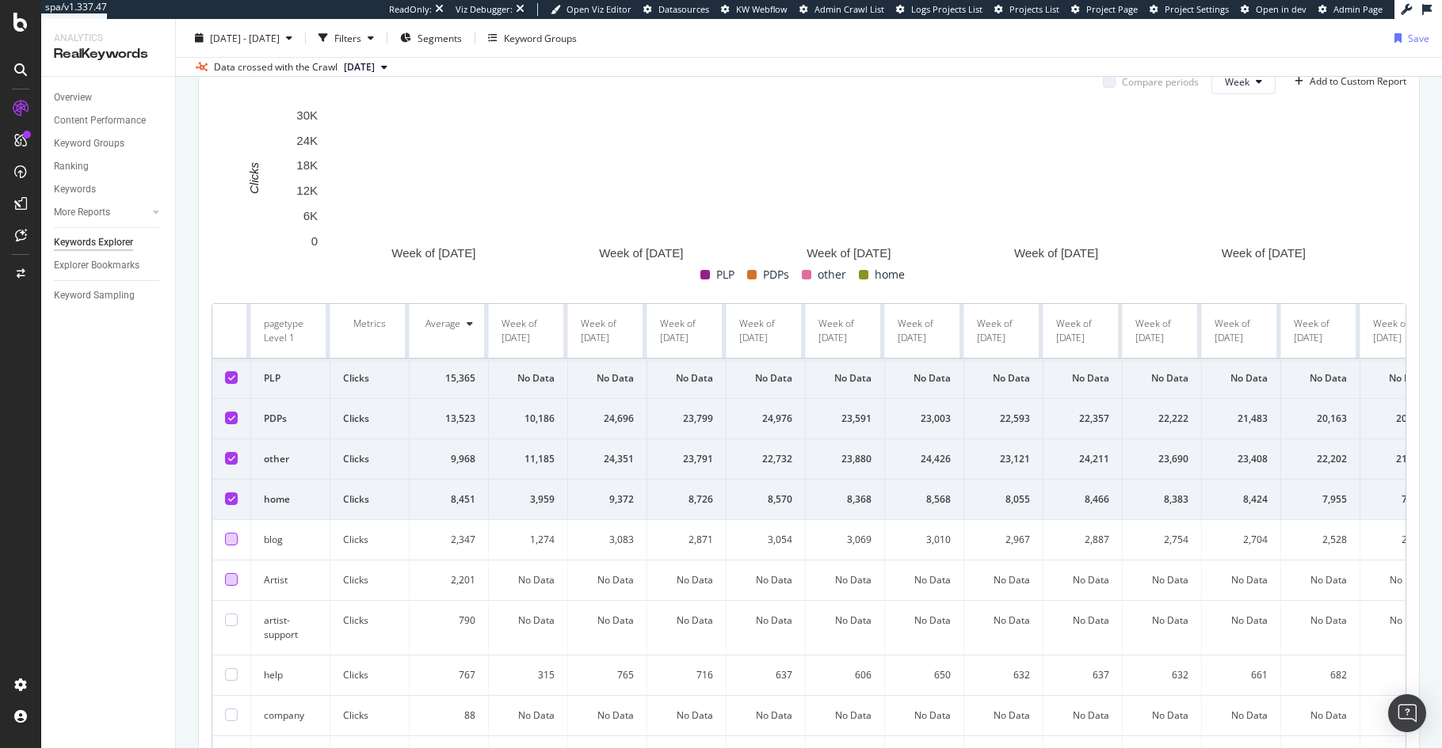
click at [231, 583] on div at bounding box center [231, 579] width 13 height 13
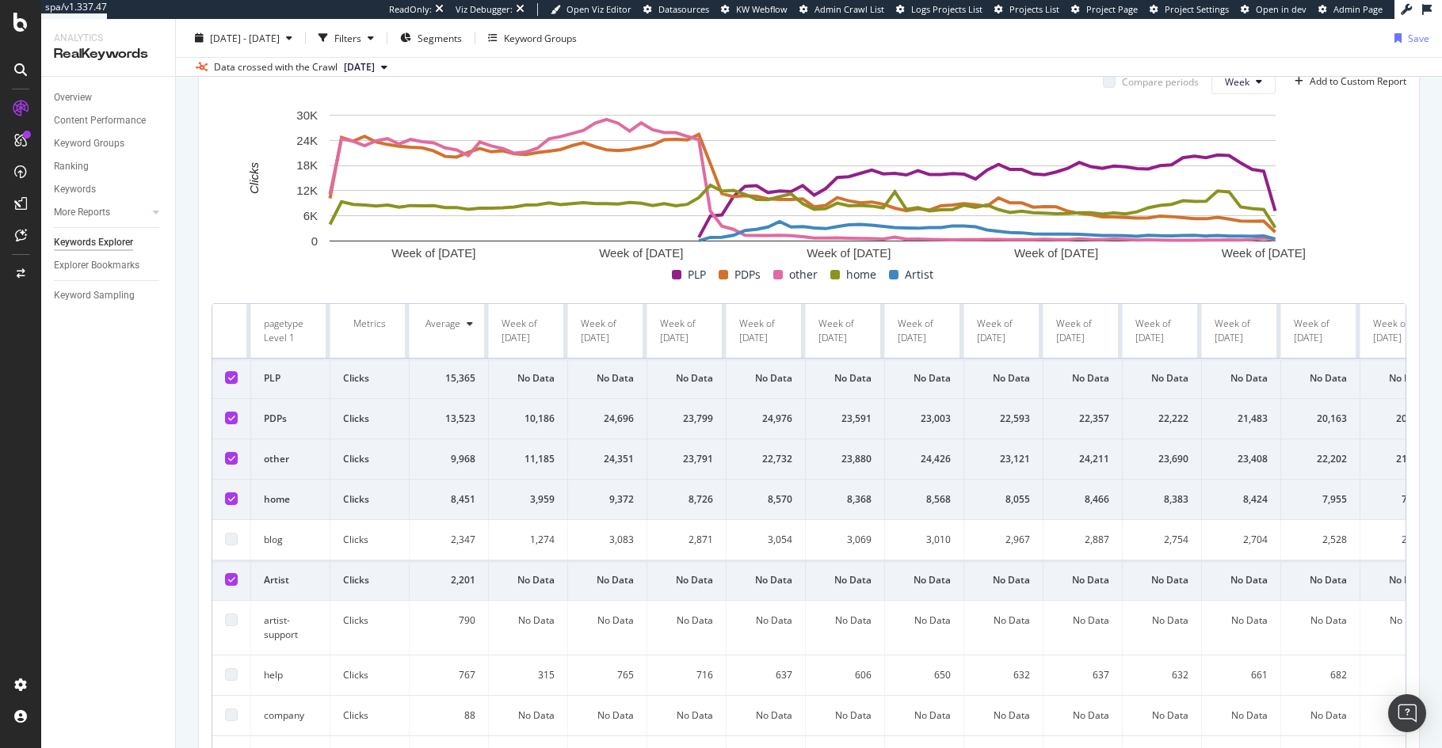
click at [231, 583] on div at bounding box center [231, 579] width 13 height 13
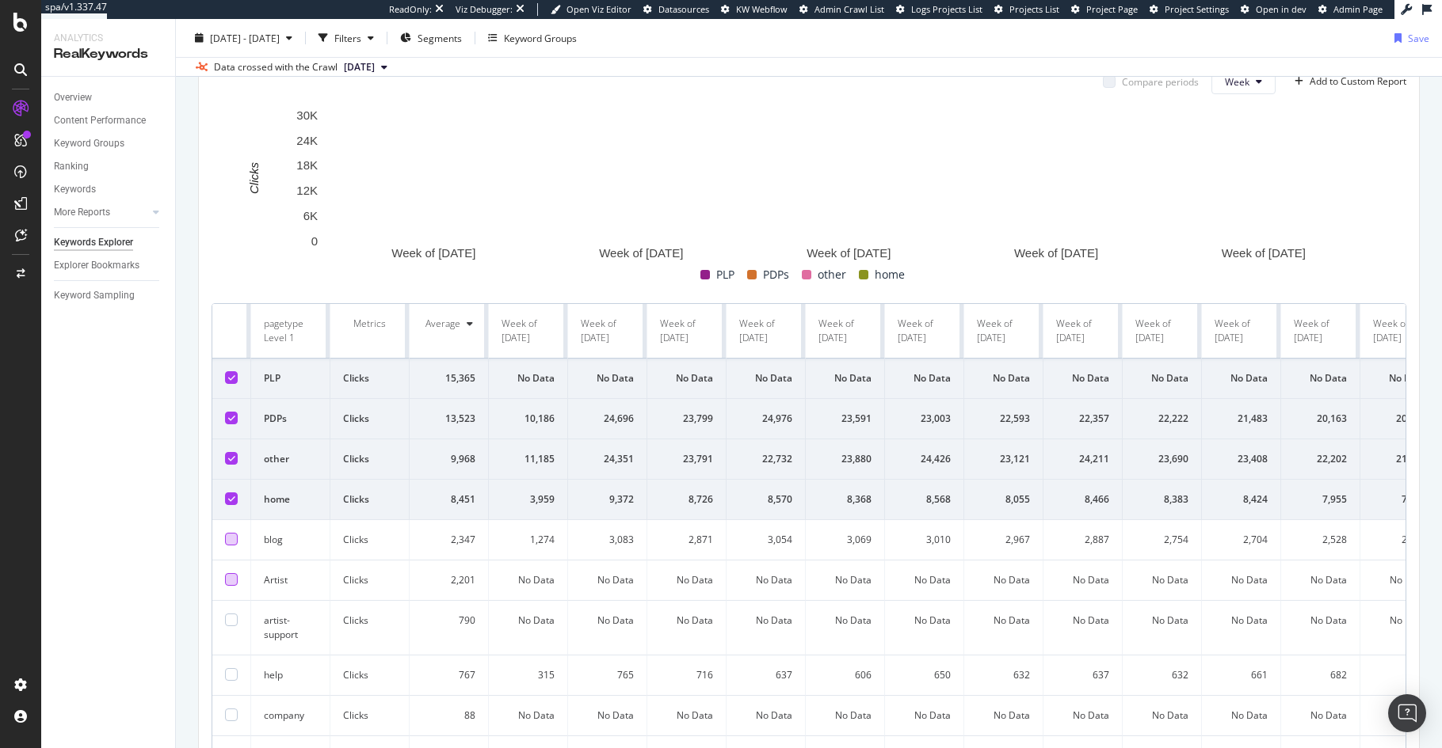
click at [231, 583] on div at bounding box center [231, 579] width 13 height 13
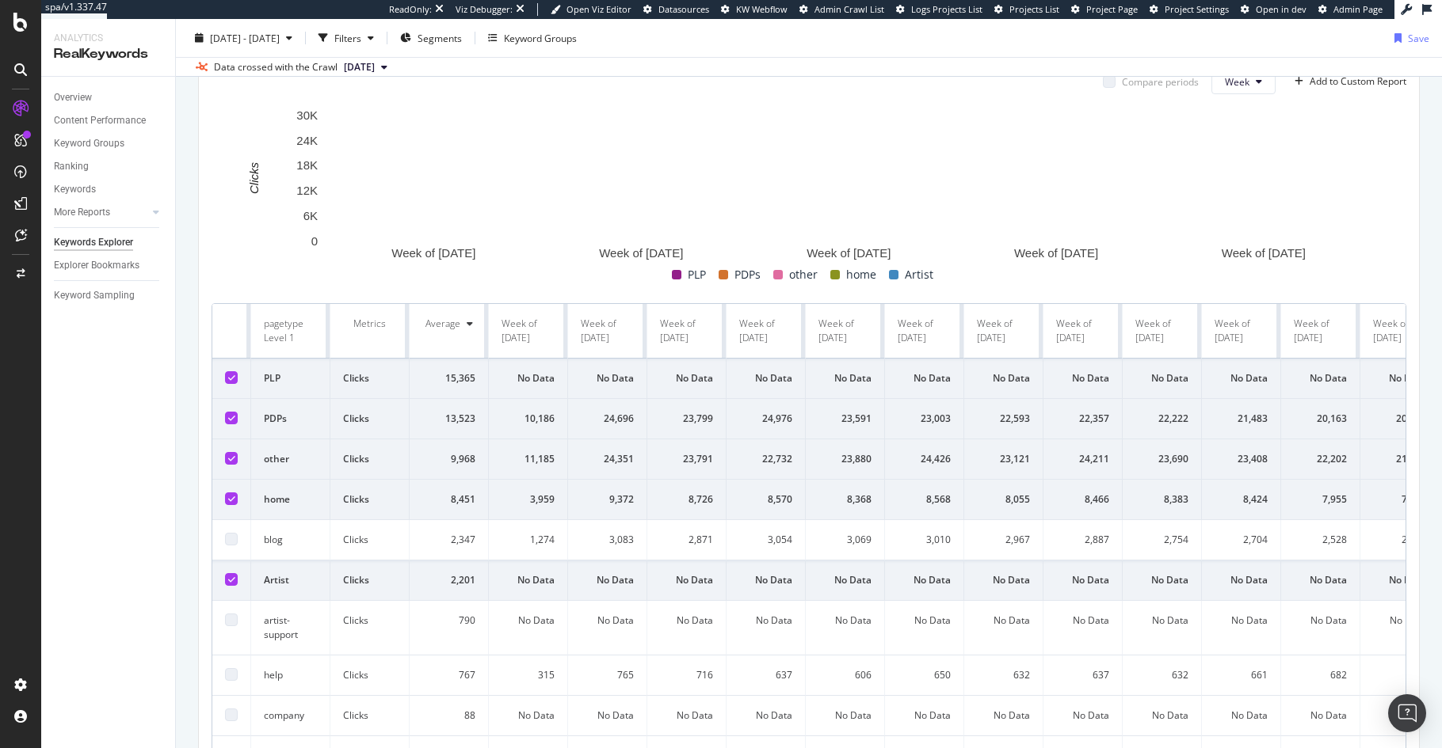
click at [231, 583] on div at bounding box center [231, 579] width 13 height 13
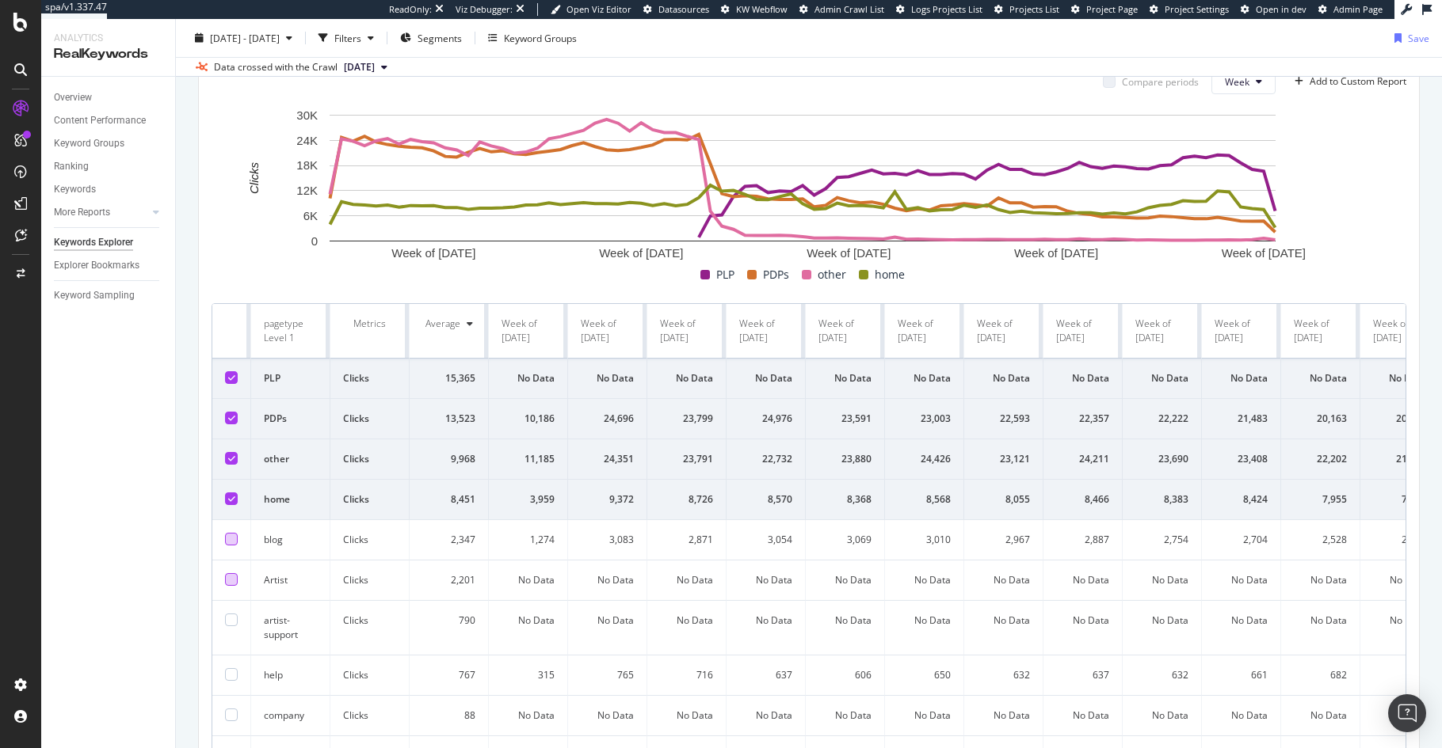
click at [231, 583] on div at bounding box center [231, 579] width 13 height 13
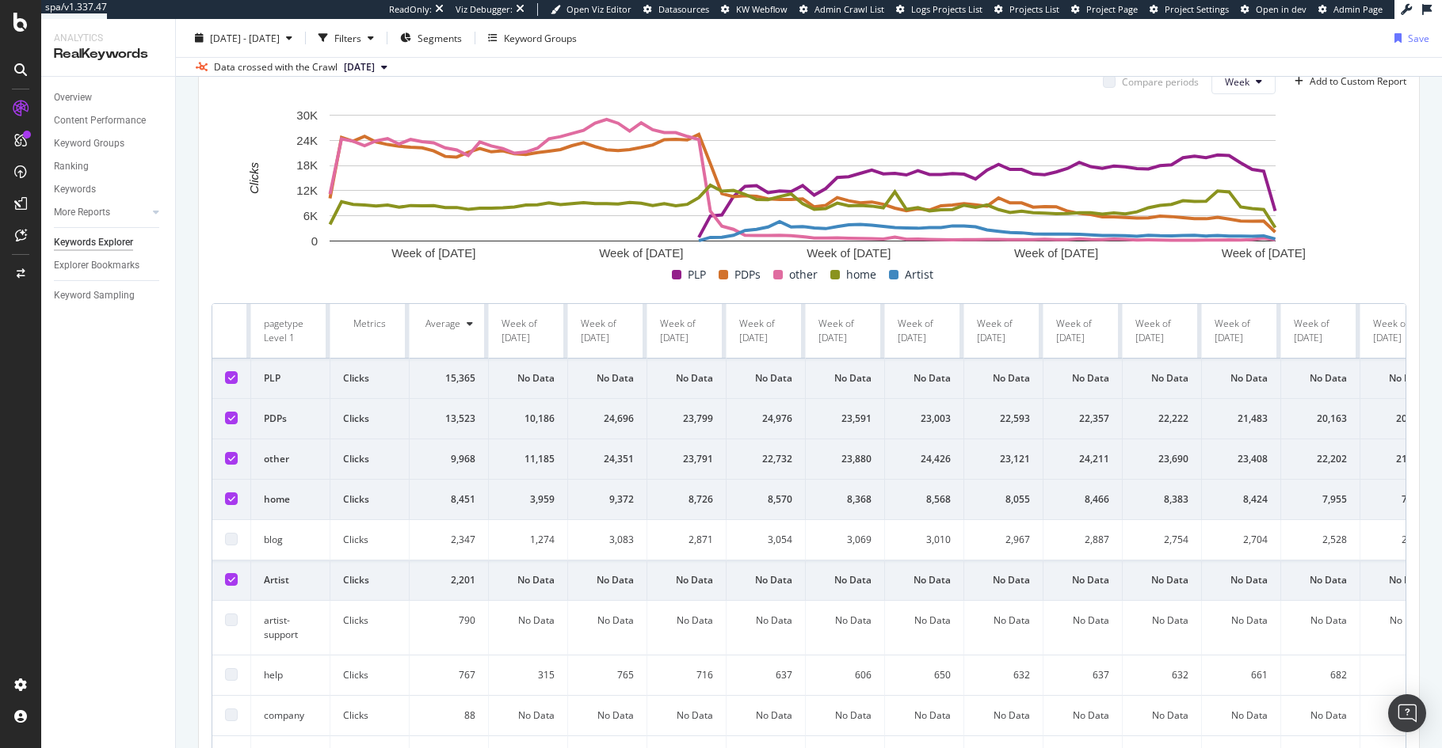
click at [231, 583] on div at bounding box center [231, 579] width 13 height 13
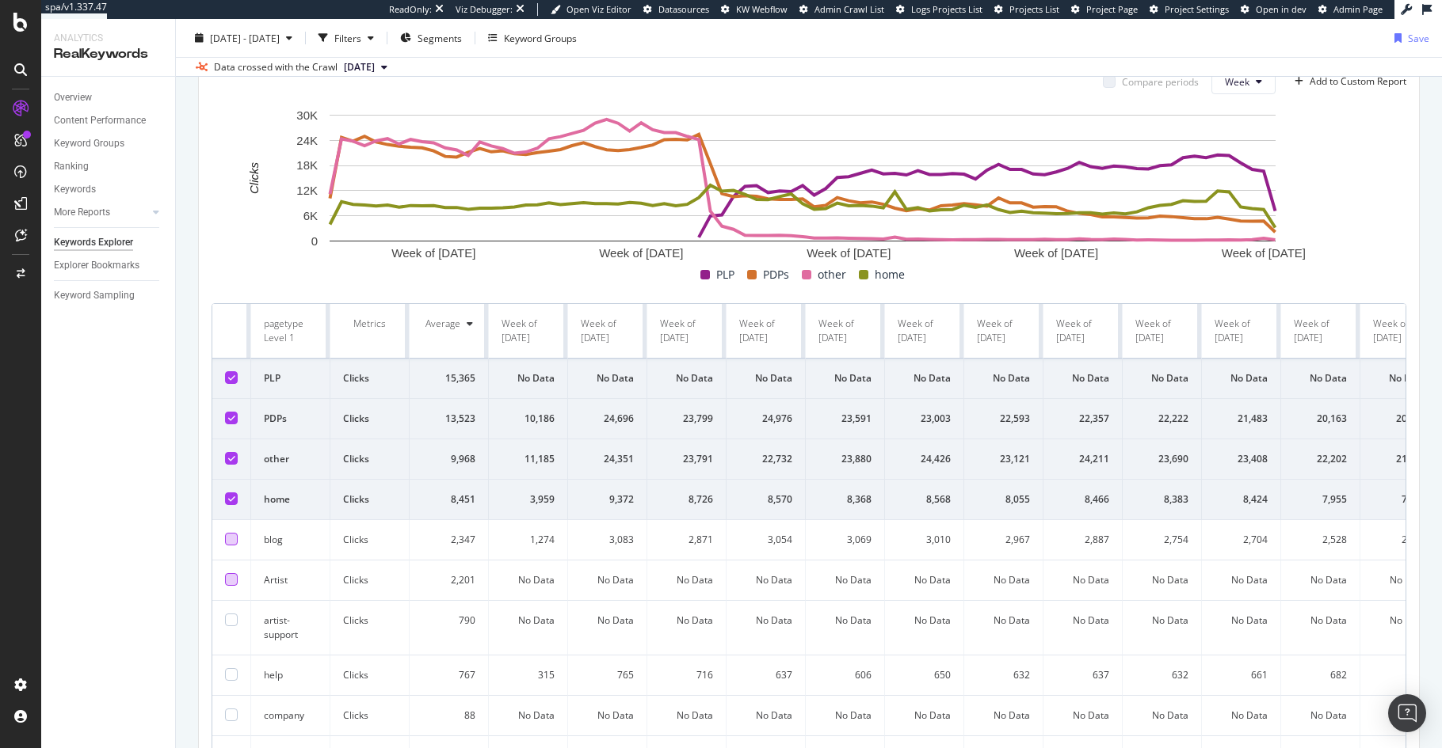
click at [231, 583] on div at bounding box center [231, 579] width 13 height 13
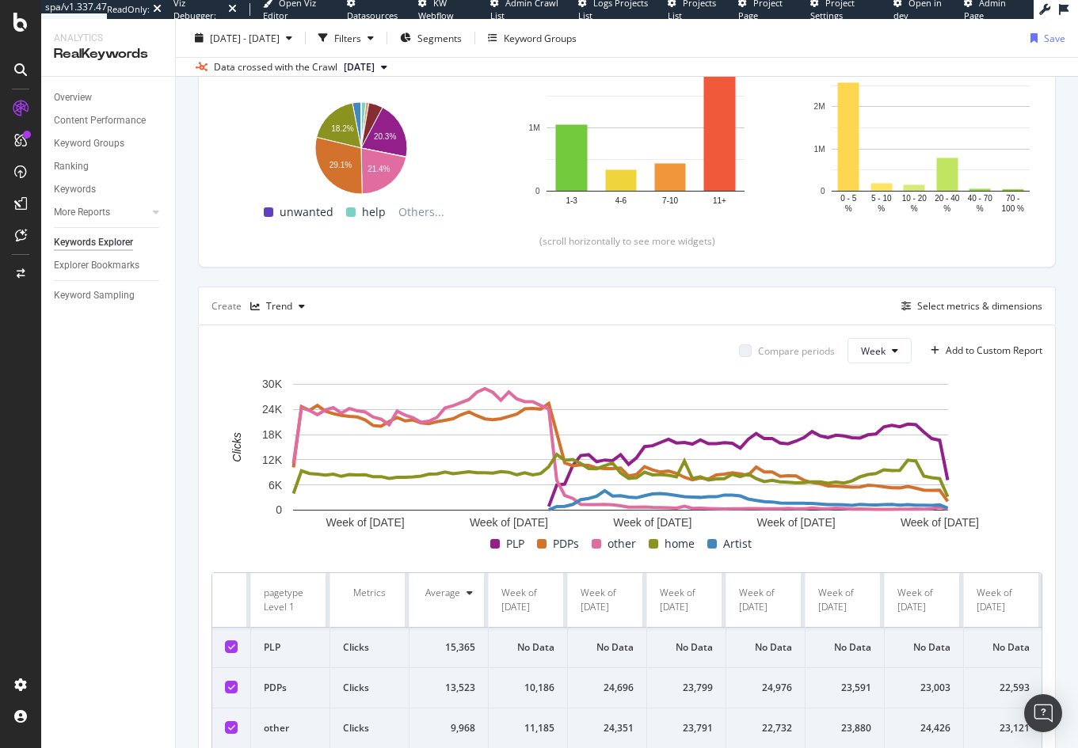
scroll to position [376, 0]
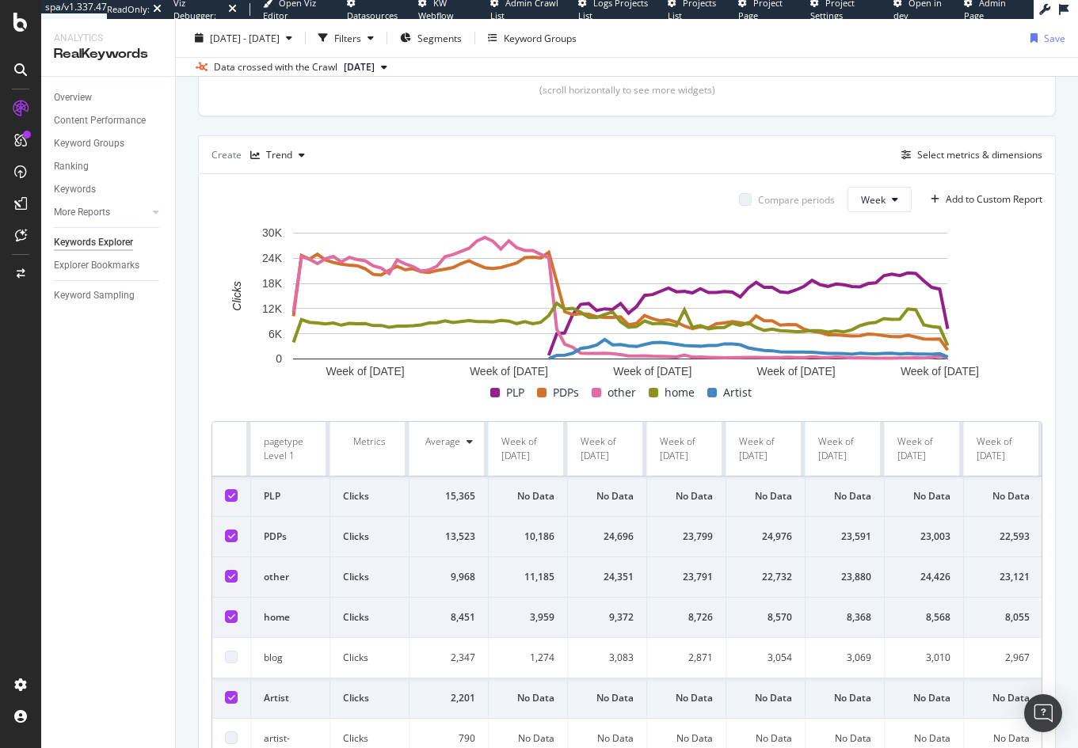
click at [836, 139] on div "Create Trend Select metrics & dimensions" at bounding box center [627, 154] width 858 height 38
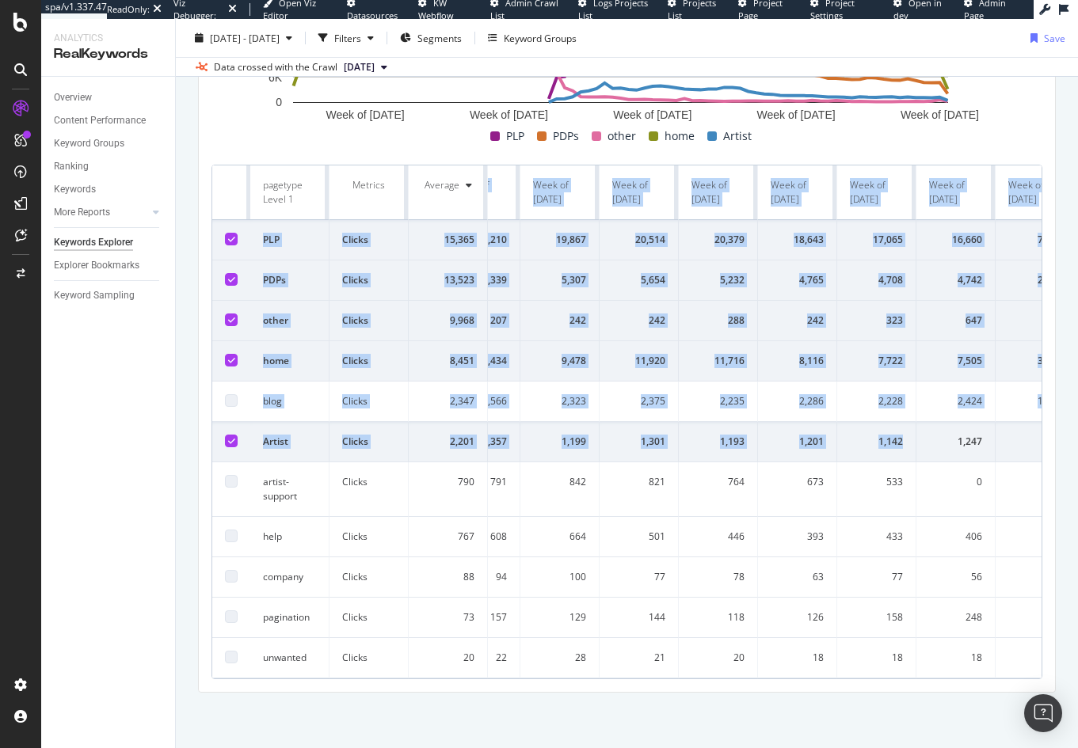
scroll to position [0, 6033]
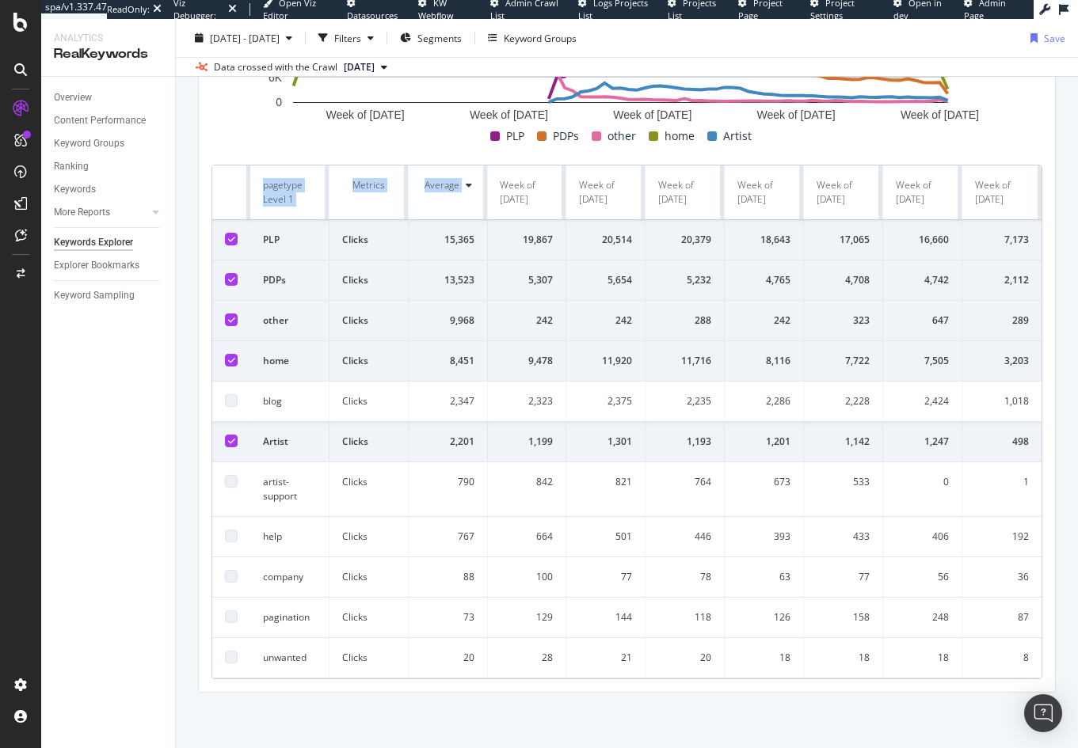
drag, startPoint x: 203, startPoint y: 162, endPoint x: 1038, endPoint y: 437, distance: 879.2
click at [1038, 437] on div "Compare periods Week Add to Custom Report Week of [DATE] Week of [DATE] Week of…" at bounding box center [627, 305] width 856 height 775
click at [1045, 443] on div "By website & by URL Top Charts Clicks By pagetype Level 1 By: pagetype Level 1 …" at bounding box center [627, 116] width 902 height 1265
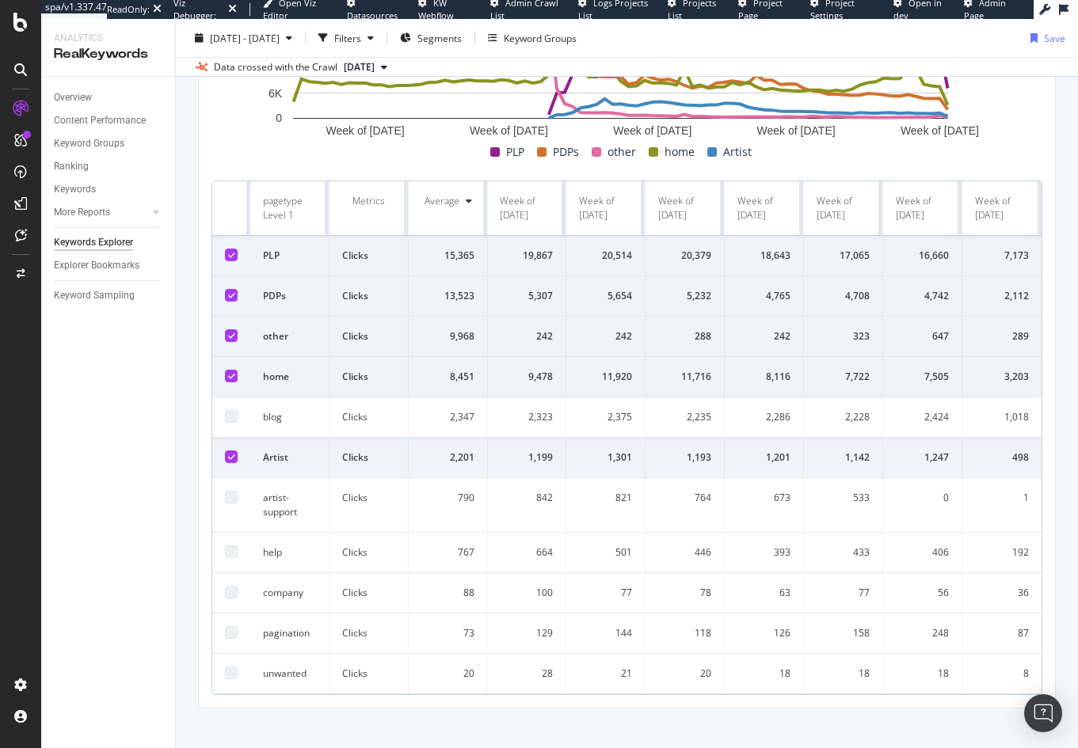
scroll to position [464, 0]
